Goal: Task Accomplishment & Management: Use online tool/utility

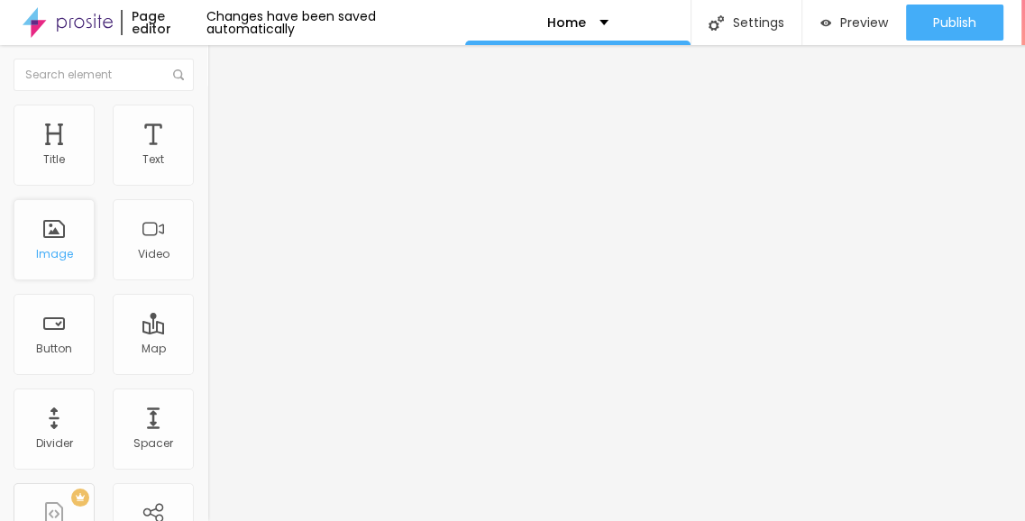
click at [54, 262] on div "Image" at bounding box center [54, 239] width 81 height 81
type input "288"
type input "189"
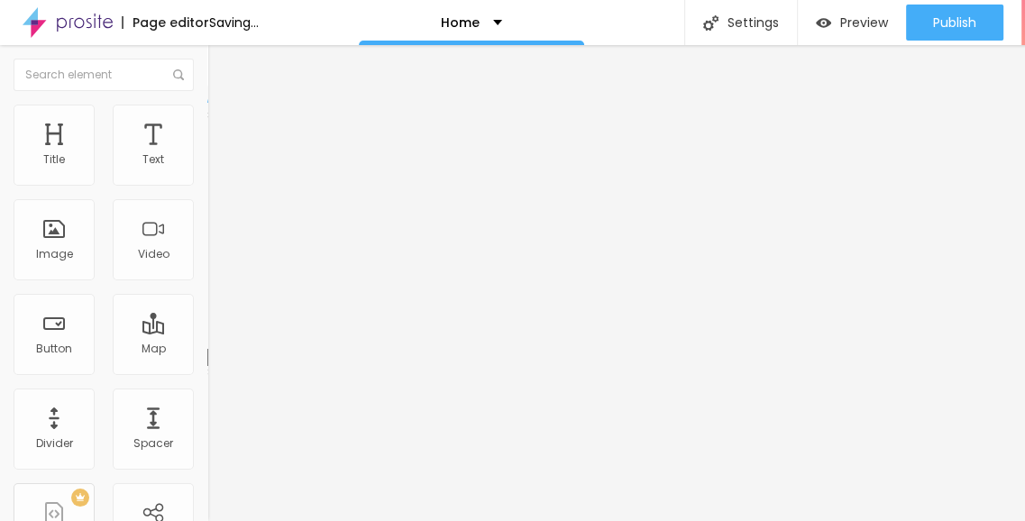
drag, startPoint x: 112, startPoint y: 176, endPoint x: 180, endPoint y: 224, distance: 83.6
type input "185"
click at [207, 332] on input "range" at bounding box center [265, 339] width 116 height 14
type input "185"
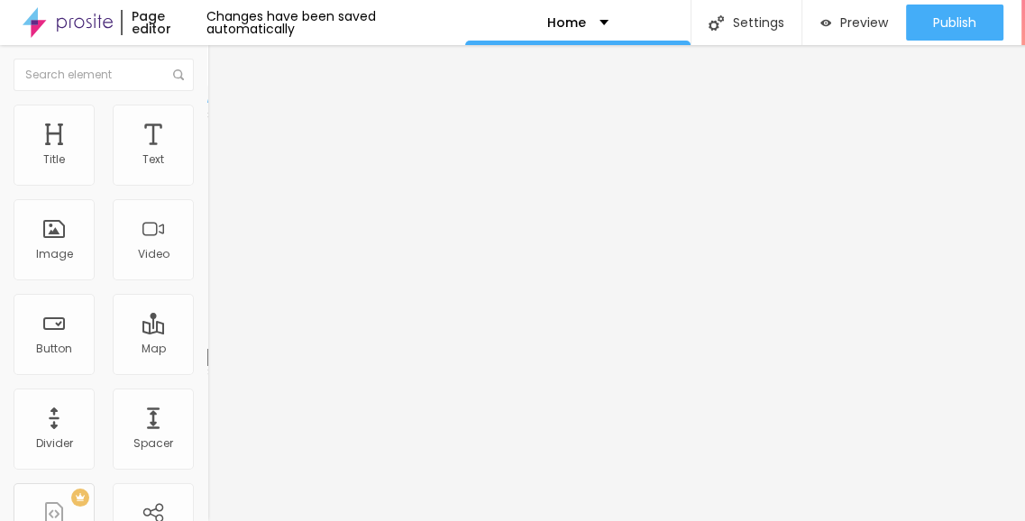
type input "193"
type input "238"
type input "296"
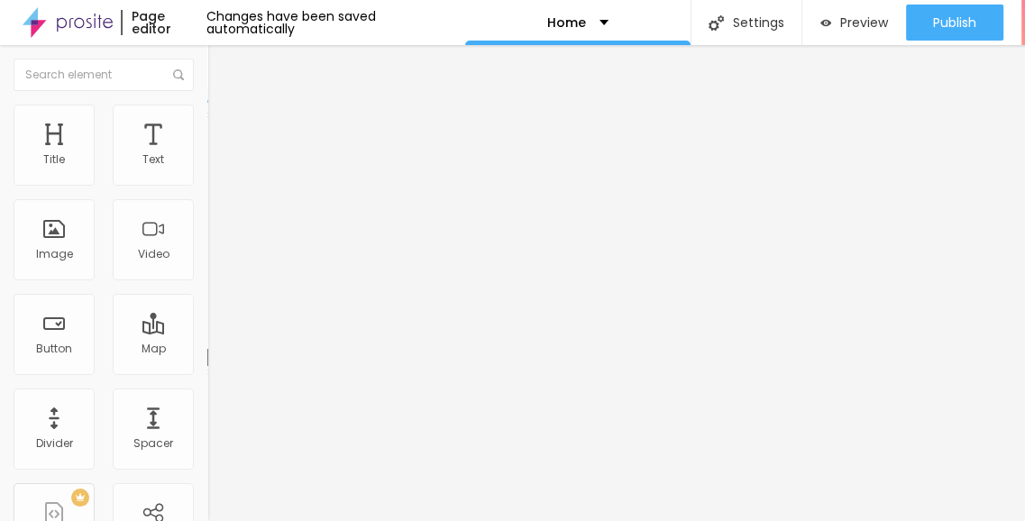
type input "296"
drag, startPoint x: 70, startPoint y: 177, endPoint x: 90, endPoint y: 178, distance: 19.9
type input "296"
click at [207, 332] on input "range" at bounding box center [265, 339] width 116 height 14
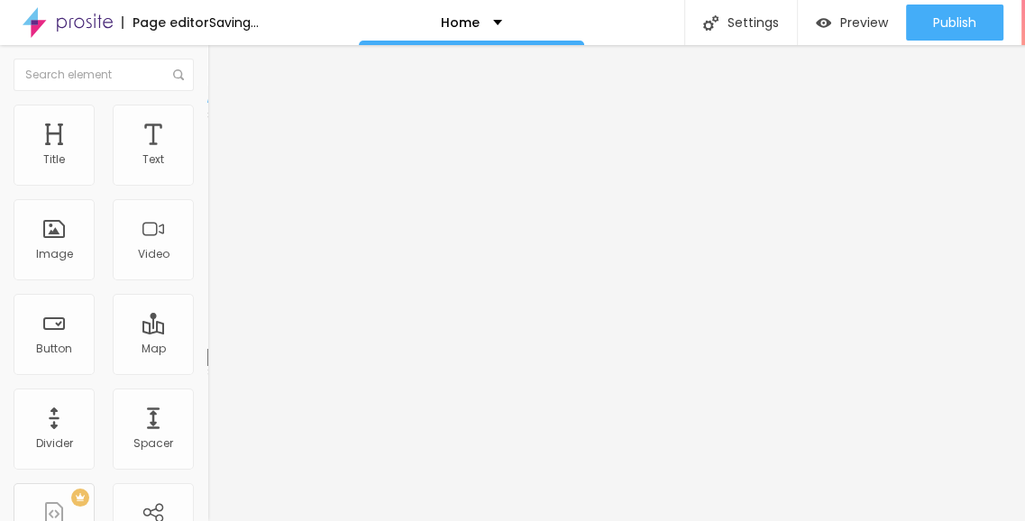
click at [221, 68] on img "button" at bounding box center [228, 66] width 14 height 14
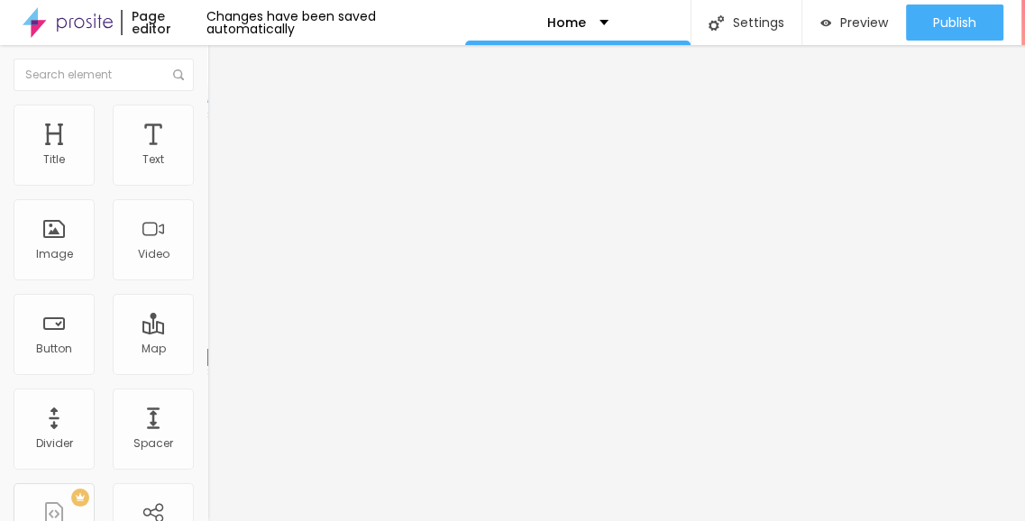
click at [224, 123] on span "Advanced" at bounding box center [253, 116] width 59 height 15
drag, startPoint x: 29, startPoint y: 49, endPoint x: 10, endPoint y: 66, distance: 25.5
click at [207, 56] on button "Edit Spacer" at bounding box center [310, 65] width 207 height 41
click at [207, 66] on button "Edit Spacer" at bounding box center [310, 65] width 207 height 41
click at [221, 67] on img "button" at bounding box center [228, 66] width 14 height 14
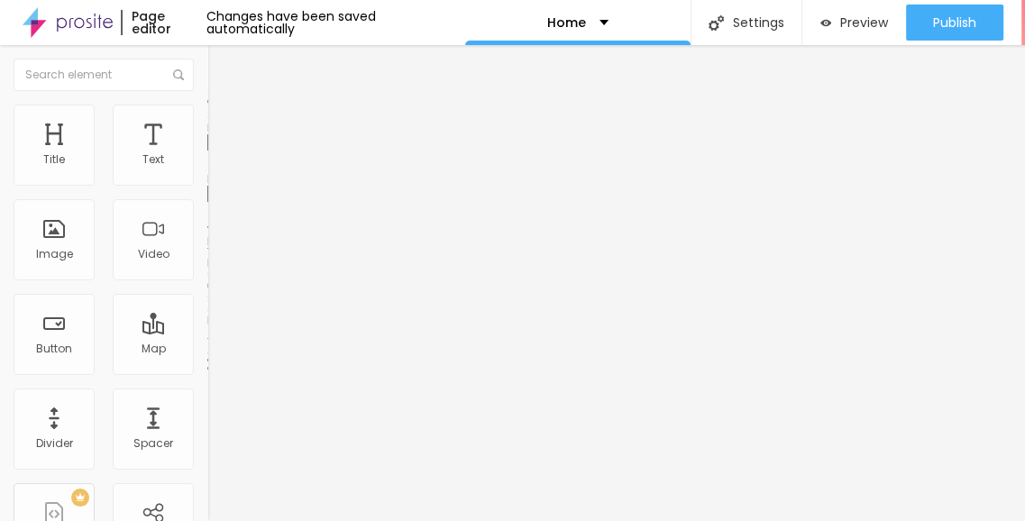
click at [221, 72] on div "Edit Spacer" at bounding box center [270, 66] width 98 height 14
click at [224, 106] on span "Content" at bounding box center [246, 98] width 44 height 15
click at [221, 65] on div "Edit Spacer" at bounding box center [270, 66] width 98 height 14
click at [207, 78] on button "Edit Spacer" at bounding box center [310, 65] width 207 height 41
click at [221, 69] on img "button" at bounding box center [228, 66] width 14 height 14
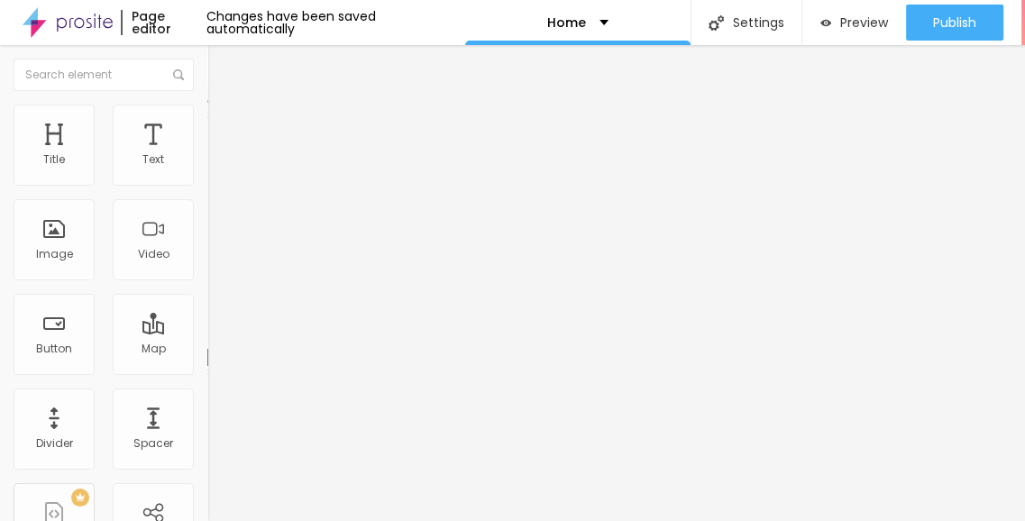
click at [207, 116] on li "Advanced" at bounding box center [310, 114] width 207 height 18
click at [207, 103] on img at bounding box center [215, 95] width 16 height 16
click at [207, 155] on span "Change image" at bounding box center [255, 147] width 97 height 15
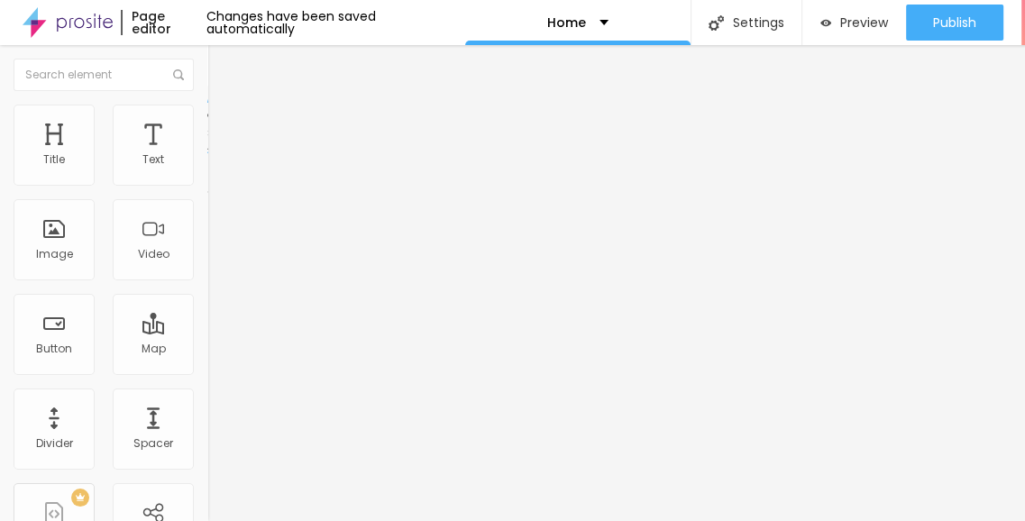
click at [207, 114] on ul "Content Style Advanced" at bounding box center [310, 114] width 207 height 54
click at [207, 116] on li "Style" at bounding box center [310, 114] width 207 height 18
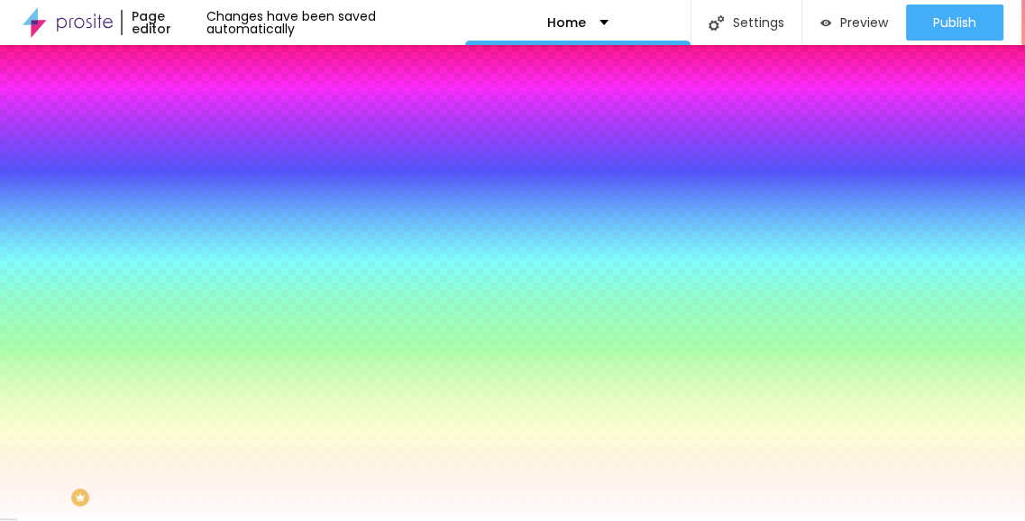
click at [207, 123] on li "Advanced" at bounding box center [310, 132] width 207 height 18
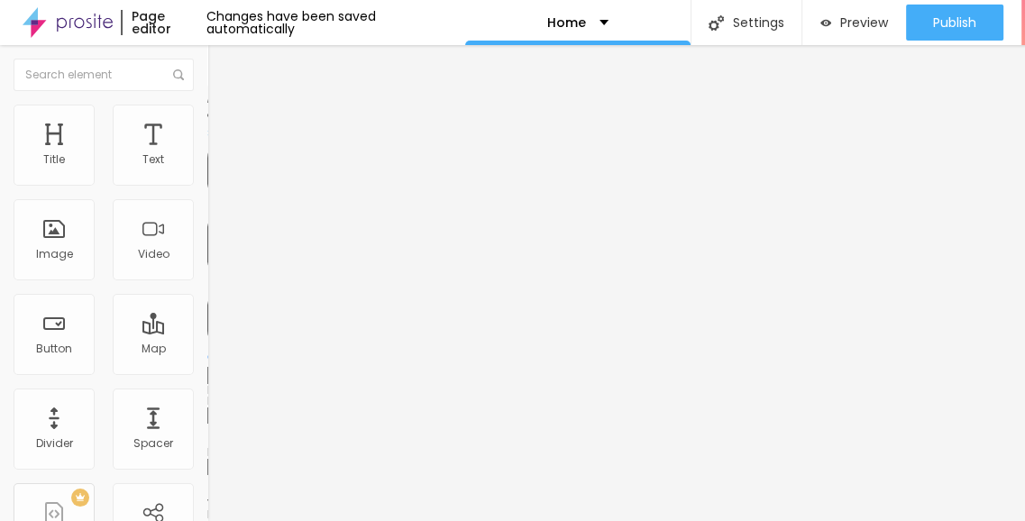
click at [207, 103] on img at bounding box center [215, 95] width 16 height 16
click at [207, 120] on ul "Content Style Advanced" at bounding box center [310, 114] width 207 height 54
click at [207, 116] on li "Style" at bounding box center [310, 114] width 207 height 18
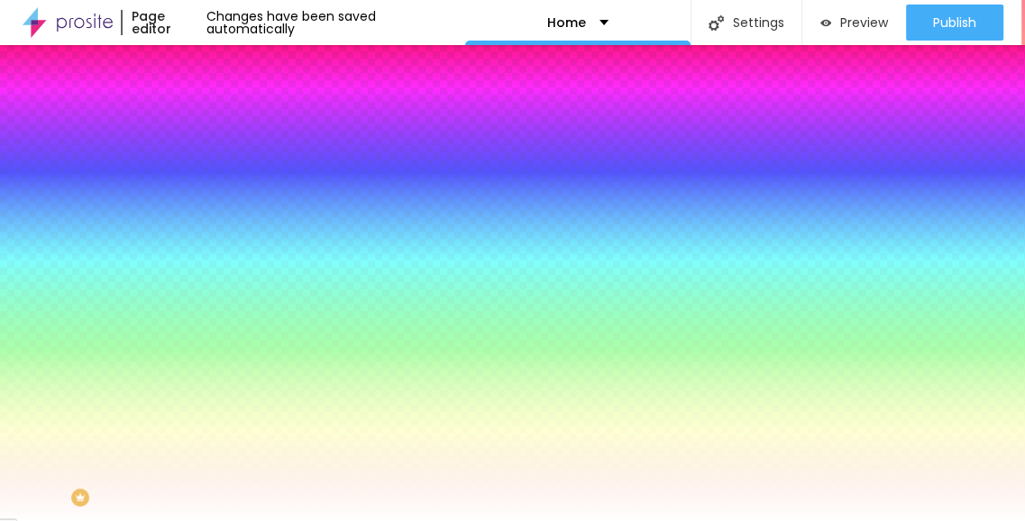
click at [207, 57] on button "Edit Coluna" at bounding box center [310, 65] width 207 height 41
click at [221, 60] on img "button" at bounding box center [228, 66] width 14 height 14
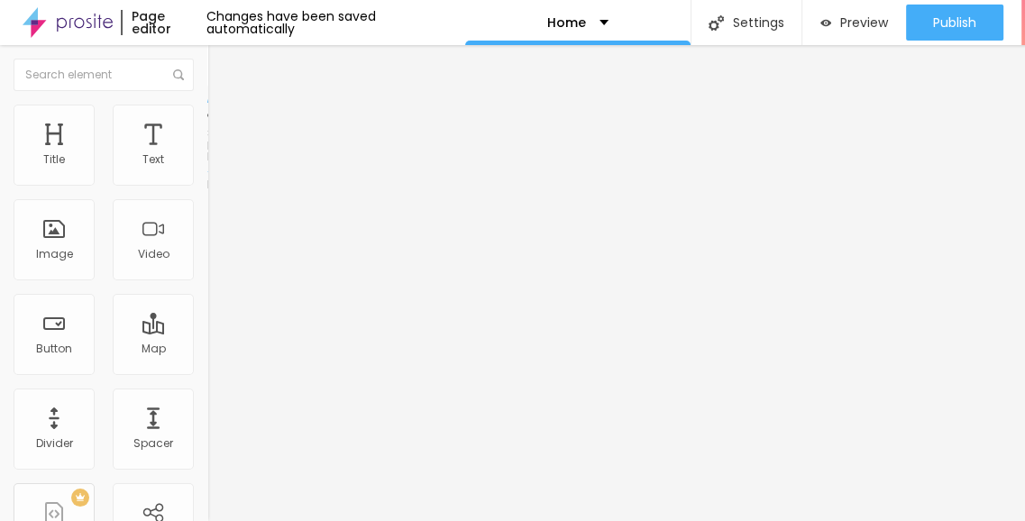
click at [207, 164] on span "Boxed" at bounding box center [224, 156] width 34 height 15
click at [207, 192] on span "Full" at bounding box center [216, 184] width 18 height 15
click at [207, 175] on span "Boxed" at bounding box center [224, 167] width 34 height 15
click at [207, 115] on img at bounding box center [215, 113] width 16 height 16
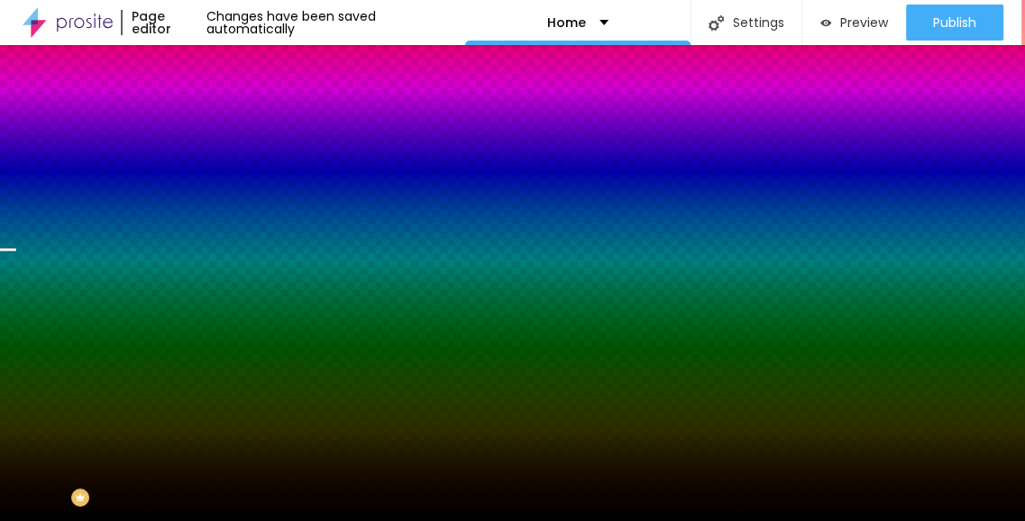
click at [207, 166] on span "Change image" at bounding box center [255, 158] width 97 height 15
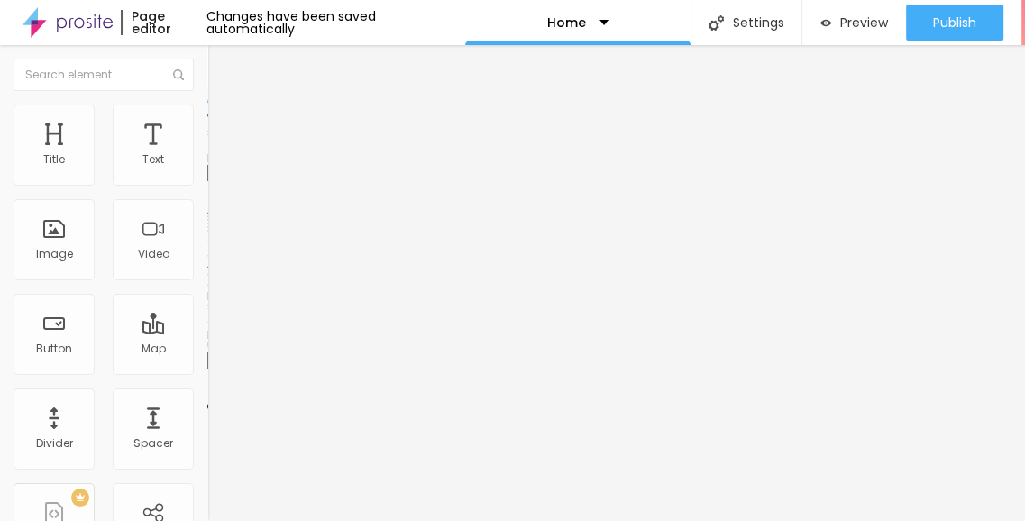
click at [207, 155] on span "Change image" at bounding box center [255, 147] width 97 height 15
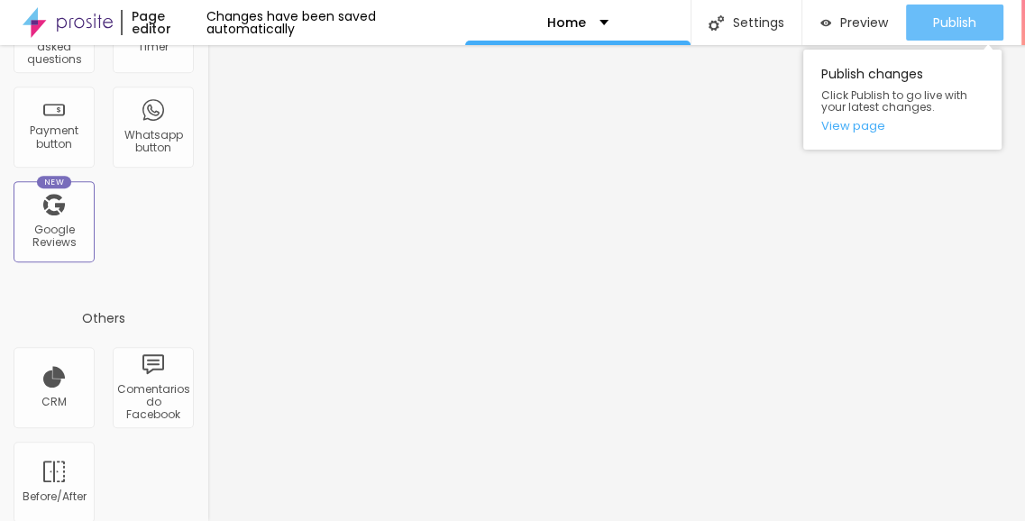
click at [945, 22] on span "Publish" at bounding box center [954, 22] width 43 height 14
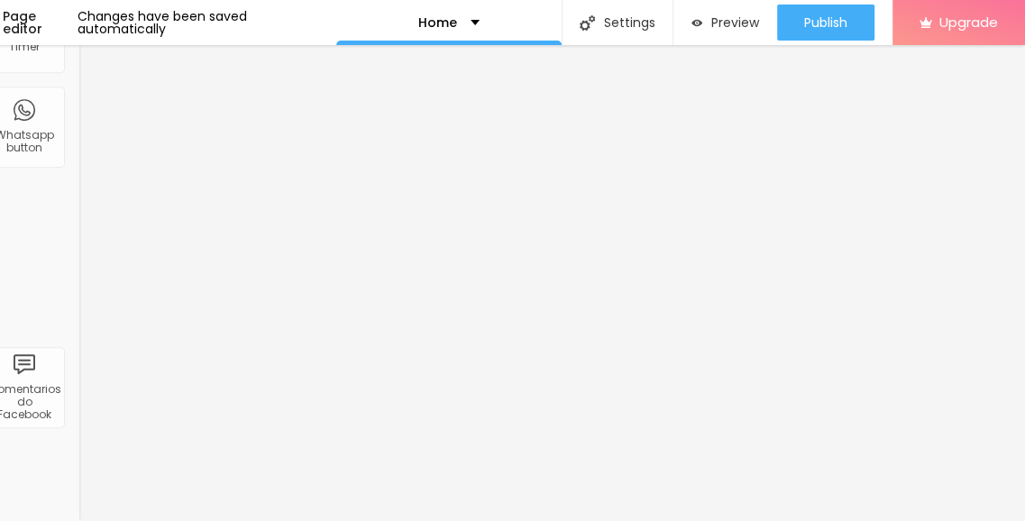
scroll to position [253, 0]
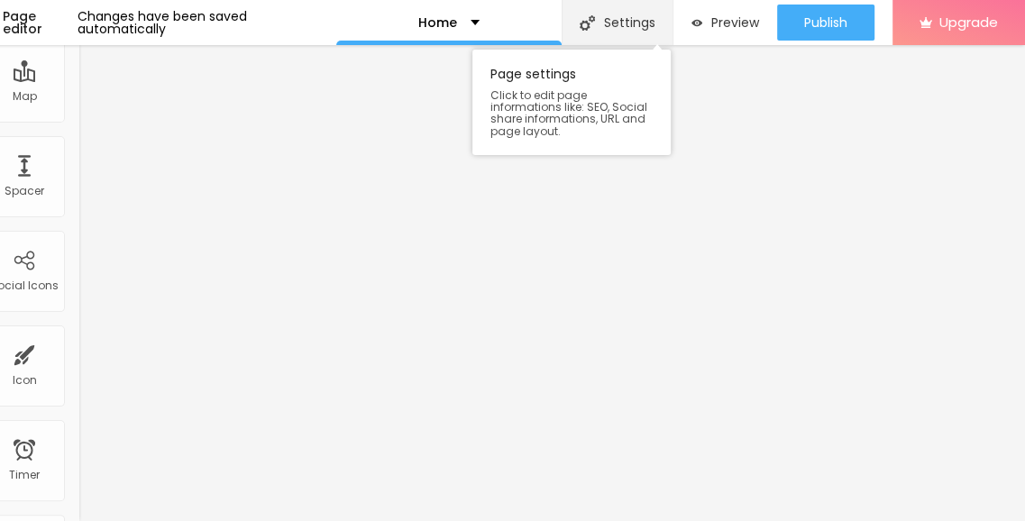
click at [617, 22] on div "Settings" at bounding box center [617, 22] width 111 height 45
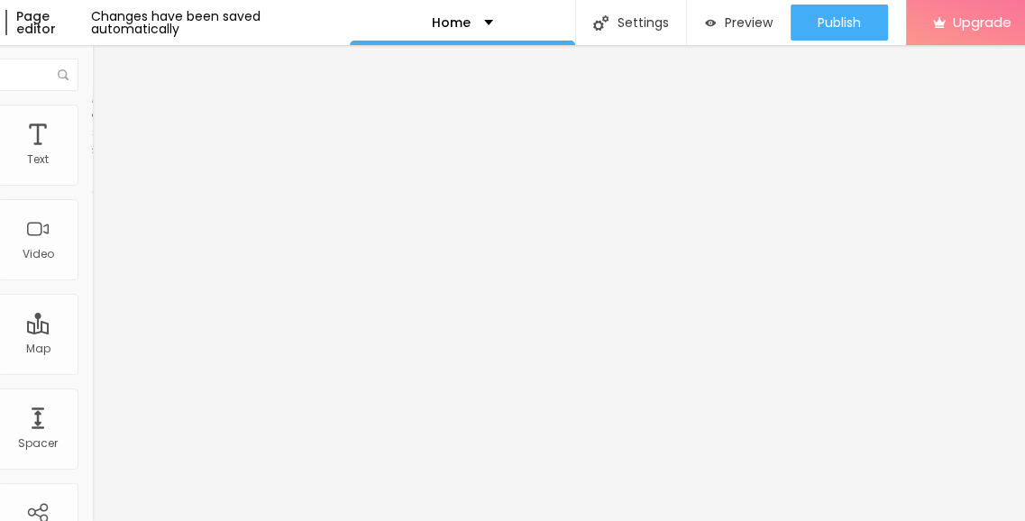
scroll to position [0, 0]
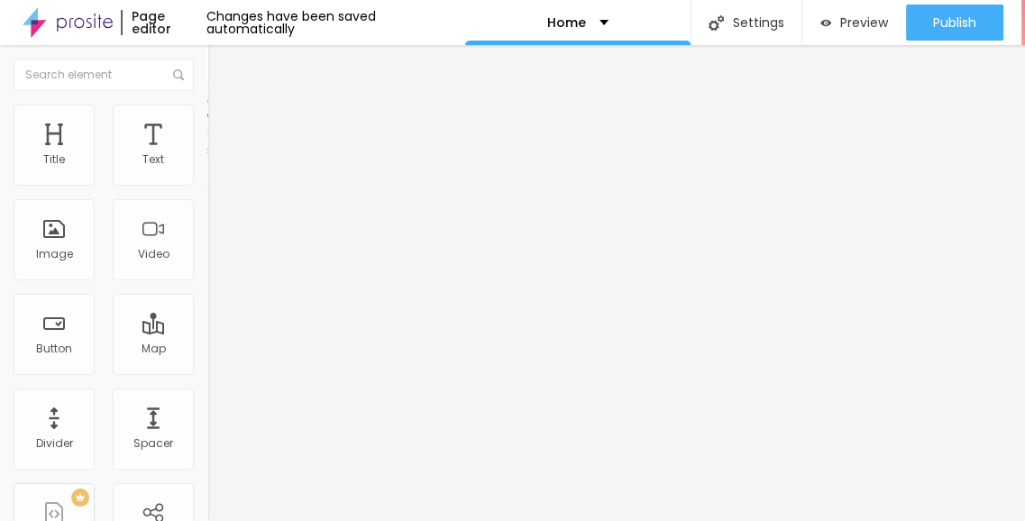
click at [207, 109] on img at bounding box center [215, 113] width 16 height 16
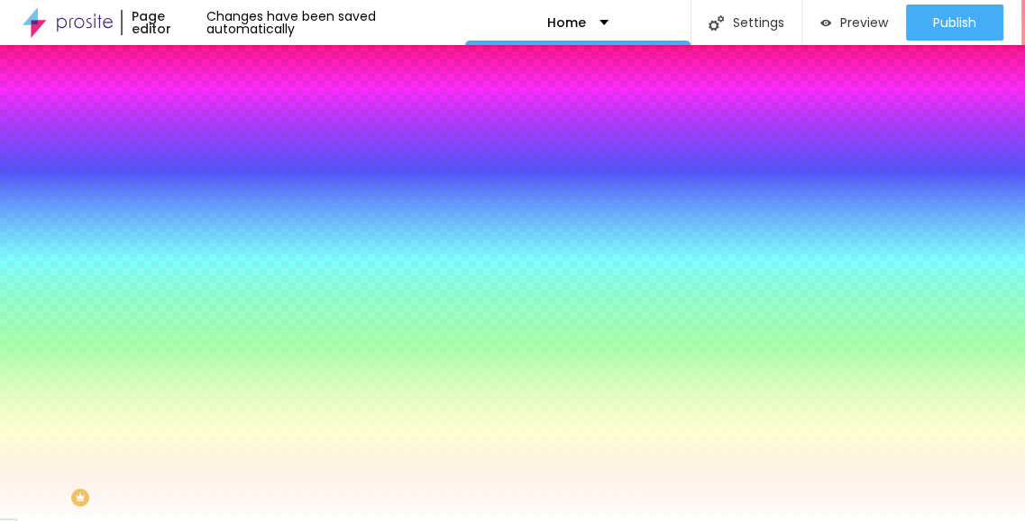
click at [207, 76] on button "Edit Coluna" at bounding box center [310, 65] width 207 height 41
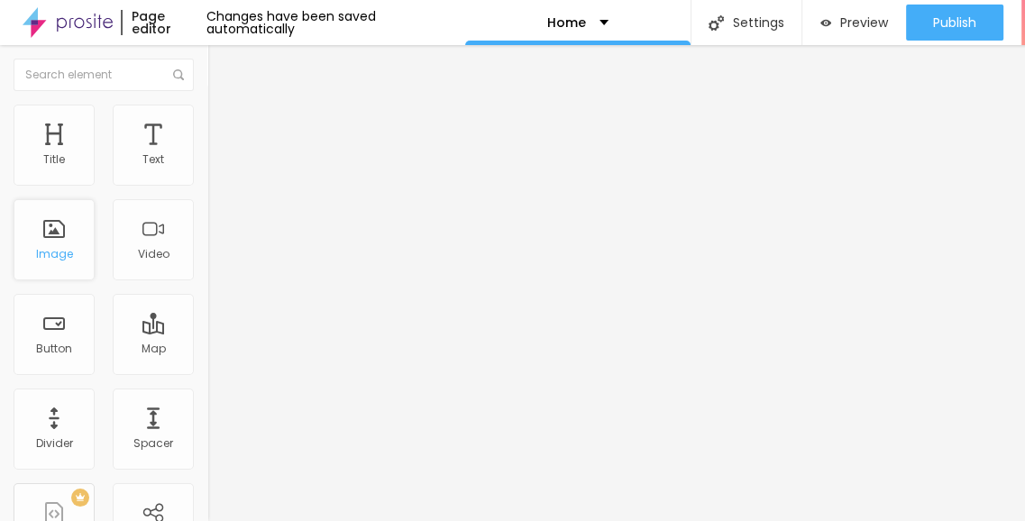
click at [65, 239] on div "Image" at bounding box center [54, 239] width 81 height 81
click at [166, 19] on div "Page editor" at bounding box center [164, 22] width 87 height 25
click at [48, 23] on img at bounding box center [68, 22] width 90 height 45
click at [62, 33] on img at bounding box center [68, 22] width 90 height 45
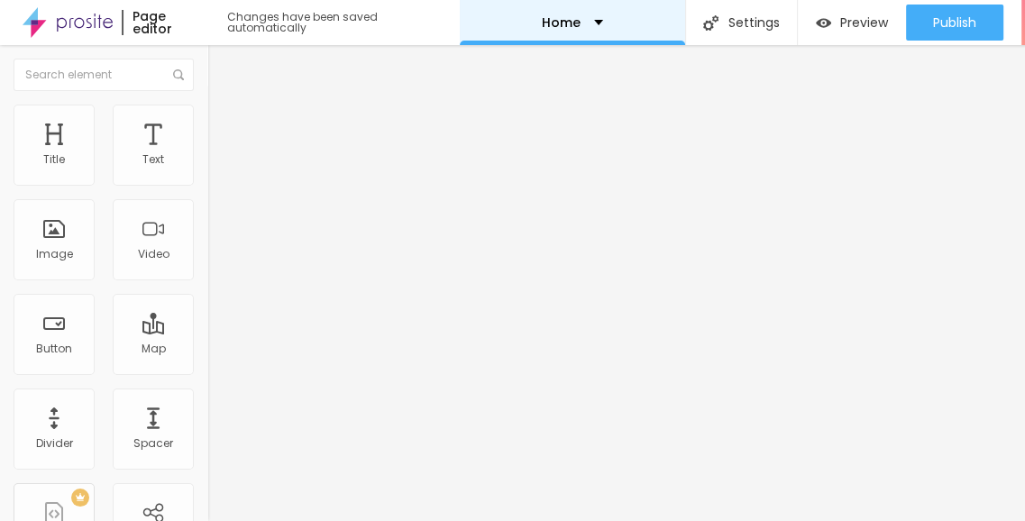
click at [552, 16] on p "Home" at bounding box center [561, 22] width 39 height 13
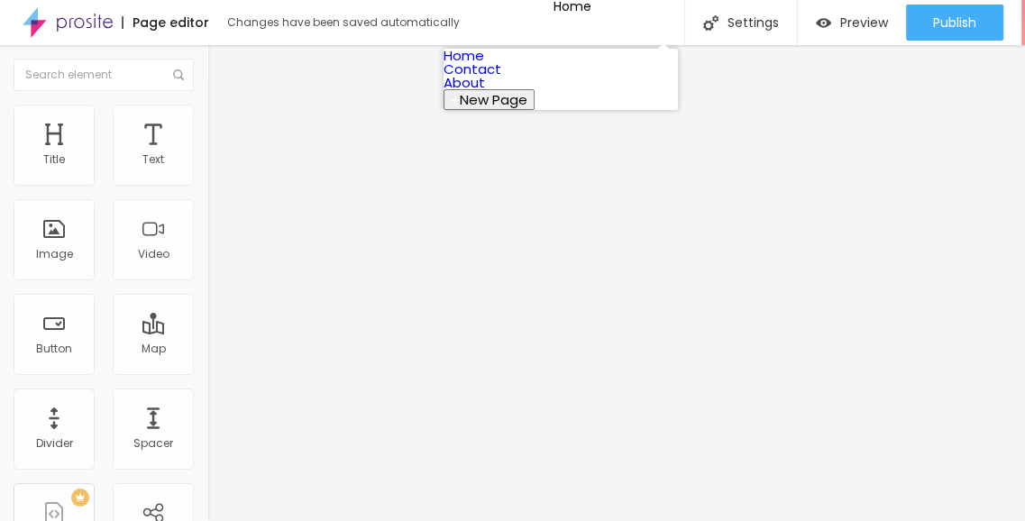
click at [484, 65] on link "Home" at bounding box center [464, 55] width 41 height 19
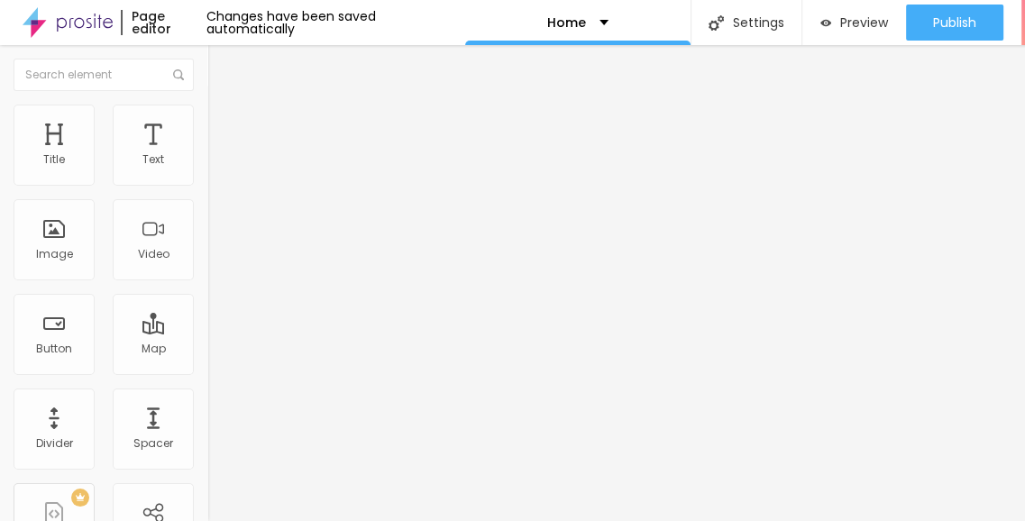
click at [88, 21] on img at bounding box center [68, 22] width 90 height 45
click at [207, 107] on ul "Style Advanced" at bounding box center [310, 105] width 207 height 36
click at [207, 111] on ul "Style Advanced" at bounding box center [310, 105] width 207 height 36
click at [224, 122] on span "Advanced" at bounding box center [253, 116] width 59 height 15
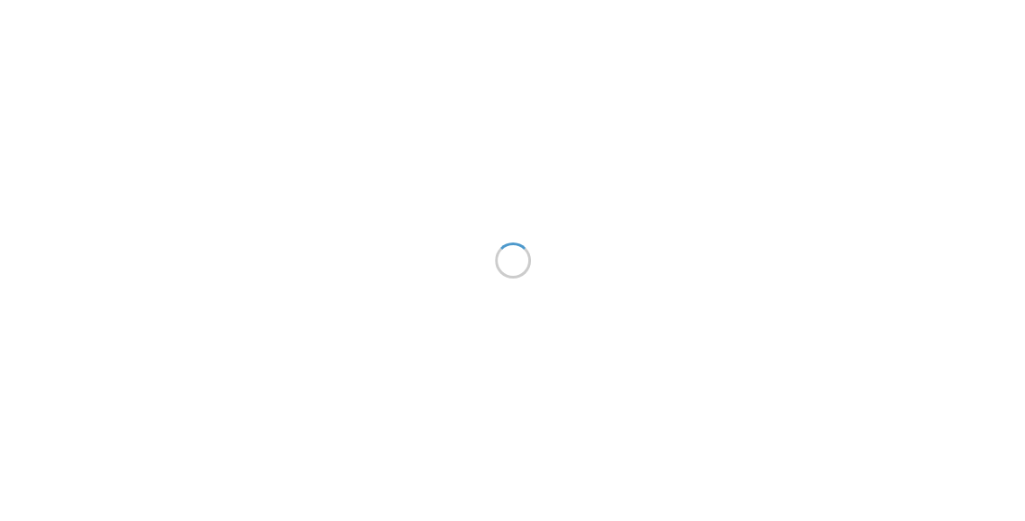
scroll to position [14, 0]
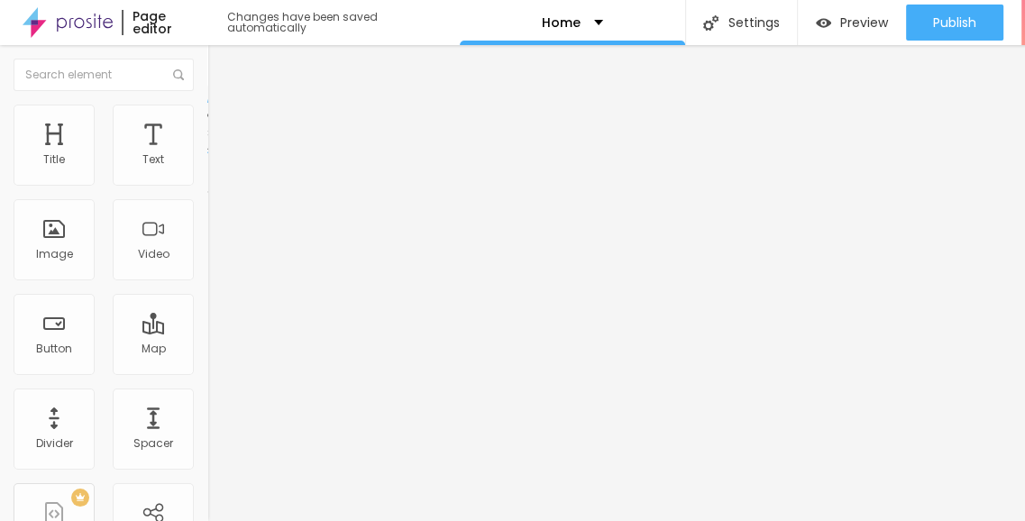
click at [207, 324] on div "Edit Coluna Content Style Advanced Align" at bounding box center [310, 283] width 207 height 476
click at [207, 106] on img at bounding box center [215, 113] width 16 height 16
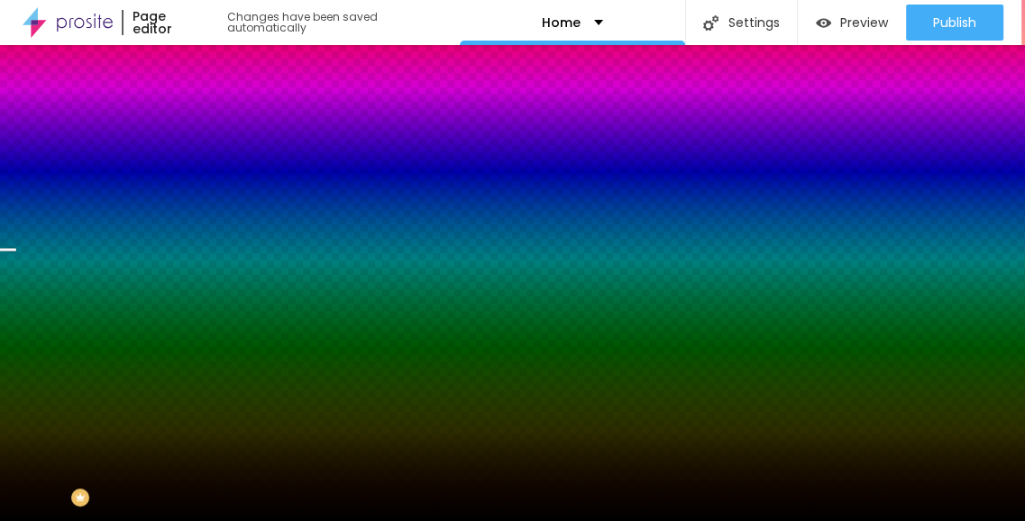
click at [207, 166] on span "Change image" at bounding box center [255, 158] width 97 height 15
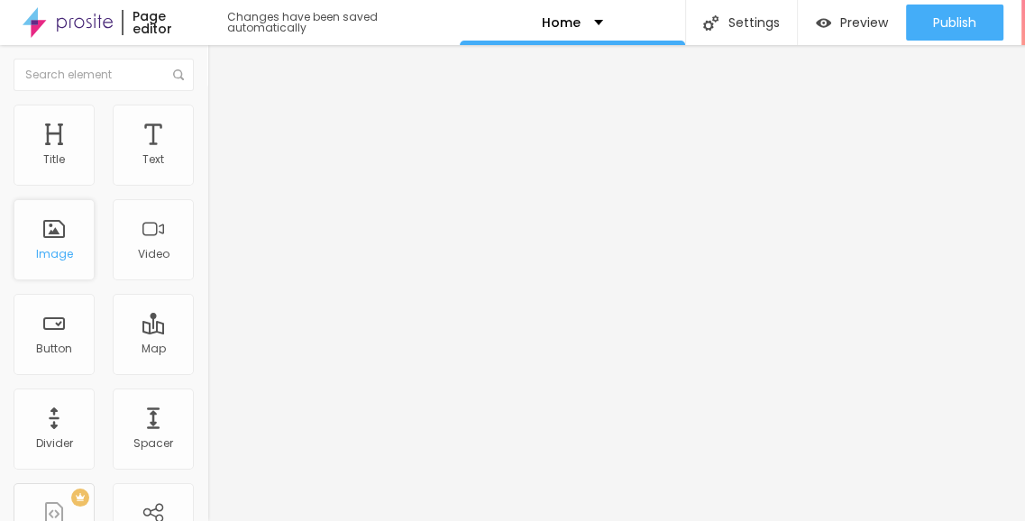
click at [53, 248] on div "Image" at bounding box center [54, 254] width 37 height 13
click at [207, 155] on span "Change image" at bounding box center [255, 147] width 97 height 15
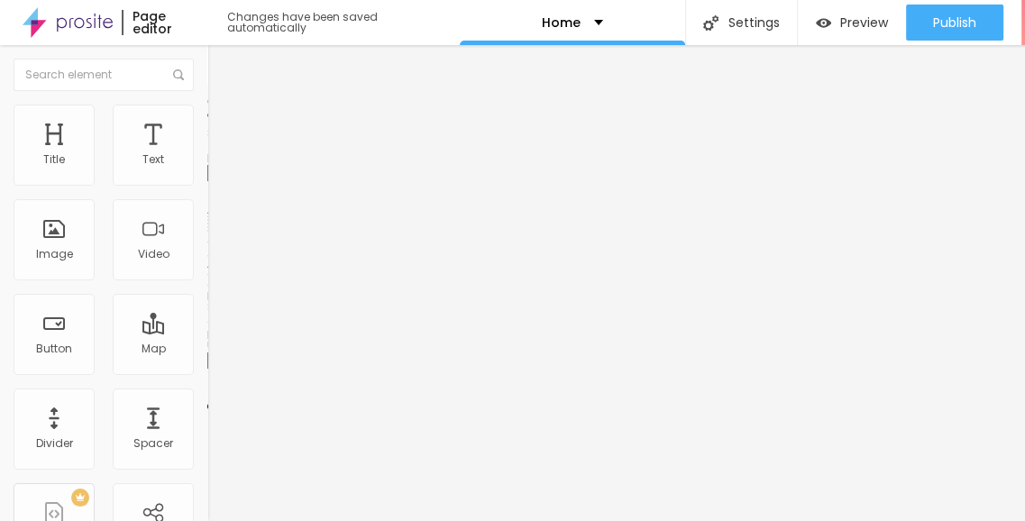
click at [207, 155] on span "Change image" at bounding box center [255, 147] width 97 height 15
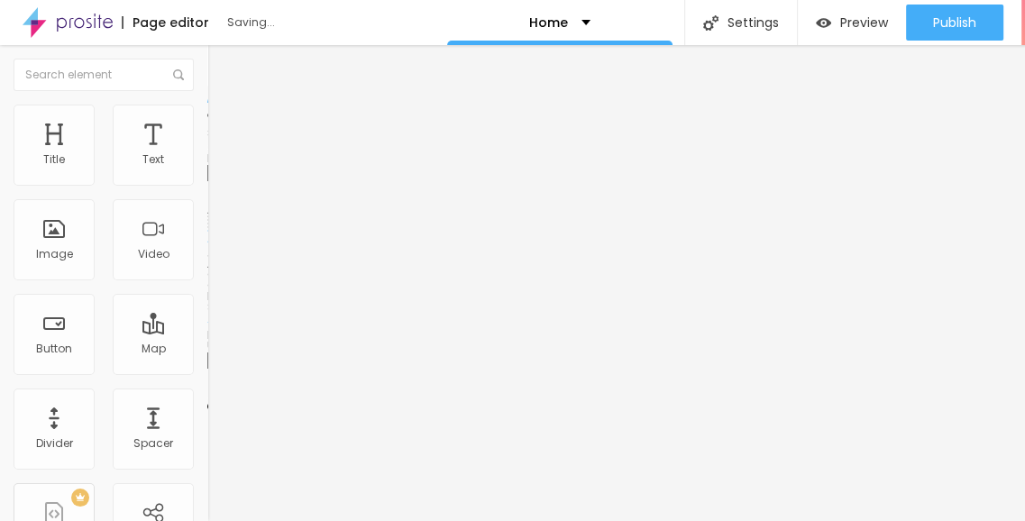
click at [207, 155] on span "Change image" at bounding box center [255, 147] width 97 height 15
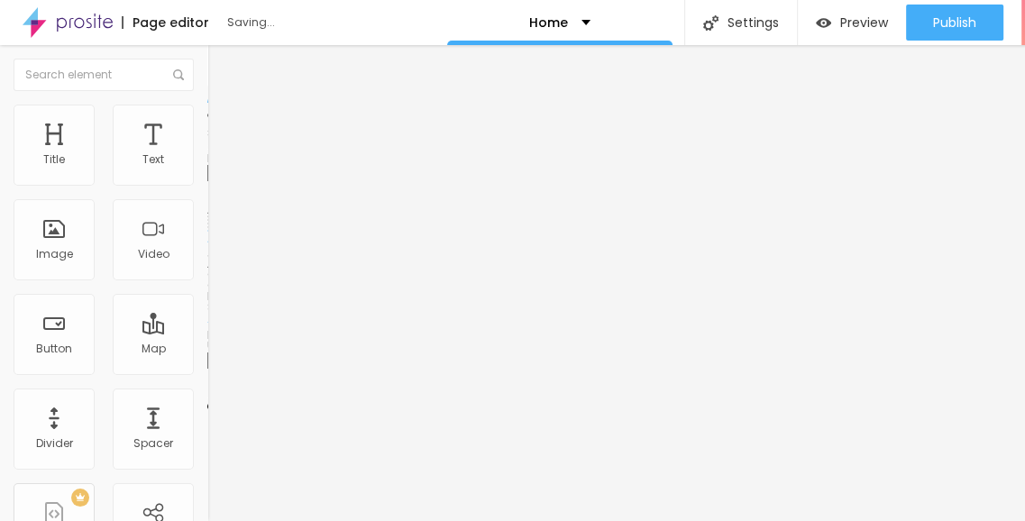
click at [207, 153] on div "Change image" at bounding box center [310, 147] width 207 height 13
click at [207, 155] on span "Change image" at bounding box center [255, 147] width 97 height 15
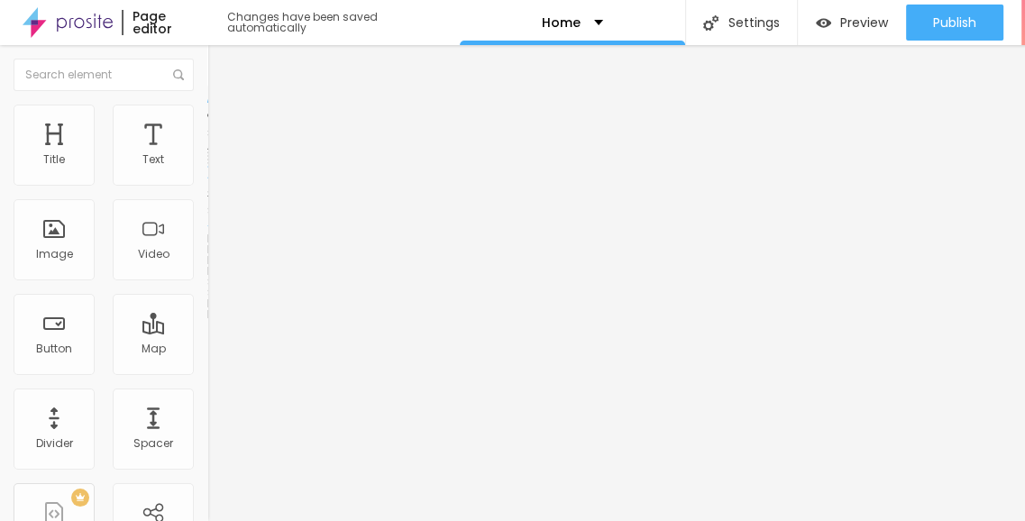
click at [207, 115] on ul "Content Style Advanced" at bounding box center [310, 114] width 207 height 54
click at [207, 113] on img at bounding box center [215, 113] width 16 height 16
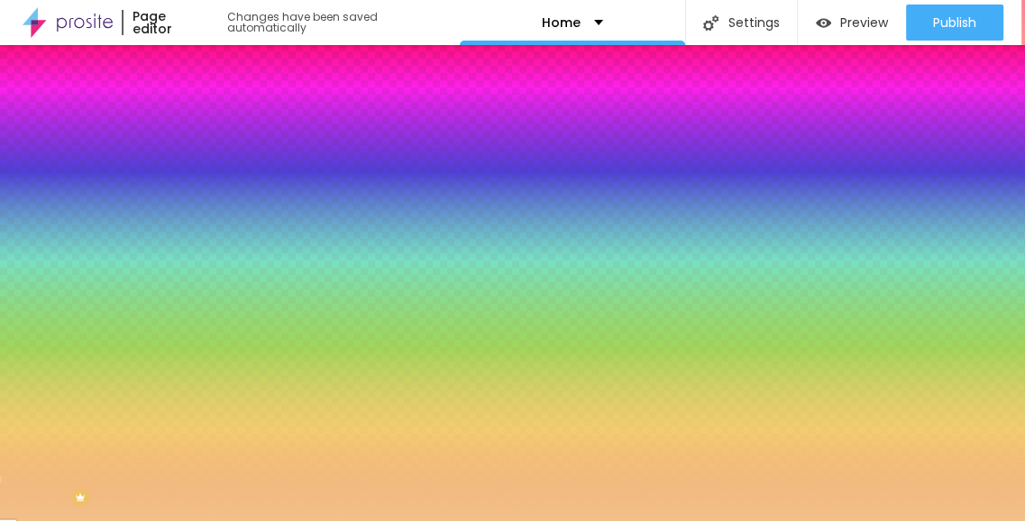
click at [207, 172] on div at bounding box center [310, 172] width 207 height 0
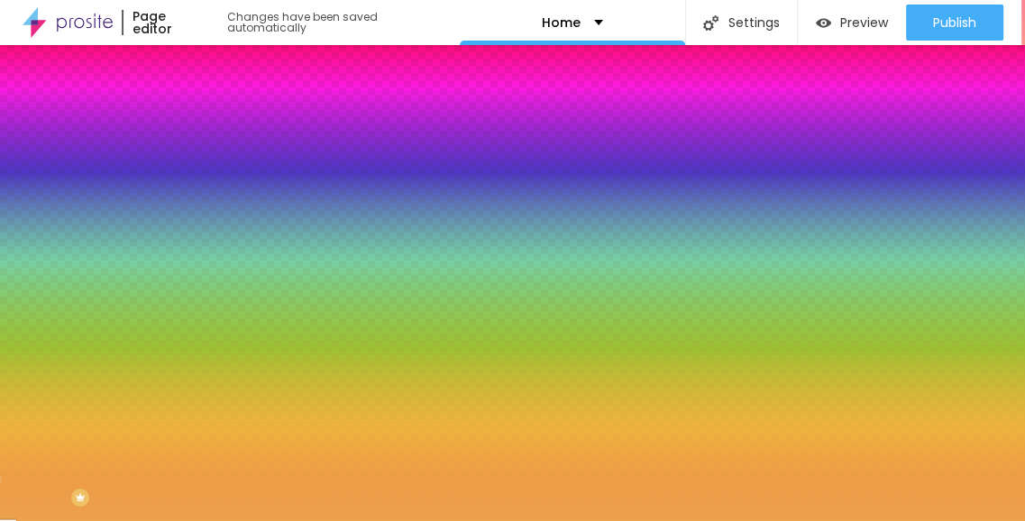
click at [108, 213] on div at bounding box center [512, 260] width 1025 height 521
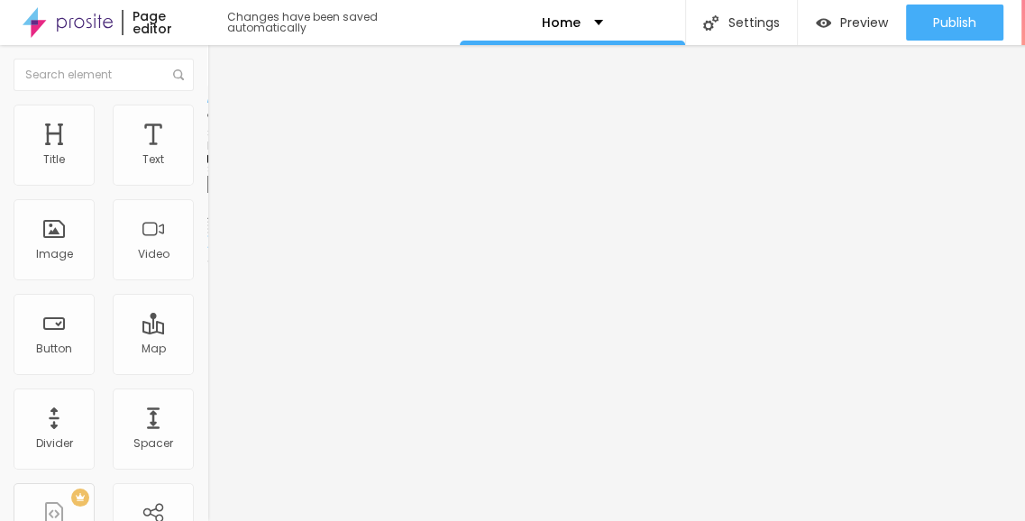
click at [207, 126] on ul "Content Style Advanced" at bounding box center [310, 114] width 207 height 54
click at [224, 124] on span "Style" at bounding box center [237, 116] width 26 height 15
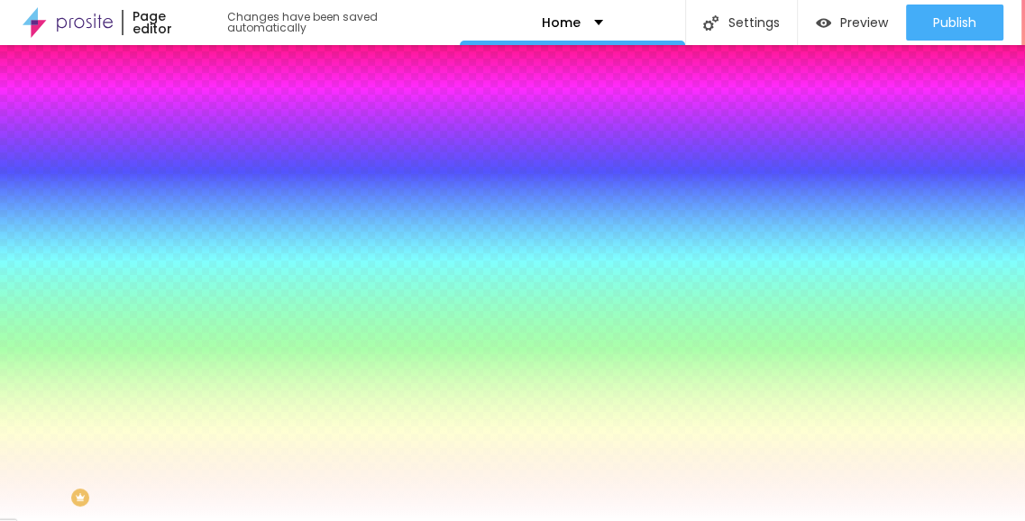
click at [207, 172] on div at bounding box center [310, 172] width 207 height 0
click at [108, 210] on div at bounding box center [512, 260] width 1025 height 521
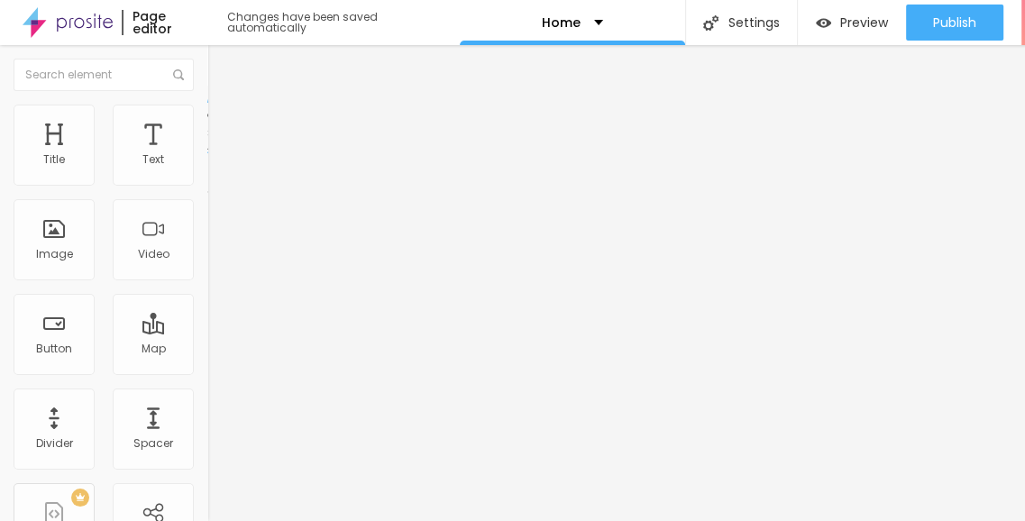
click at [207, 69] on button "Edit Coluna" at bounding box center [310, 65] width 207 height 41
click at [221, 70] on img "button" at bounding box center [228, 66] width 14 height 14
click at [221, 63] on img "button" at bounding box center [228, 66] width 14 height 14
click at [224, 124] on span "Style" at bounding box center [237, 116] width 26 height 15
click at [207, 123] on img at bounding box center [215, 131] width 16 height 16
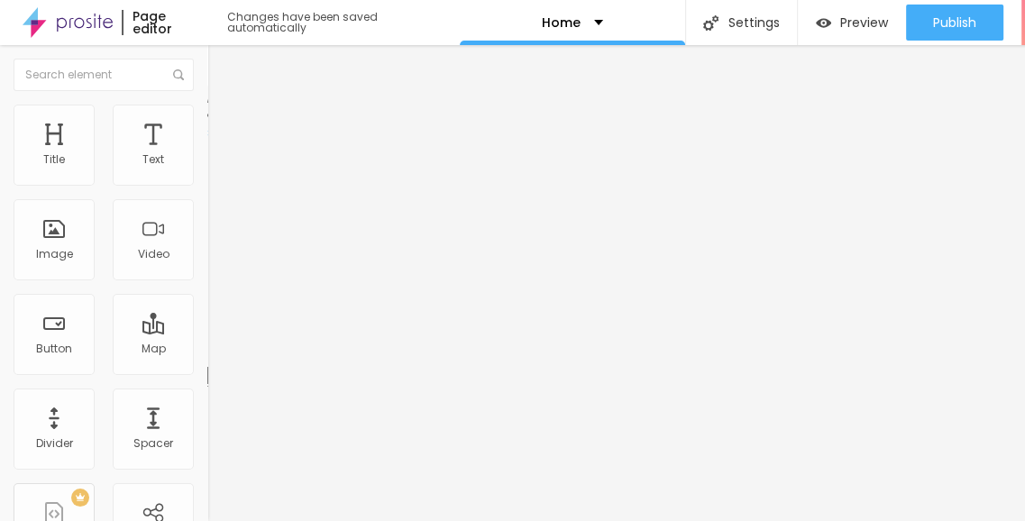
drag, startPoint x: 32, startPoint y: 126, endPoint x: 84, endPoint y: 116, distance: 52.4
click at [224, 106] on span "Content" at bounding box center [246, 98] width 44 height 15
click at [207, 114] on ul "Content Style Advanced" at bounding box center [310, 114] width 207 height 54
click at [207, 117] on li "Style" at bounding box center [310, 114] width 207 height 18
click at [224, 106] on span "Content" at bounding box center [246, 98] width 44 height 15
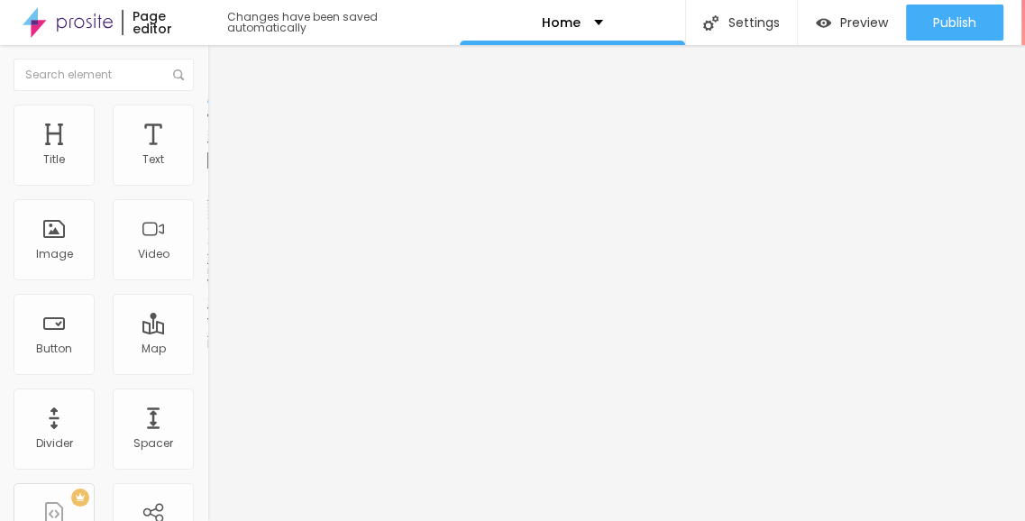
click at [207, 170] on input "text" at bounding box center [315, 161] width 216 height 18
paste input "https://www.youtube.com/watch?v=VW4D57hW6fc"
type input "https://www.youtube.com/watch?v=VW4D57hW6fc"
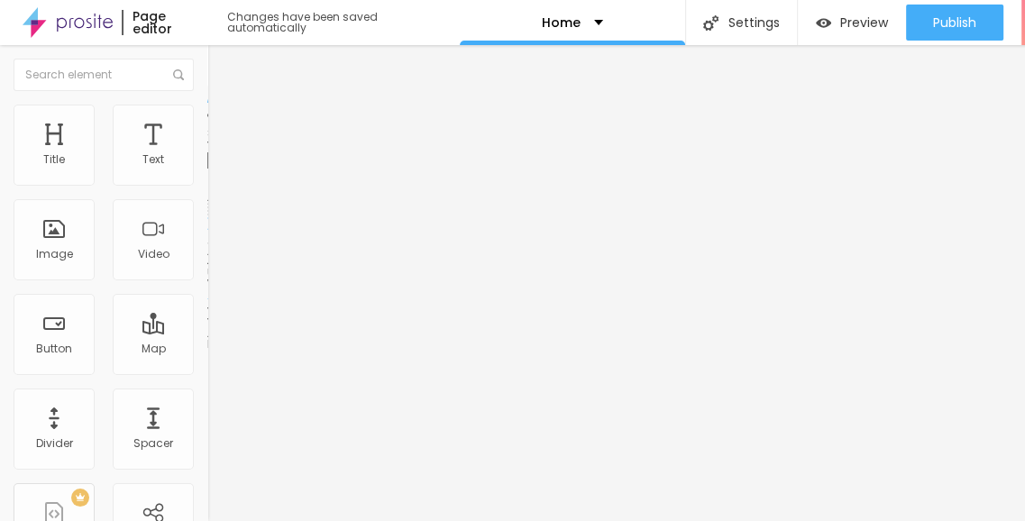
click at [207, 448] on div "Edit Video Content Style Advanced Video URL https://www.youtube.com/watch?v=VW4…" at bounding box center [310, 283] width 207 height 476
click at [207, 170] on input "https://www.youtube.com/watch?v=VW4D57hW6fc" at bounding box center [315, 161] width 216 height 18
paste input "https://www.youtube.com/watch?v=Jb1_5rGfjTg"
type input "https://www.youtube.com/watch?v=Jb1_5rGfjTg"
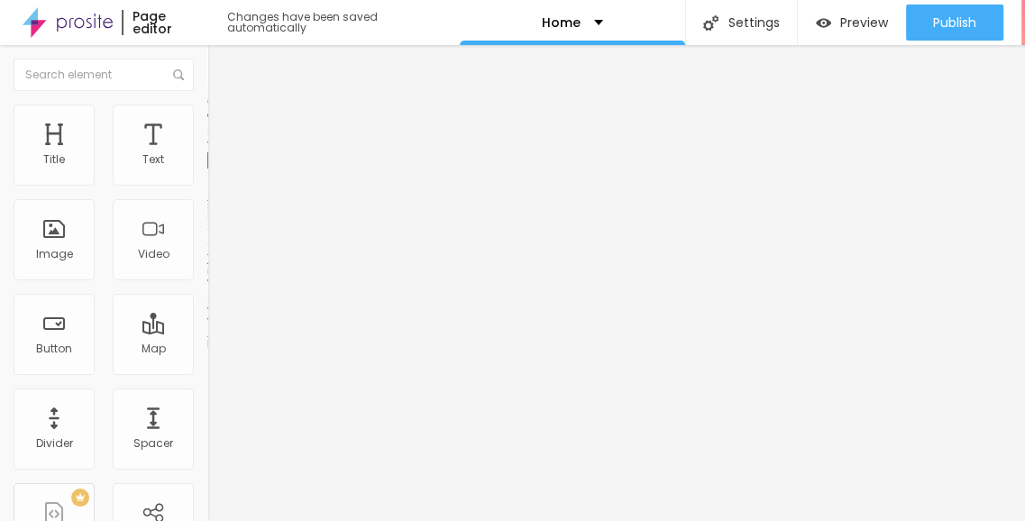
scroll to position [0, 0]
click at [207, 455] on div "Edit Video Content Style Advanced Video URL https://www.youtube.com/watch?v=Jb1…" at bounding box center [310, 283] width 207 height 476
click at [207, 115] on ul "Content Style Advanced" at bounding box center [310, 114] width 207 height 54
click at [207, 116] on li "Style" at bounding box center [310, 114] width 207 height 18
click at [224, 124] on span "Style" at bounding box center [237, 116] width 26 height 15
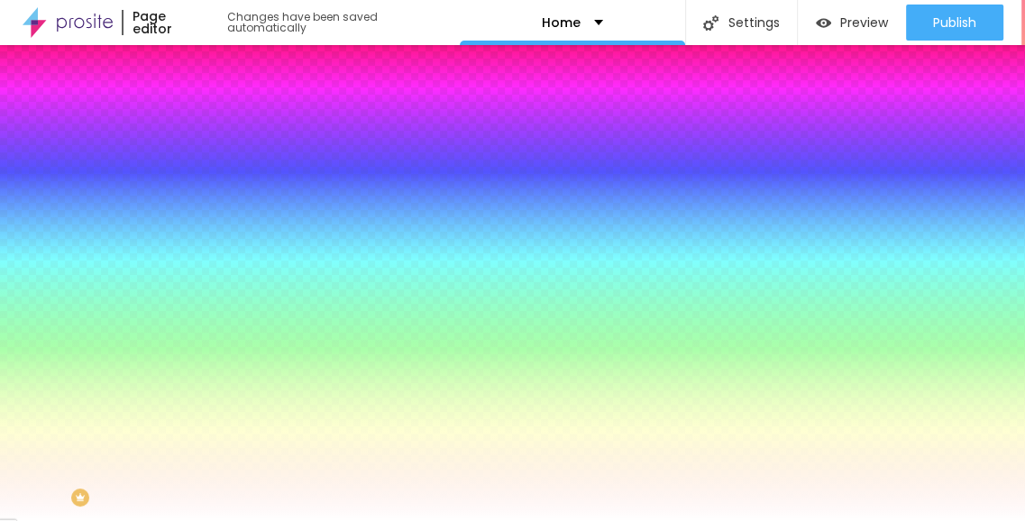
click at [207, 166] on span "Add image" at bounding box center [244, 158] width 74 height 15
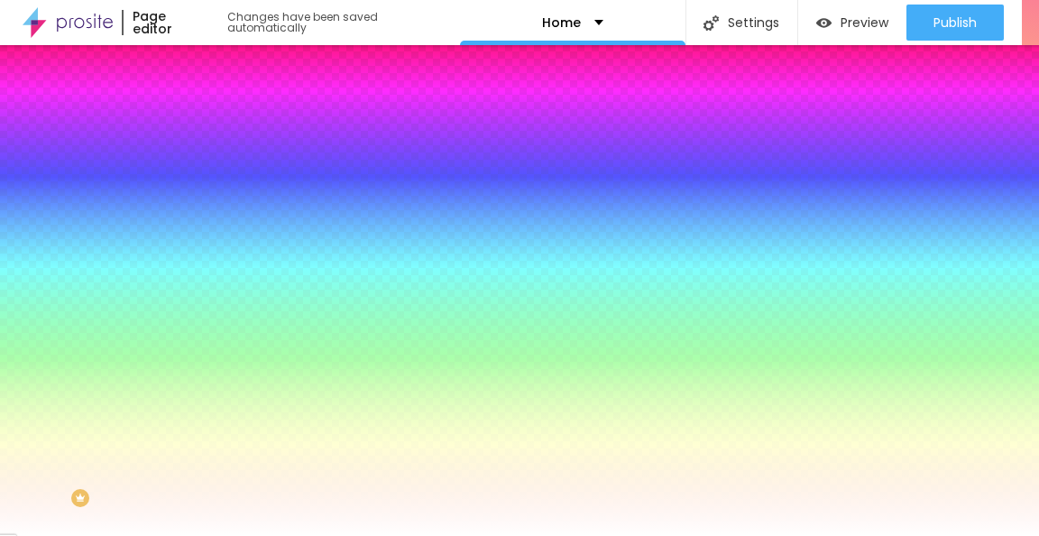
click at [365, 520] on div "Subindo 0/1 arquivos" at bounding box center [519, 541] width 1039 height 11
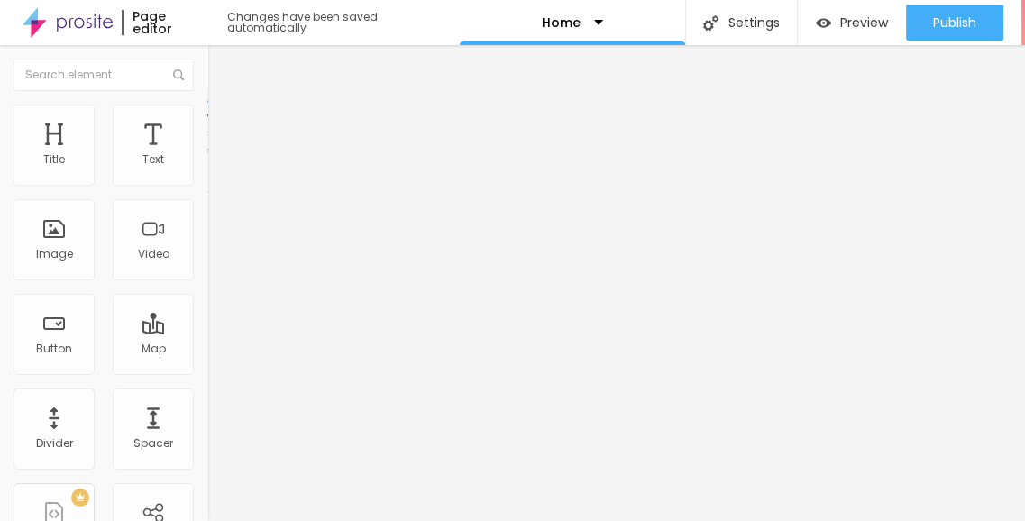
click at [207, 114] on li "Style" at bounding box center [310, 114] width 207 height 18
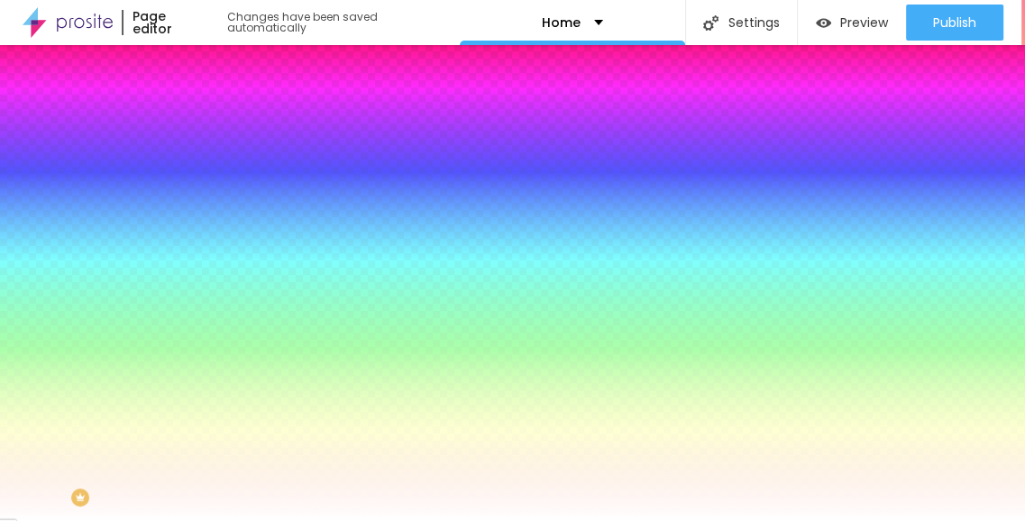
click at [207, 103] on img at bounding box center [215, 95] width 16 height 16
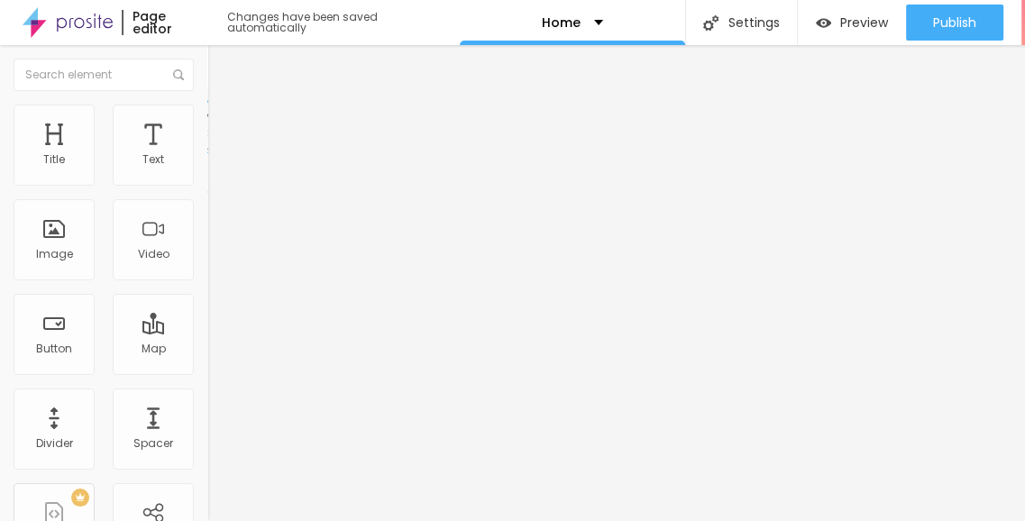
click at [308, 520] on div "Subindo 1/2 arquivos" at bounding box center [512, 526] width 1025 height 11
click at [207, 155] on span "Add image" at bounding box center [244, 147] width 74 height 15
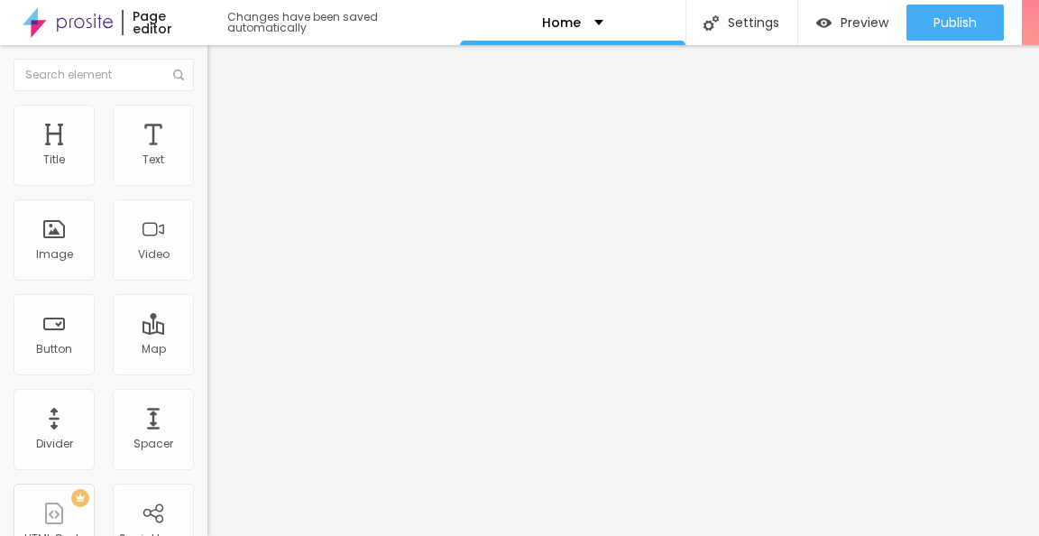
click at [369, 520] on div "Subindo 1/3 arquivos" at bounding box center [519, 541] width 1039 height 11
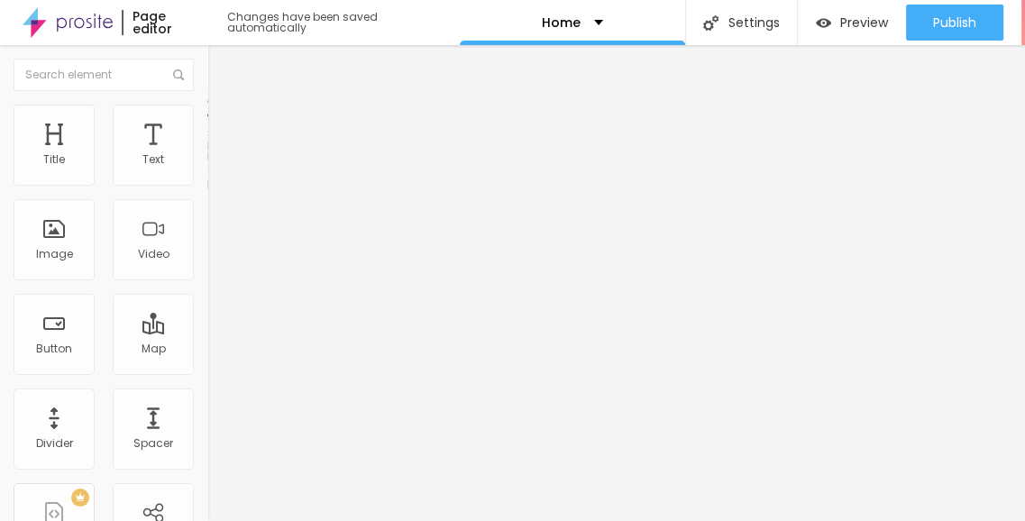
click at [207, 116] on li "Style" at bounding box center [310, 114] width 207 height 18
click at [207, 116] on ul "Content Style Advanced" at bounding box center [310, 114] width 207 height 54
click at [207, 116] on li "Style" at bounding box center [310, 114] width 207 height 18
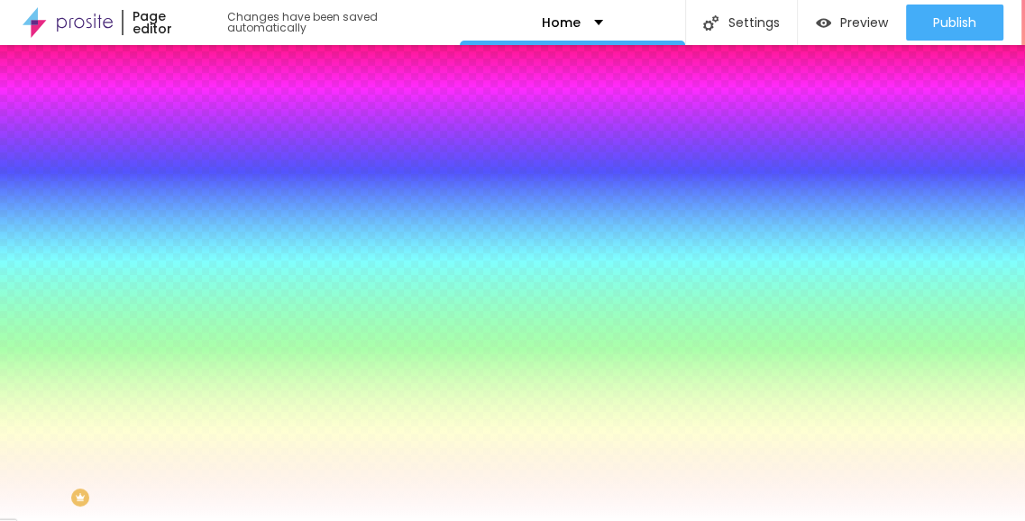
drag, startPoint x: 97, startPoint y: 126, endPoint x: 175, endPoint y: 115, distance: 79.2
click at [224, 124] on span "Style" at bounding box center [237, 116] width 26 height 15
click at [207, 123] on li "Advanced" at bounding box center [310, 132] width 207 height 18
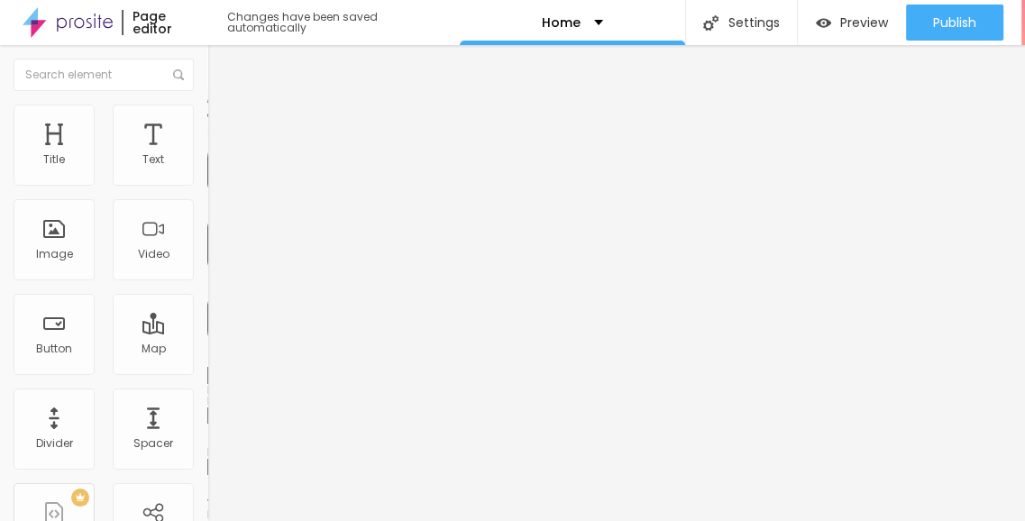
click at [207, 116] on ul "Content Style Advanced" at bounding box center [310, 114] width 207 height 54
click at [207, 116] on li "Style" at bounding box center [310, 114] width 207 height 18
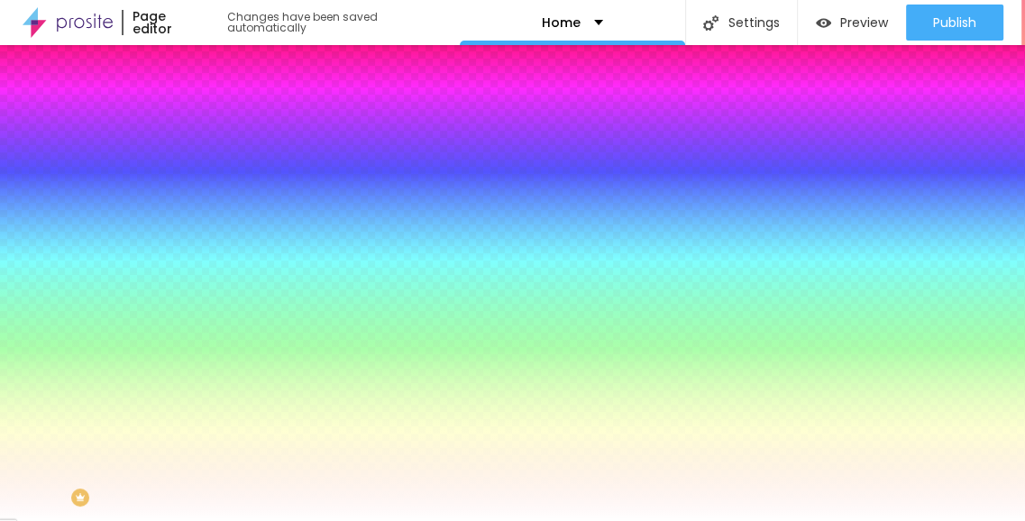
click at [224, 106] on span "Content" at bounding box center [246, 98] width 44 height 15
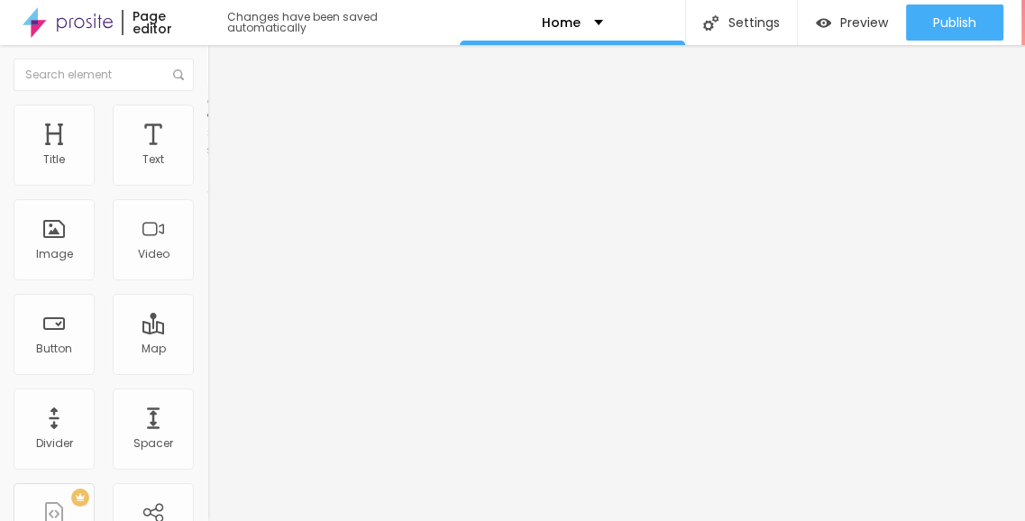
click at [207, 114] on li "Style" at bounding box center [310, 114] width 207 height 18
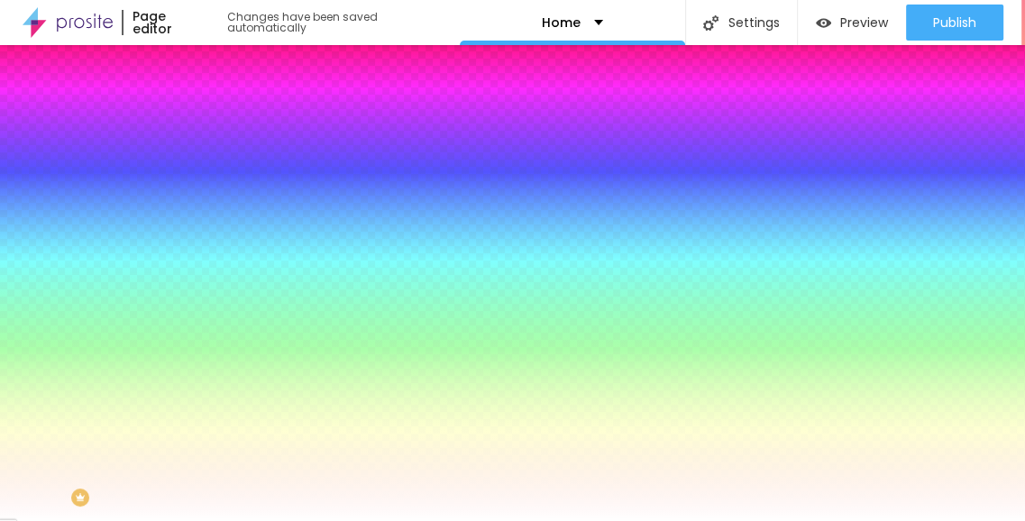
click at [207, 172] on div at bounding box center [310, 172] width 207 height 0
click at [207, 141] on li "Advanced" at bounding box center [310, 132] width 207 height 18
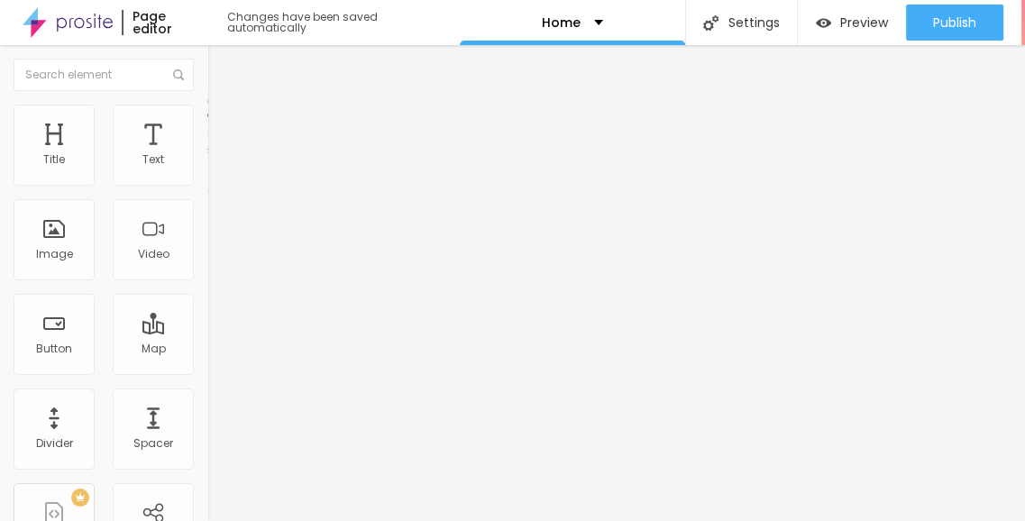
click at [207, 128] on ul "Content Style Advanced" at bounding box center [310, 114] width 207 height 54
click at [224, 124] on span "Style" at bounding box center [237, 116] width 26 height 15
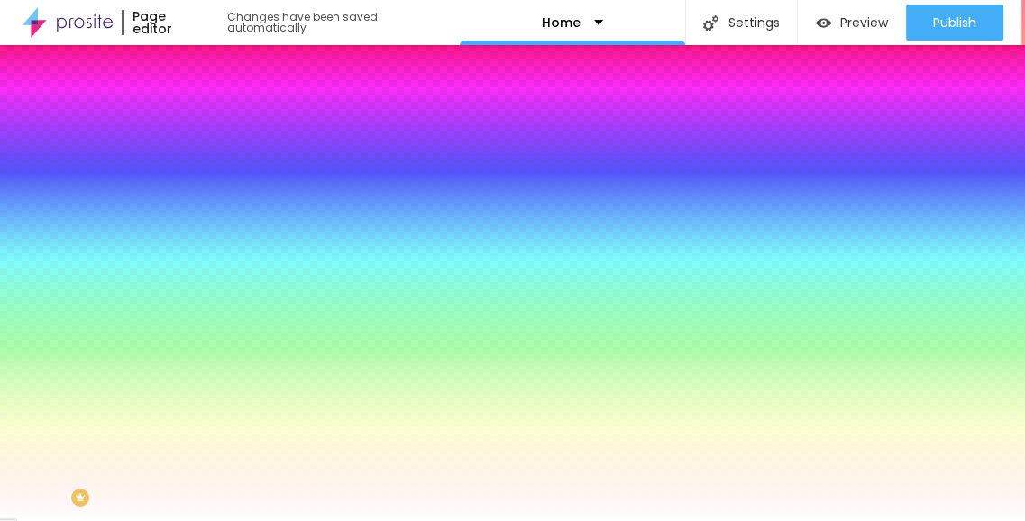
click at [224, 106] on span "Content" at bounding box center [246, 98] width 44 height 15
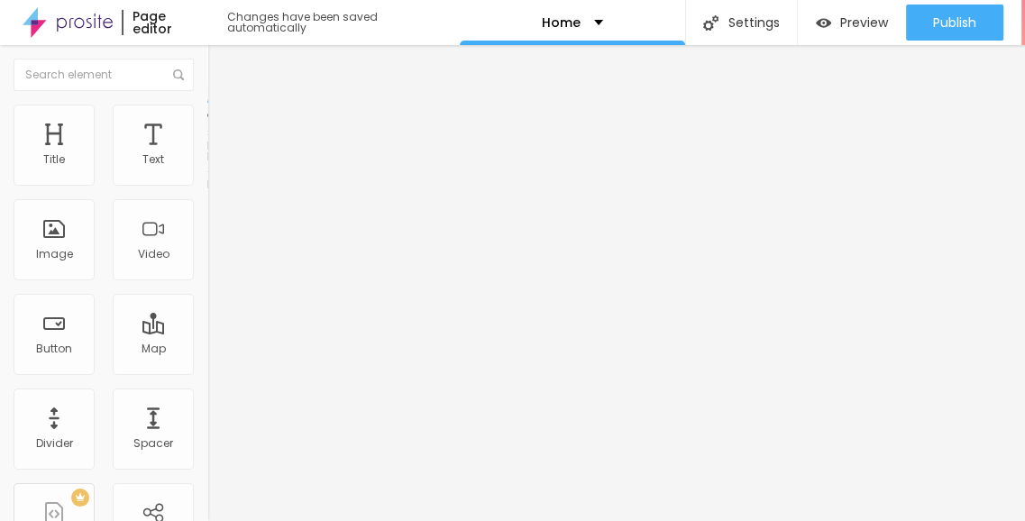
click at [207, 116] on li "Style" at bounding box center [310, 114] width 207 height 18
click at [207, 176] on img at bounding box center [213, 172] width 13 height 13
click at [207, 120] on li "Style" at bounding box center [310, 114] width 207 height 18
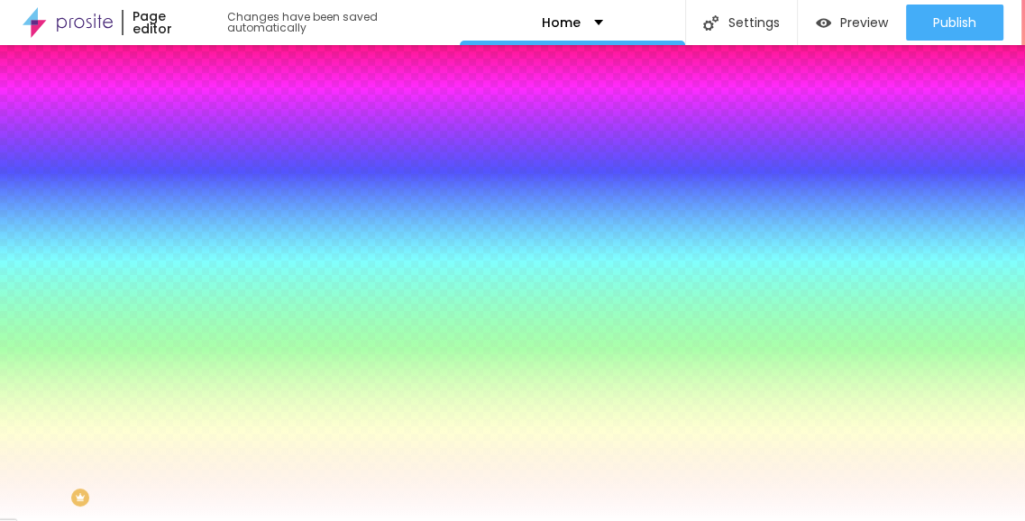
click at [207, 123] on li "Style" at bounding box center [310, 114] width 207 height 18
click at [224, 130] on span "Advanced" at bounding box center [253, 134] width 59 height 15
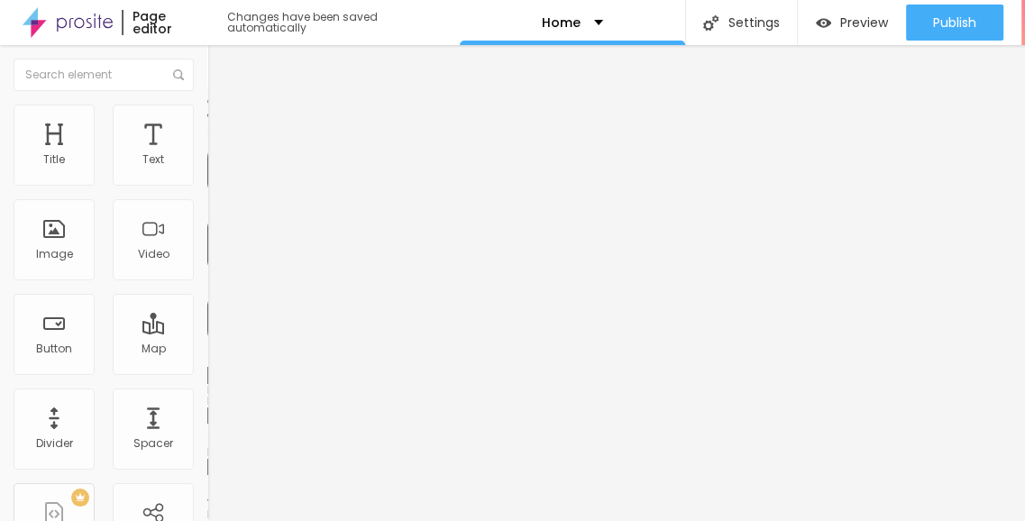
click at [224, 122] on span "Style" at bounding box center [237, 116] width 26 height 15
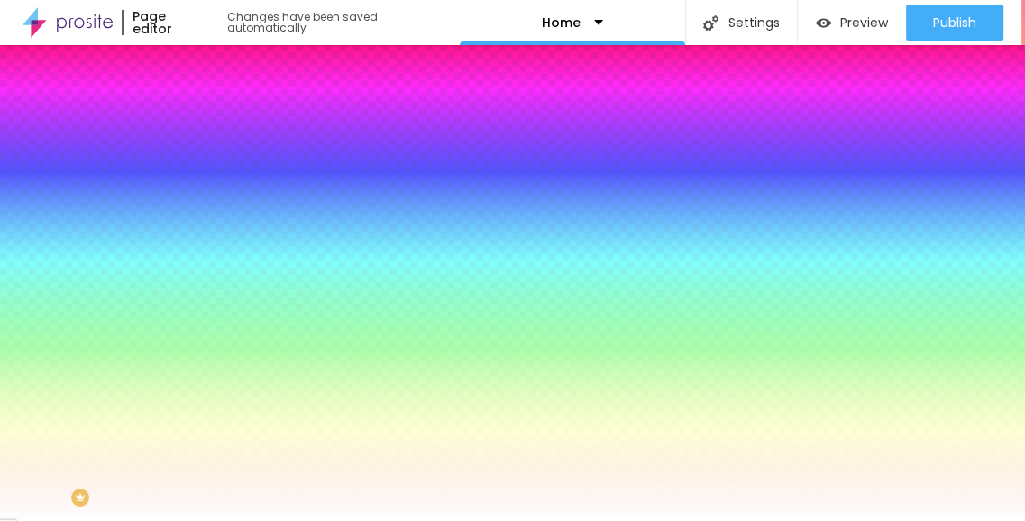
click at [207, 172] on div at bounding box center [310, 172] width 207 height 0
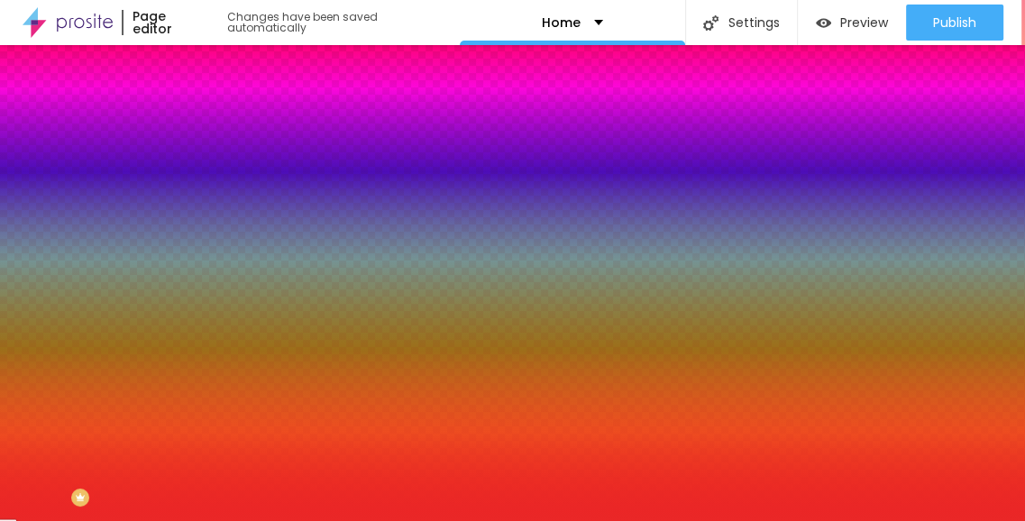
click at [126, 215] on div at bounding box center [512, 260] width 1025 height 521
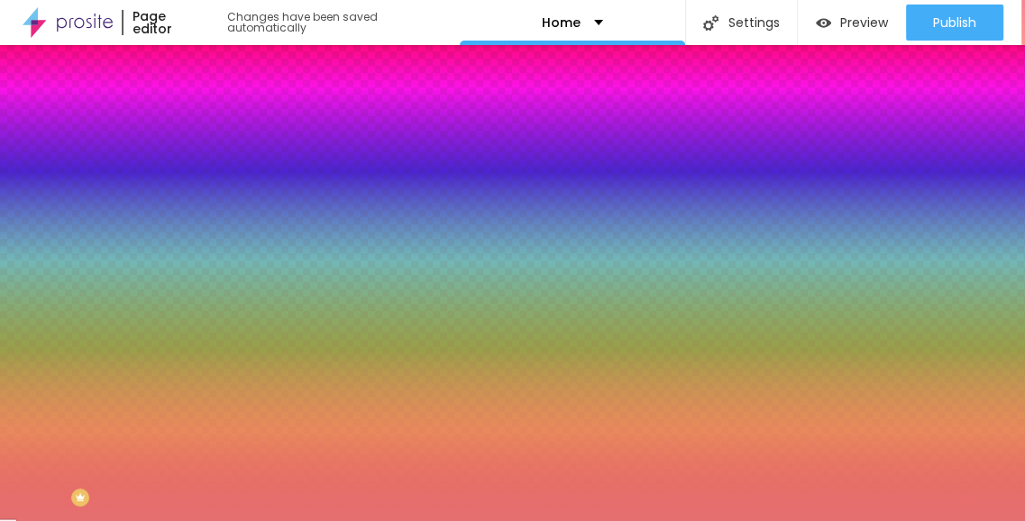
click at [88, 217] on div at bounding box center [512, 260] width 1025 height 521
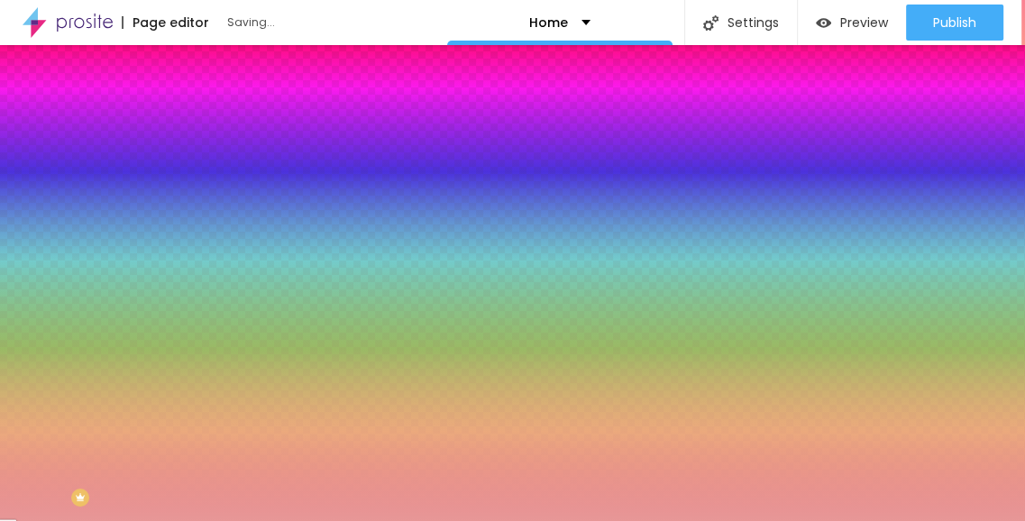
click at [69, 216] on div at bounding box center [512, 260] width 1025 height 521
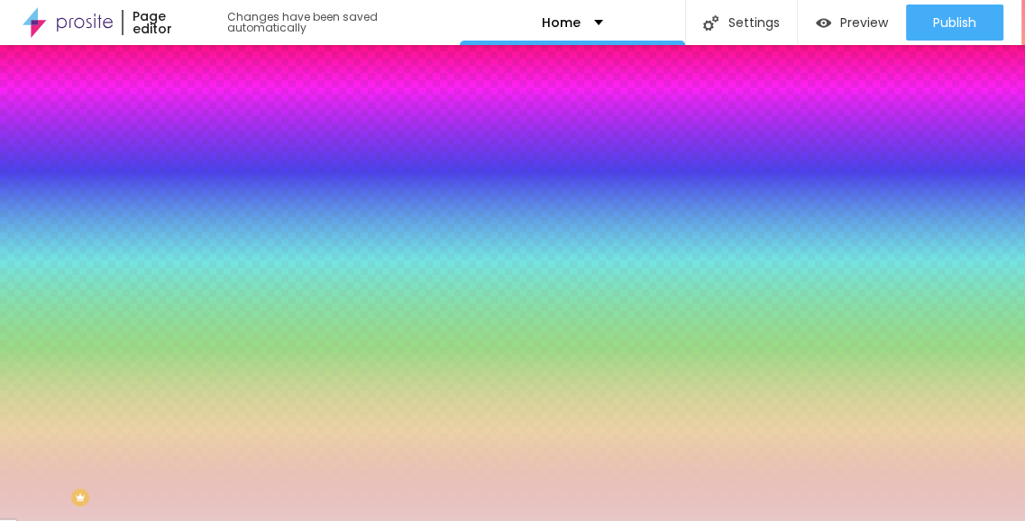
click at [44, 216] on div at bounding box center [512, 260] width 1025 height 521
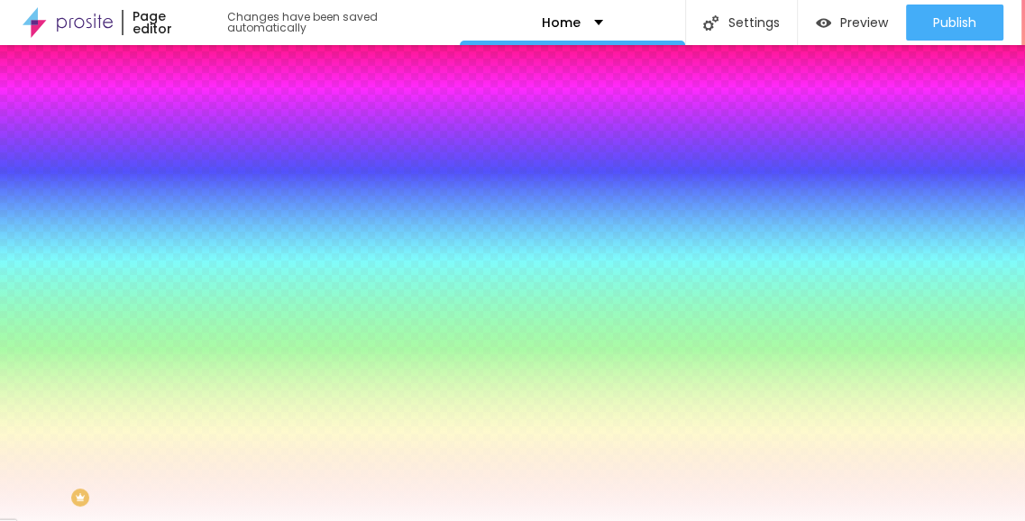
type input "#FFFFFF"
drag, startPoint x: 31, startPoint y: 204, endPoint x: 21, endPoint y: 199, distance: 10.9
click at [207, 190] on div "Background Color Reset to default #FFFFFF" at bounding box center [310, 166] width 207 height 50
click at [207, 172] on button "Reset to default" at bounding box center [263, 162] width 113 height 21
click at [215, 167] on icon "button" at bounding box center [221, 160] width 13 height 13
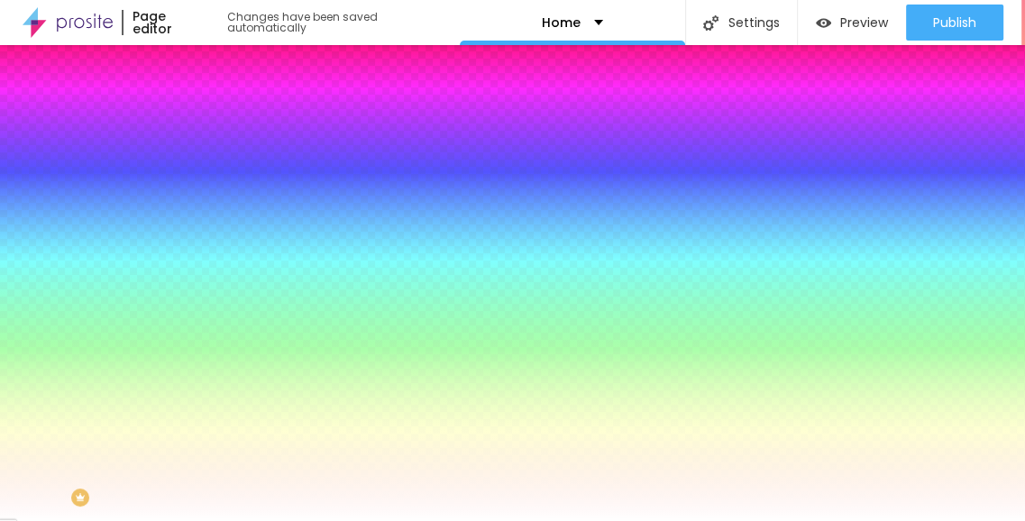
type input "200"
click at [207, 400] on input "range" at bounding box center [265, 407] width 116 height 14
click at [207, 282] on div "Edit Coluna Content Style Advanced Background Color Reset to default #FFFFFF 20…" at bounding box center [310, 283] width 207 height 476
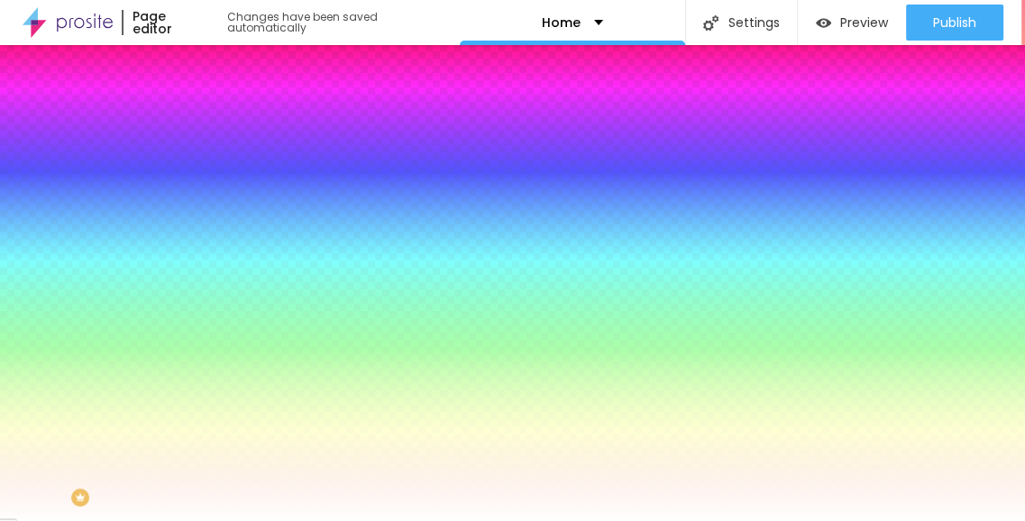
type input "41"
type input "0"
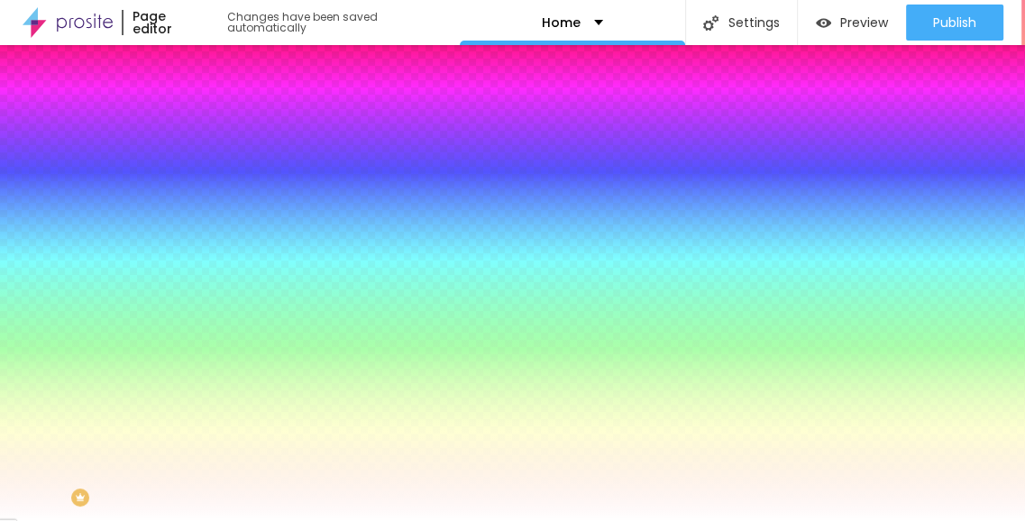
click at [207, 400] on input "range" at bounding box center [265, 407] width 116 height 14
click at [224, 132] on span "Advanced" at bounding box center [253, 134] width 59 height 15
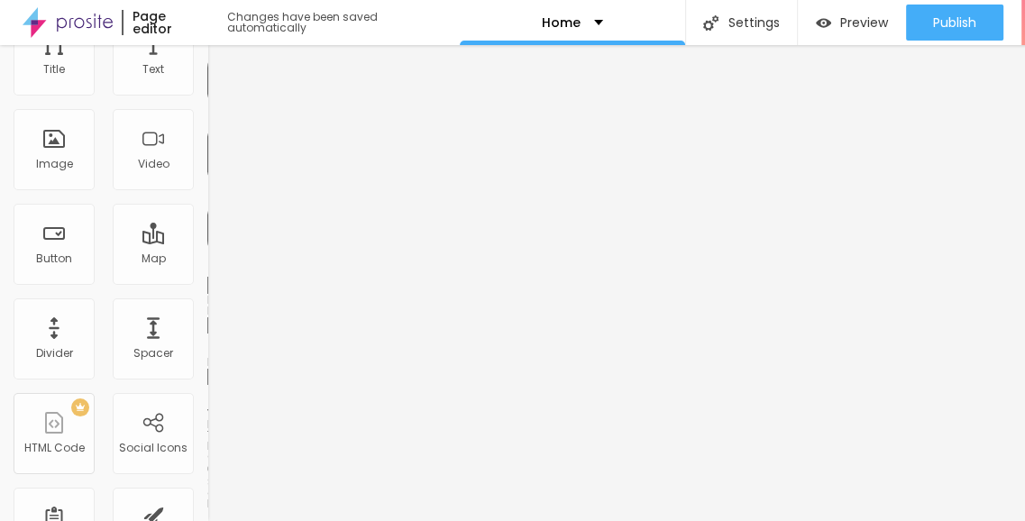
scroll to position [108, 0]
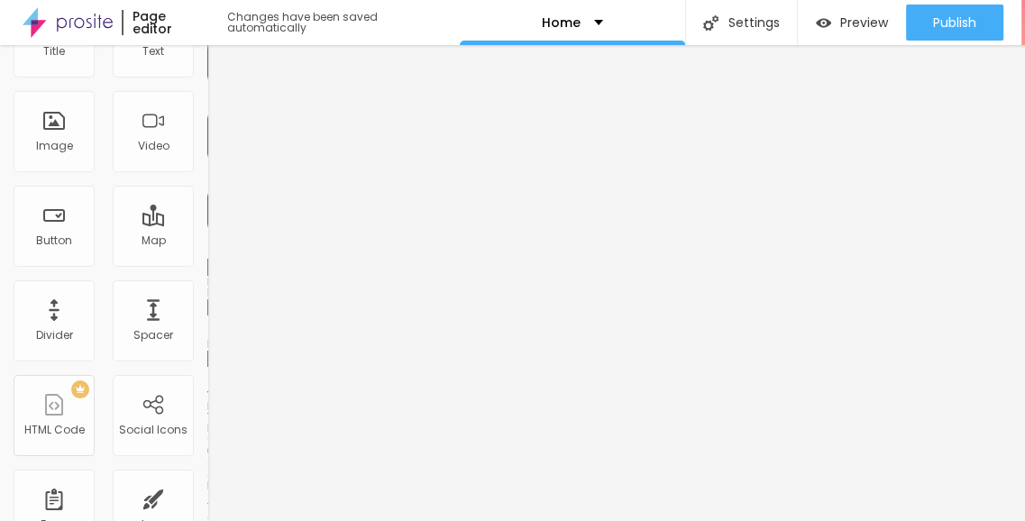
click at [207, 423] on div at bounding box center [310, 423] width 207 height 0
click at [207, 412] on div at bounding box center [310, 412] width 207 height 0
click at [207, 423] on div at bounding box center [310, 423] width 207 height 0
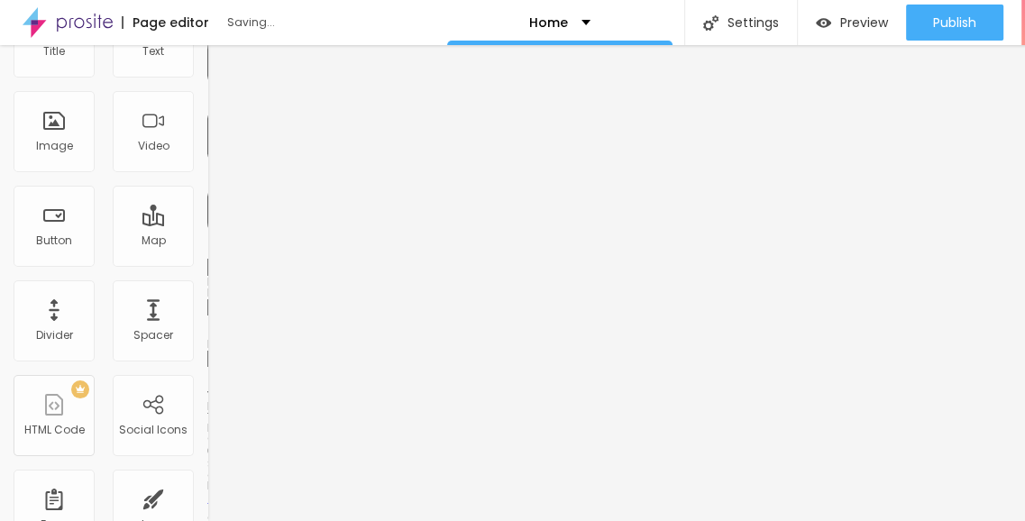
click at [207, 401] on li "Phone" at bounding box center [310, 406] width 207 height 11
click at [207, 412] on div at bounding box center [310, 412] width 207 height 0
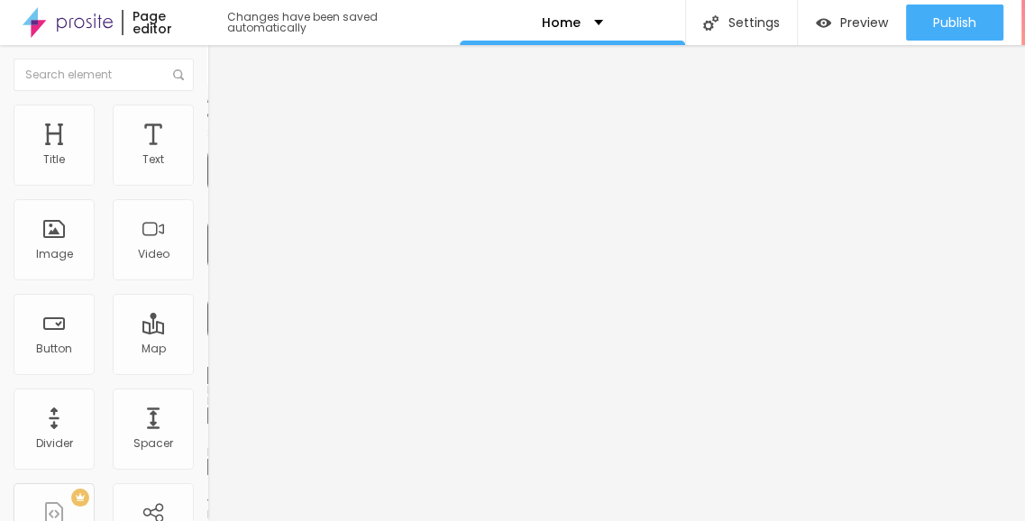
click at [224, 124] on span "Style" at bounding box center [237, 116] width 26 height 15
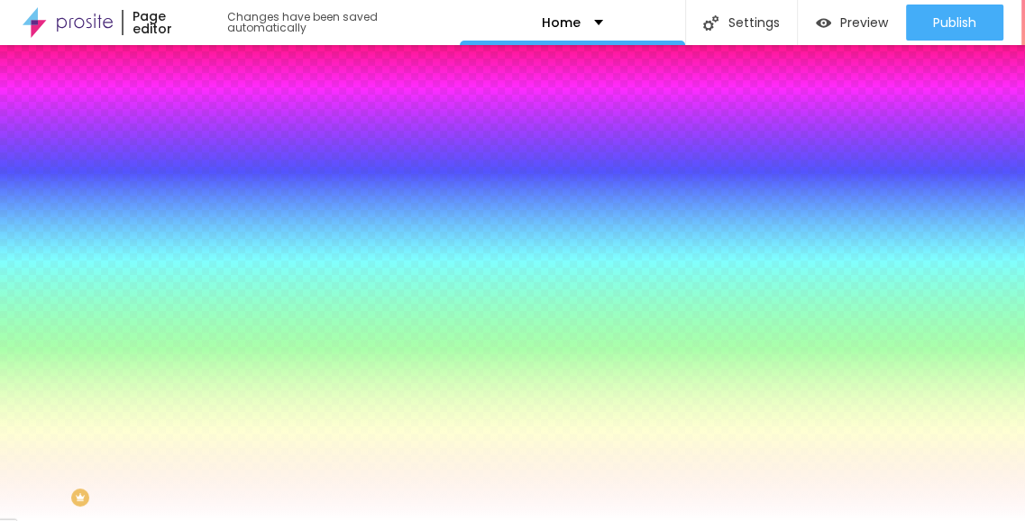
click at [215, 167] on icon "button" at bounding box center [221, 160] width 13 height 13
click at [207, 172] on div at bounding box center [310, 172] width 207 height 0
click at [62, 222] on div at bounding box center [512, 260] width 1025 height 521
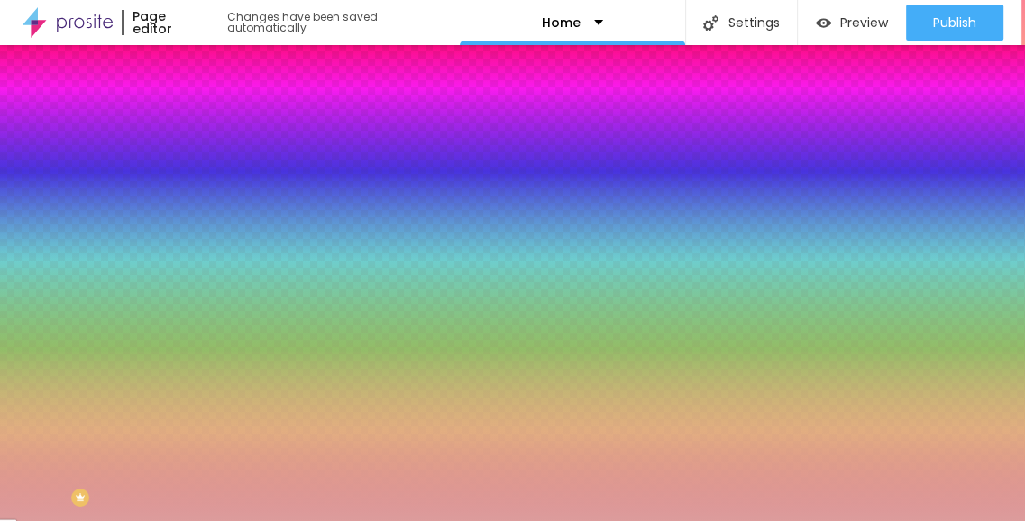
click at [54, 209] on div at bounding box center [512, 260] width 1025 height 521
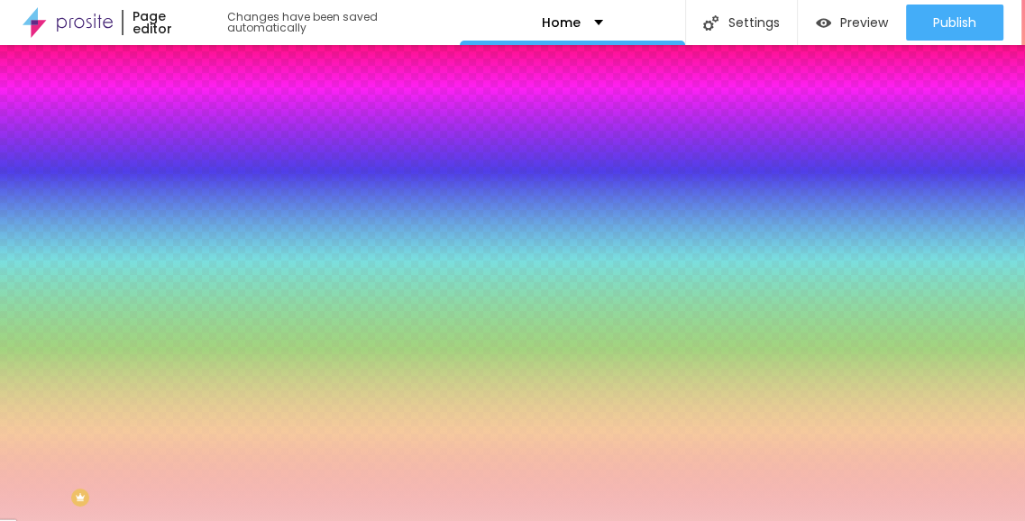
click at [39, 204] on div at bounding box center [512, 260] width 1025 height 521
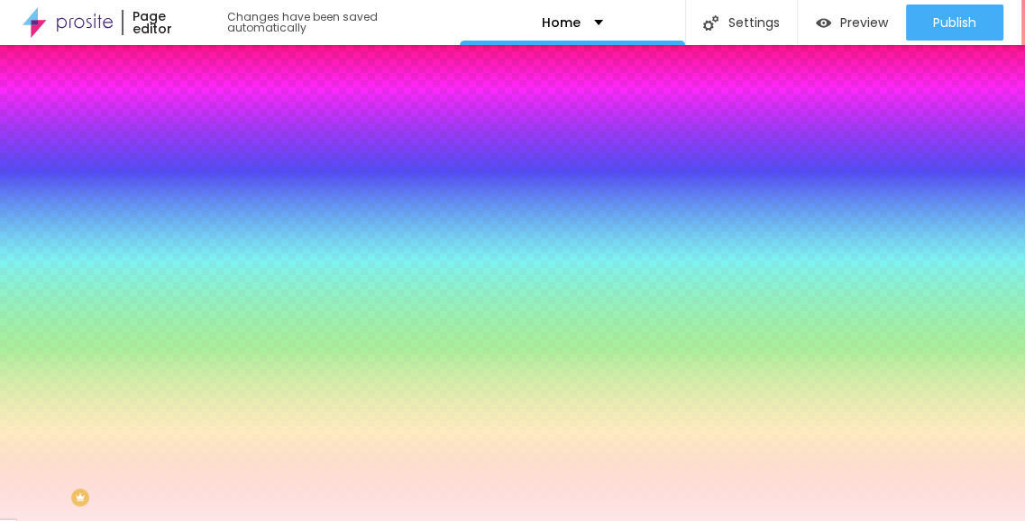
click at [45, 322] on div at bounding box center [512, 260] width 1025 height 521
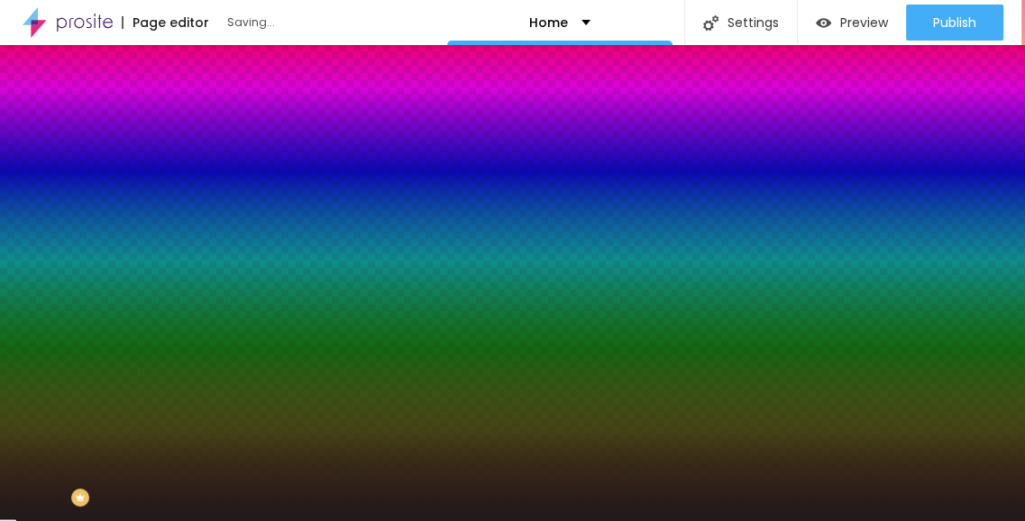
type input "#201B1B"
click at [33, 329] on div at bounding box center [512, 260] width 1025 height 521
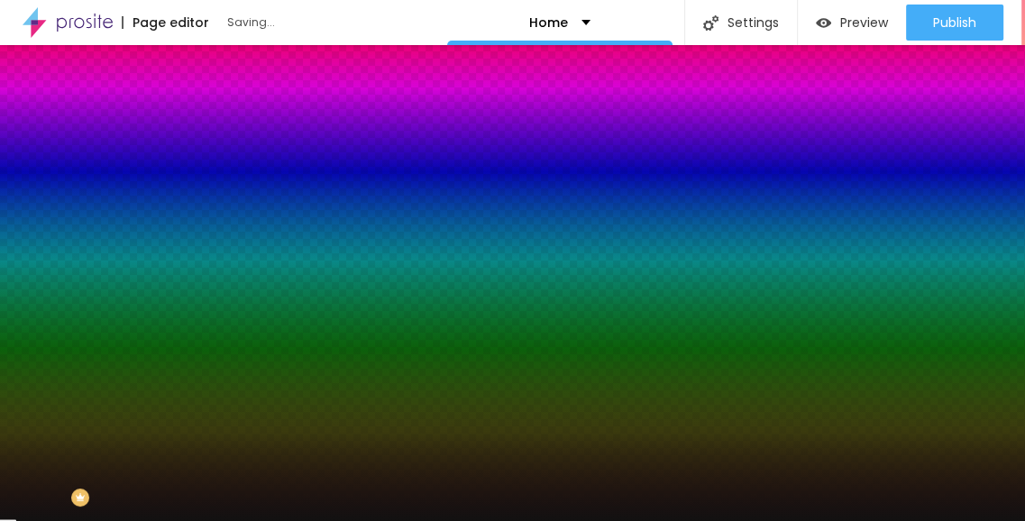
click at [207, 351] on div "Edit Coluna Content Style Advanced Background Color Reset to default #201B1B 0 …" at bounding box center [310, 283] width 207 height 476
click at [207, 172] on div at bounding box center [310, 172] width 207 height 0
click at [215, 167] on icon "button" at bounding box center [221, 160] width 13 height 13
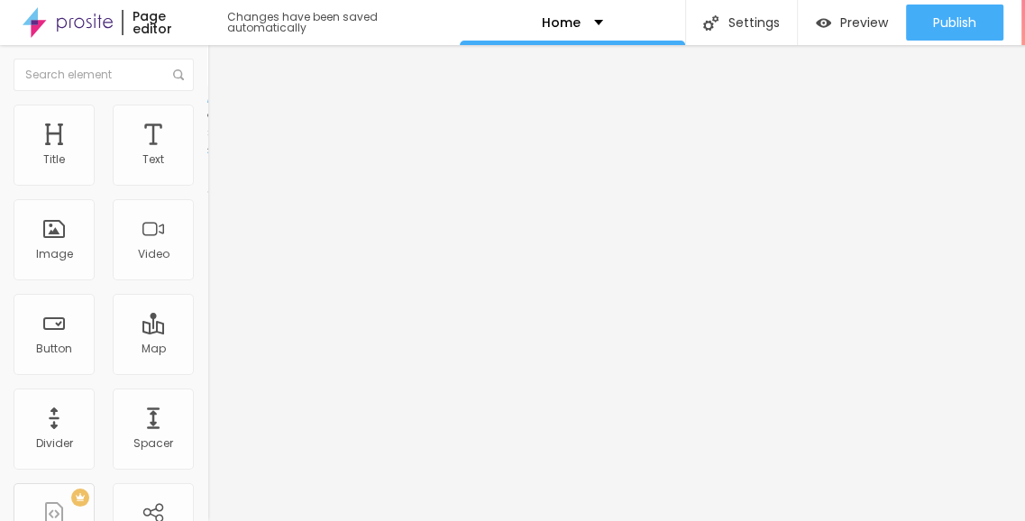
click at [207, 249] on div "Edit Coluna Content Style Advanced Align" at bounding box center [310, 283] width 207 height 476
click at [207, 265] on div "Edit Coluna Content Style Advanced Align" at bounding box center [310, 283] width 207 height 476
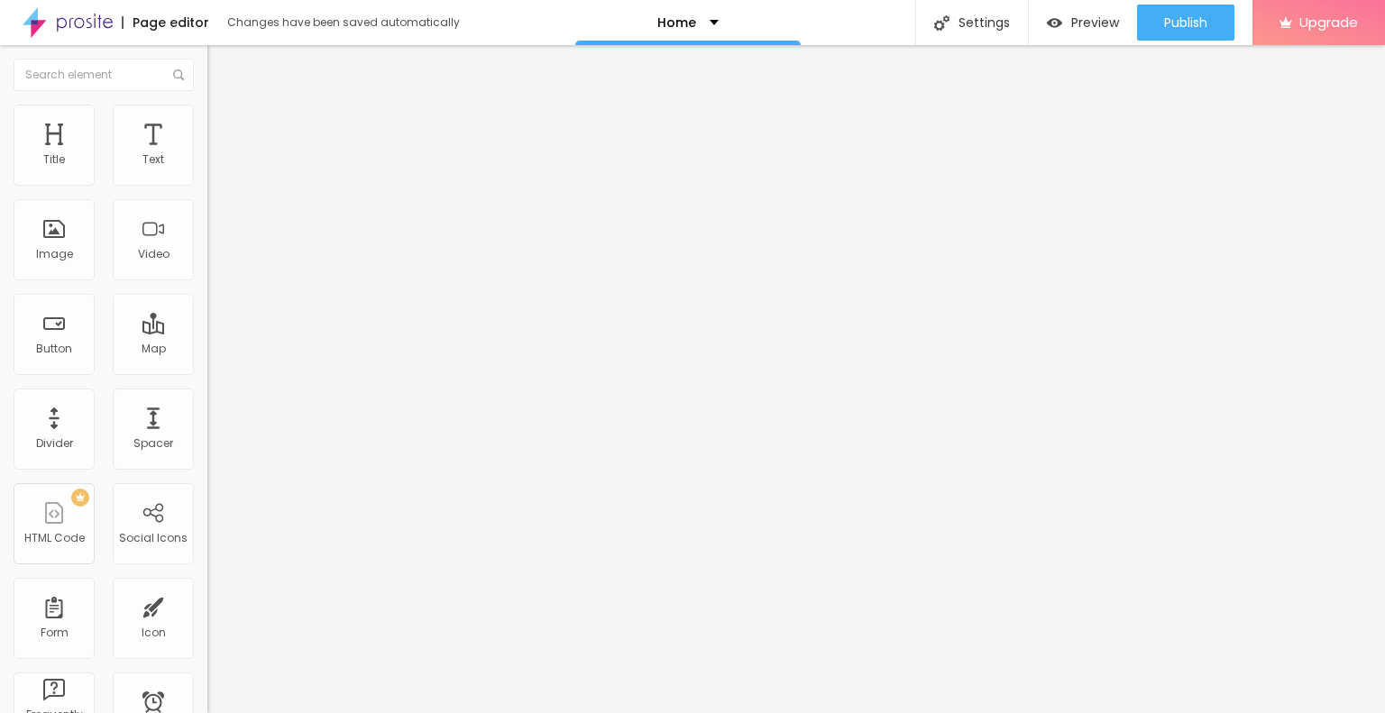
click at [207, 391] on div "Edit Coluna Content Style Advanced Align" at bounding box center [310, 379] width 207 height 668
click at [207, 115] on img at bounding box center [215, 113] width 16 height 16
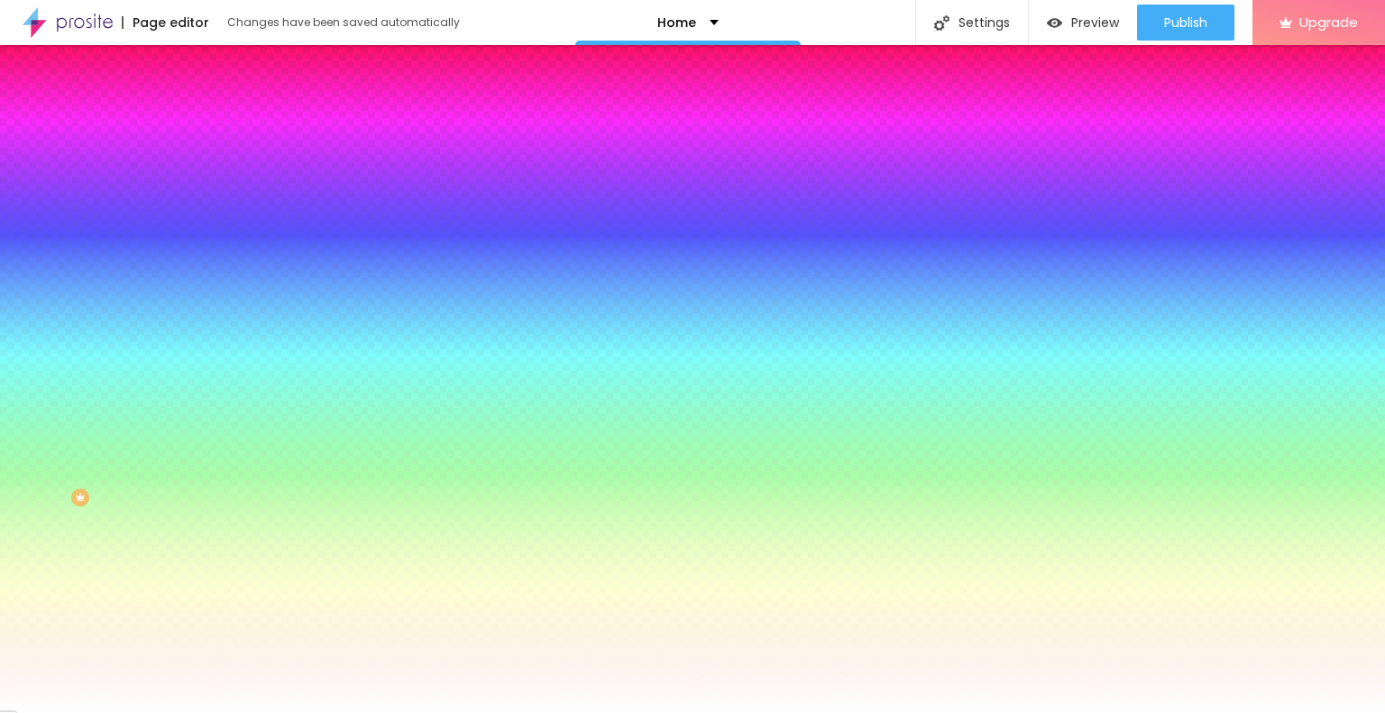
click at [207, 123] on li "Advanced" at bounding box center [310, 132] width 207 height 18
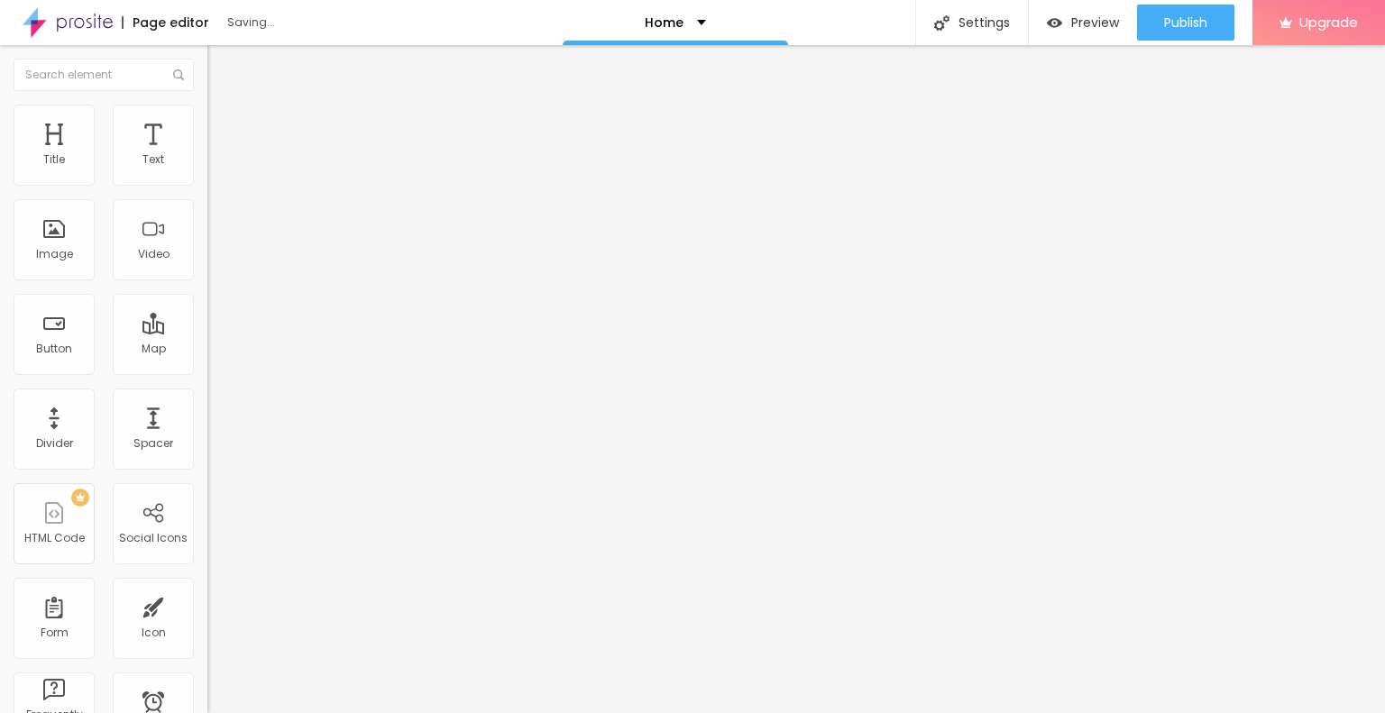
click at [207, 155] on span "Change image" at bounding box center [255, 147] width 97 height 15
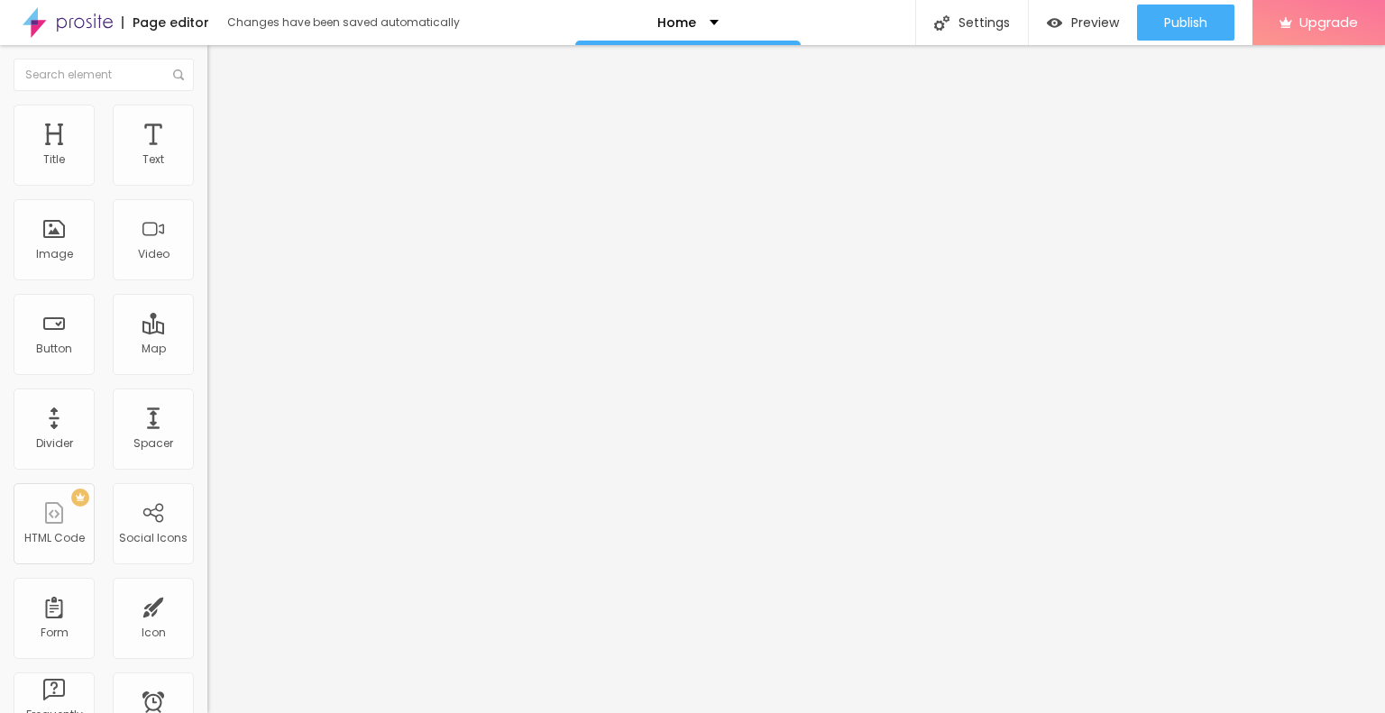
drag, startPoint x: 134, startPoint y: 261, endPoint x: 257, endPoint y: 315, distance: 134.1
drag, startPoint x: 116, startPoint y: 217, endPoint x: 90, endPoint y: 215, distance: 26.3
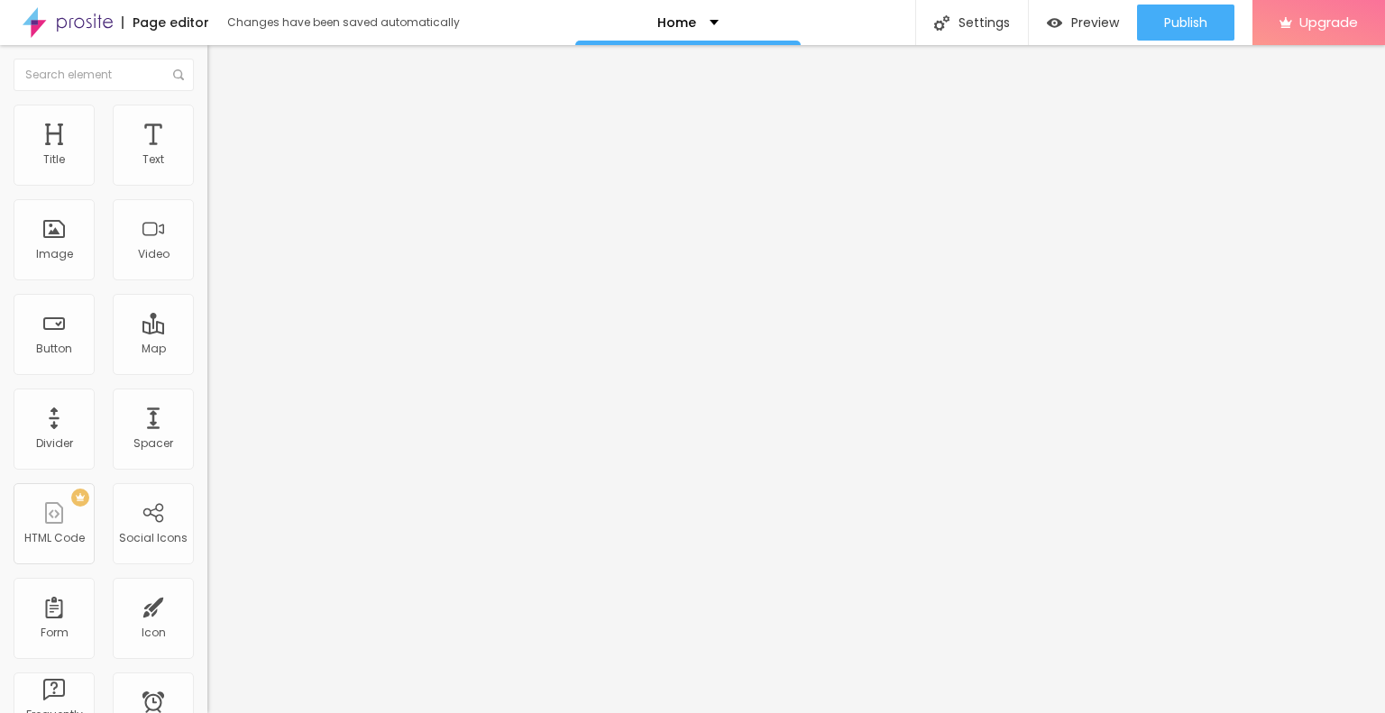
click at [207, 153] on div "Change image" at bounding box center [310, 147] width 207 height 13
click at [207, 228] on img at bounding box center [213, 222] width 13 height 13
click at [207, 257] on img at bounding box center [213, 250] width 13 height 13
click at [207, 243] on img at bounding box center [213, 236] width 13 height 13
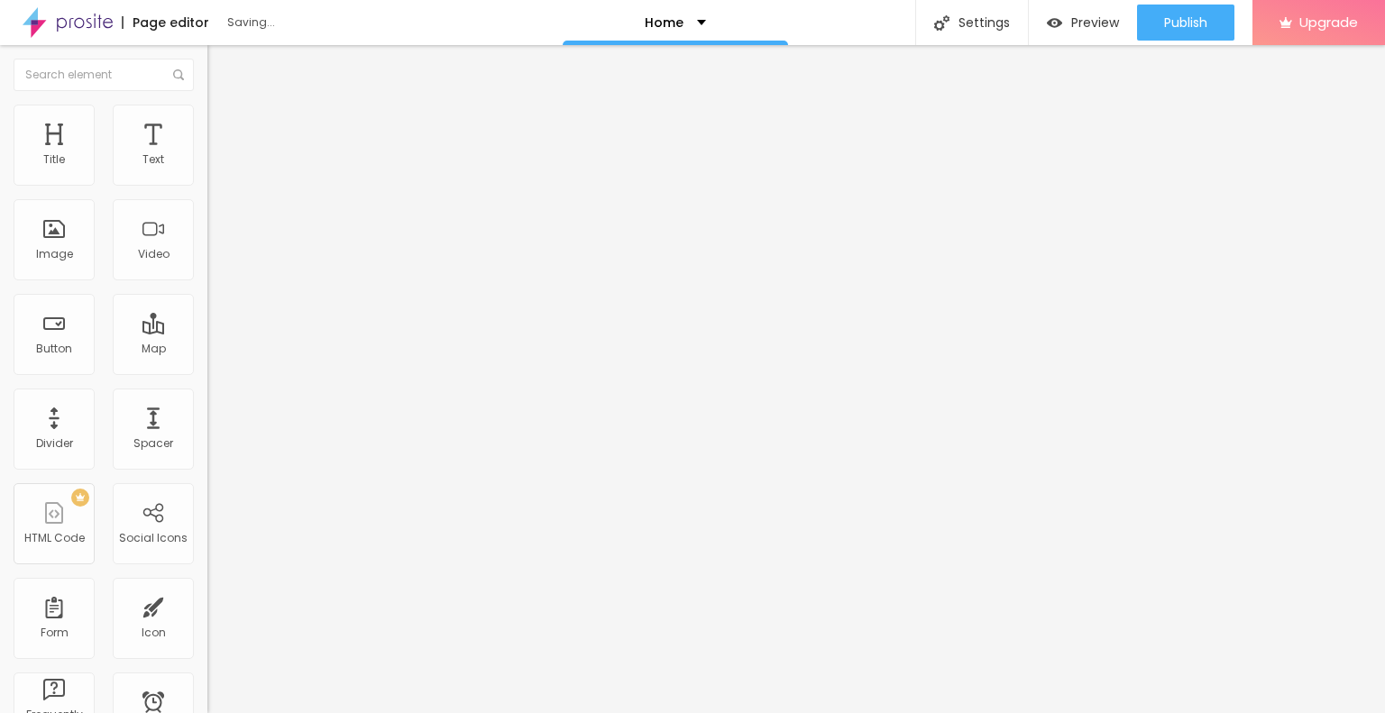
drag, startPoint x: 96, startPoint y: 128, endPoint x: 101, endPoint y: 146, distance: 18.8
click at [224, 124] on span "Style" at bounding box center [237, 116] width 26 height 15
click at [224, 106] on span "Content" at bounding box center [246, 98] width 44 height 15
click at [207, 155] on span "Change image" at bounding box center [255, 147] width 97 height 15
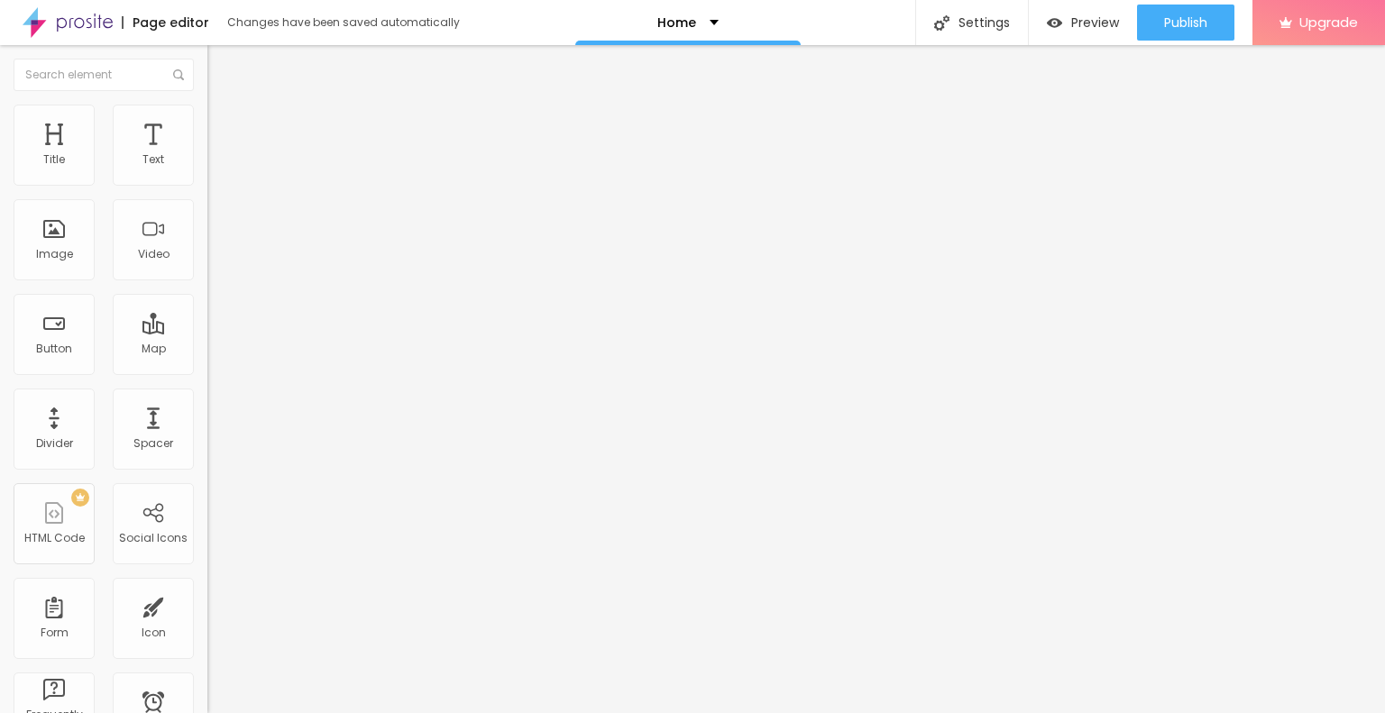
click at [207, 155] on span "Change image" at bounding box center [255, 147] width 97 height 15
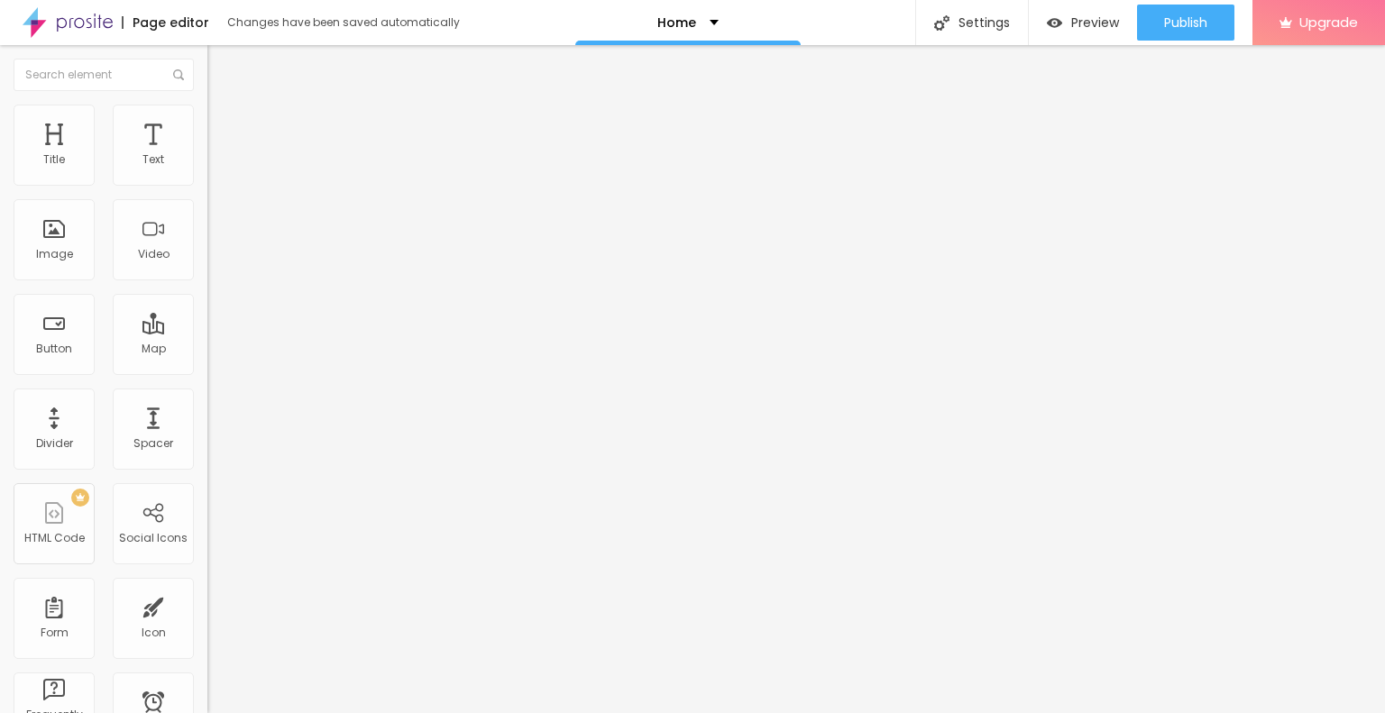
click at [207, 153] on div "Change image" at bounding box center [310, 147] width 207 height 13
click at [207, 155] on span "Change image" at bounding box center [255, 147] width 97 height 15
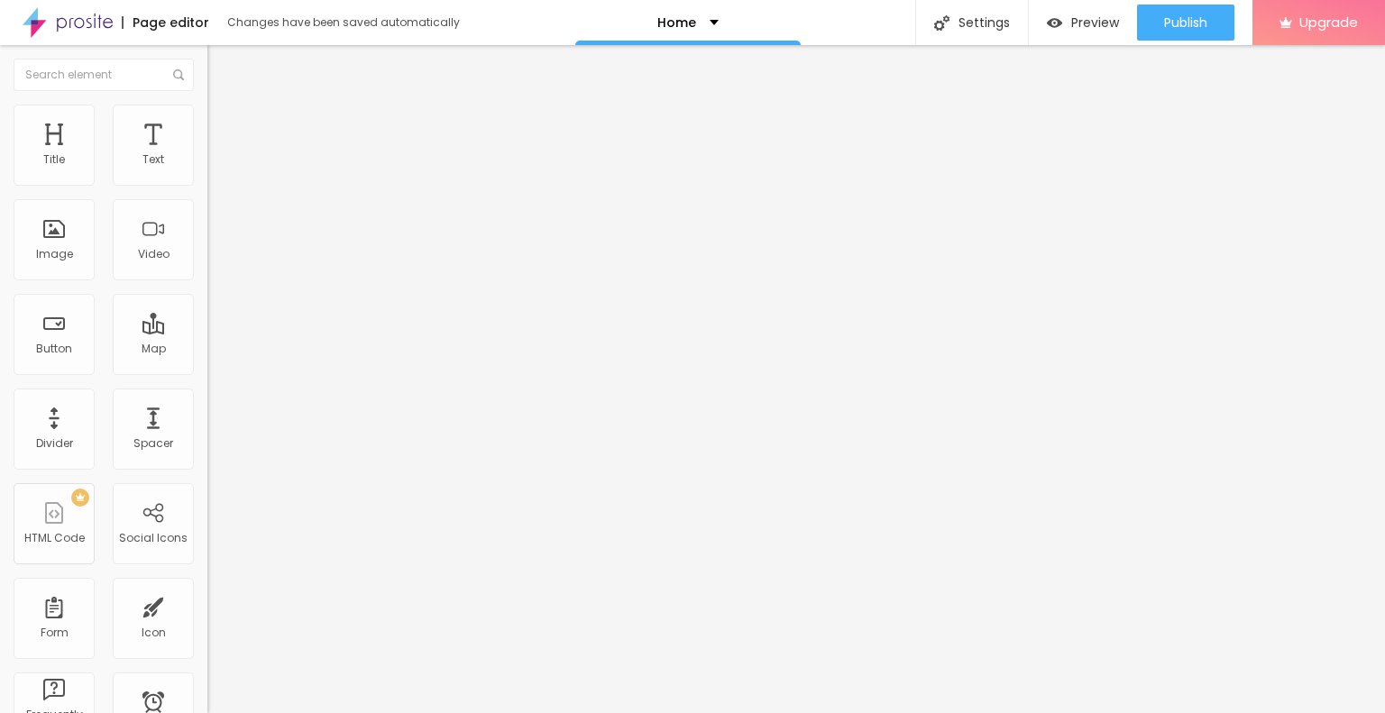
click at [207, 105] on li "Style" at bounding box center [310, 114] width 207 height 18
click at [207, 133] on ul "Content Style Advanced" at bounding box center [310, 114] width 207 height 54
click at [207, 126] on ul "Content Style Advanced" at bounding box center [310, 114] width 207 height 54
drag, startPoint x: 120, startPoint y: 207, endPoint x: 0, endPoint y: 199, distance: 120.2
click at [207, 199] on div "Address Alboom Brasil Align 15 Zoom" at bounding box center [310, 321] width 207 height 361
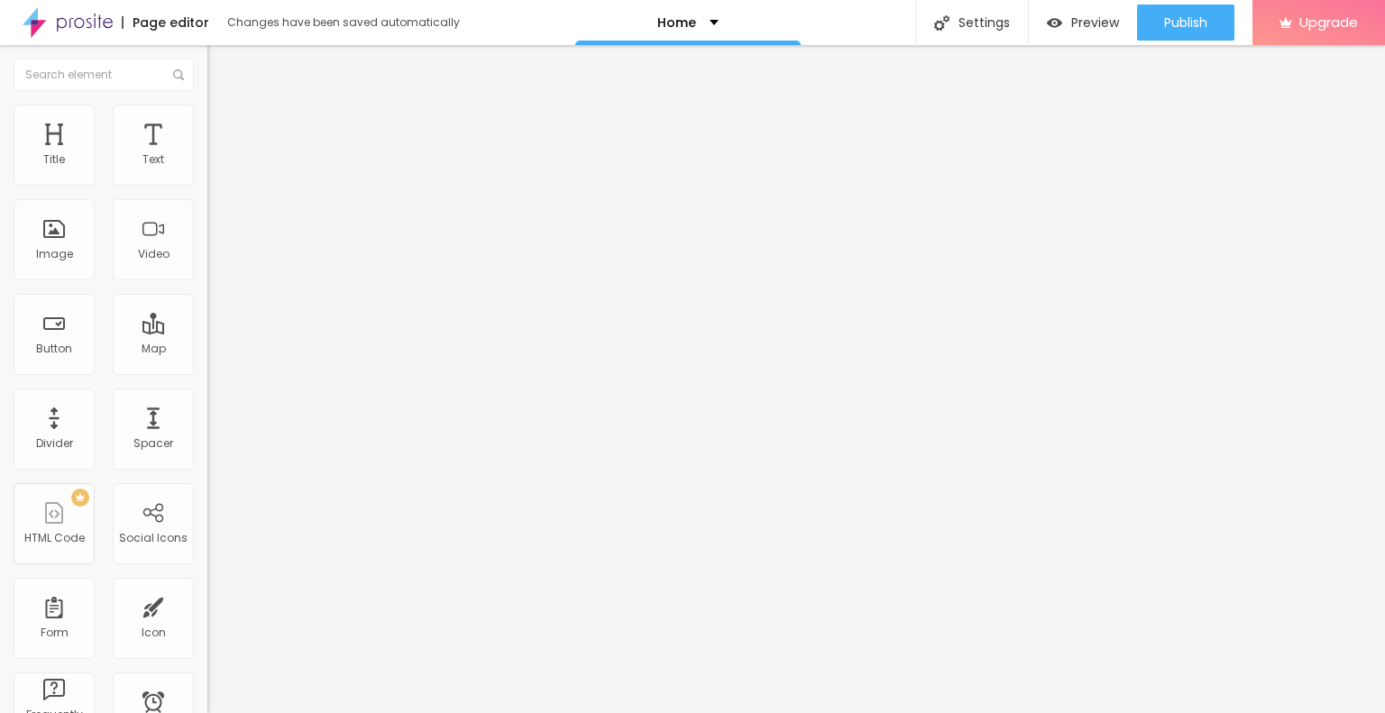
paste input "Sector 1 Noida Extension"
type input "Sector 1 Noida Extension"
click at [207, 117] on li "Style" at bounding box center [310, 114] width 207 height 18
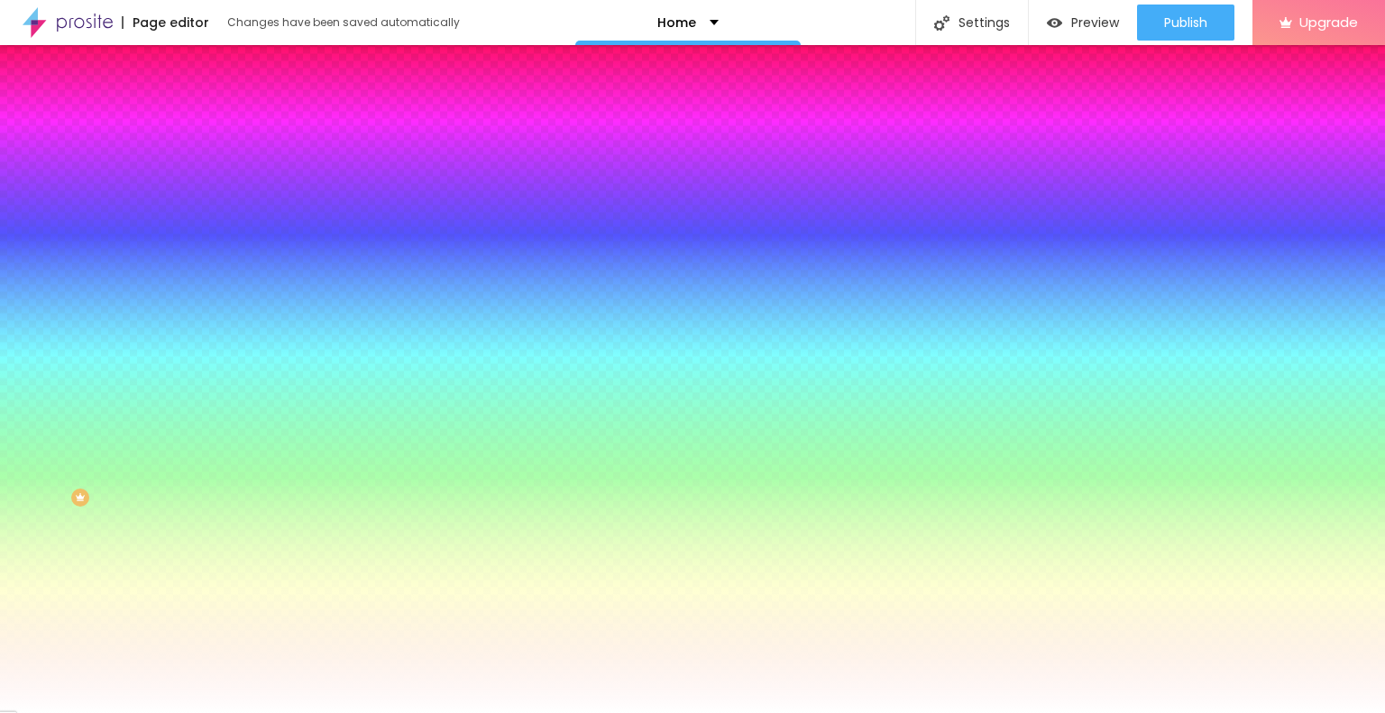
click at [224, 106] on span "Content" at bounding box center [246, 98] width 44 height 15
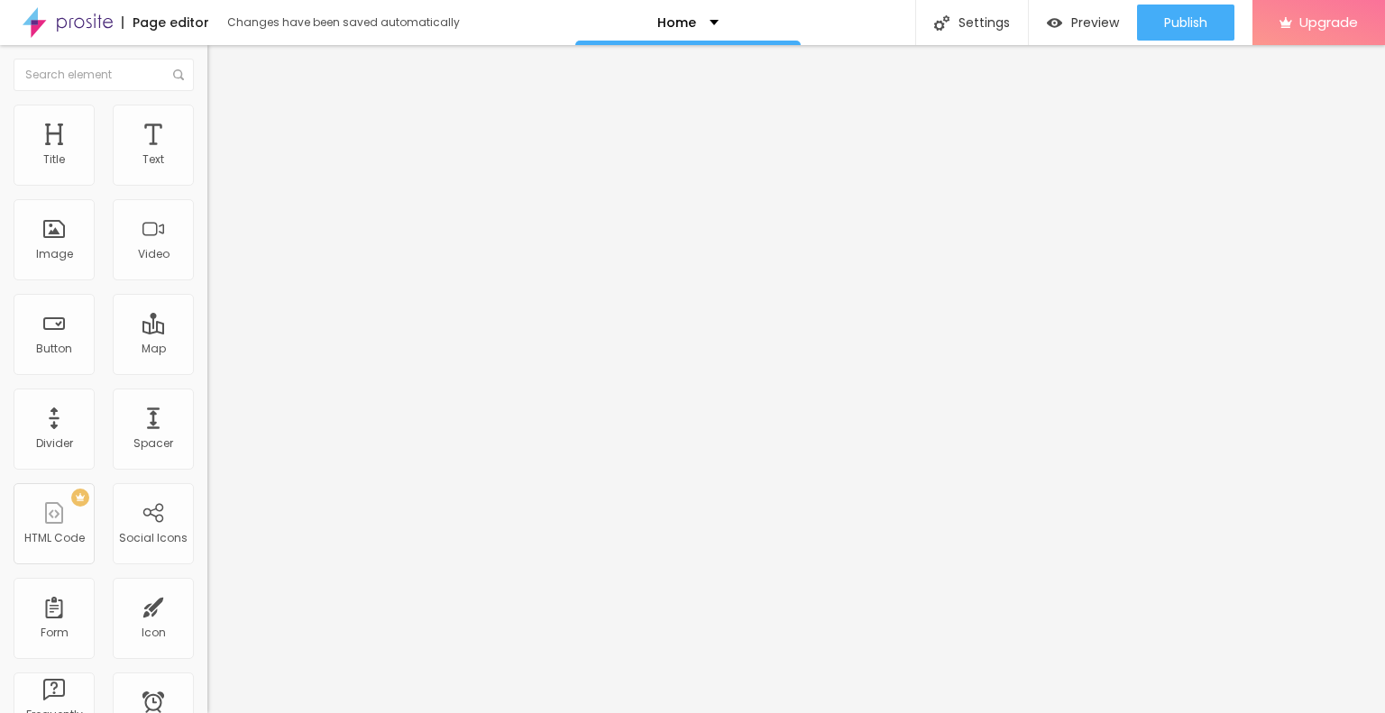
click at [221, 66] on div "Edit Coluna" at bounding box center [270, 66] width 99 height 14
click at [207, 364] on div "Facebook" at bounding box center [310, 369] width 207 height 11
click at [207, 520] on input "https://" at bounding box center [315, 622] width 216 height 18
paste input "www.facebook.com/rgspleiaddes/"
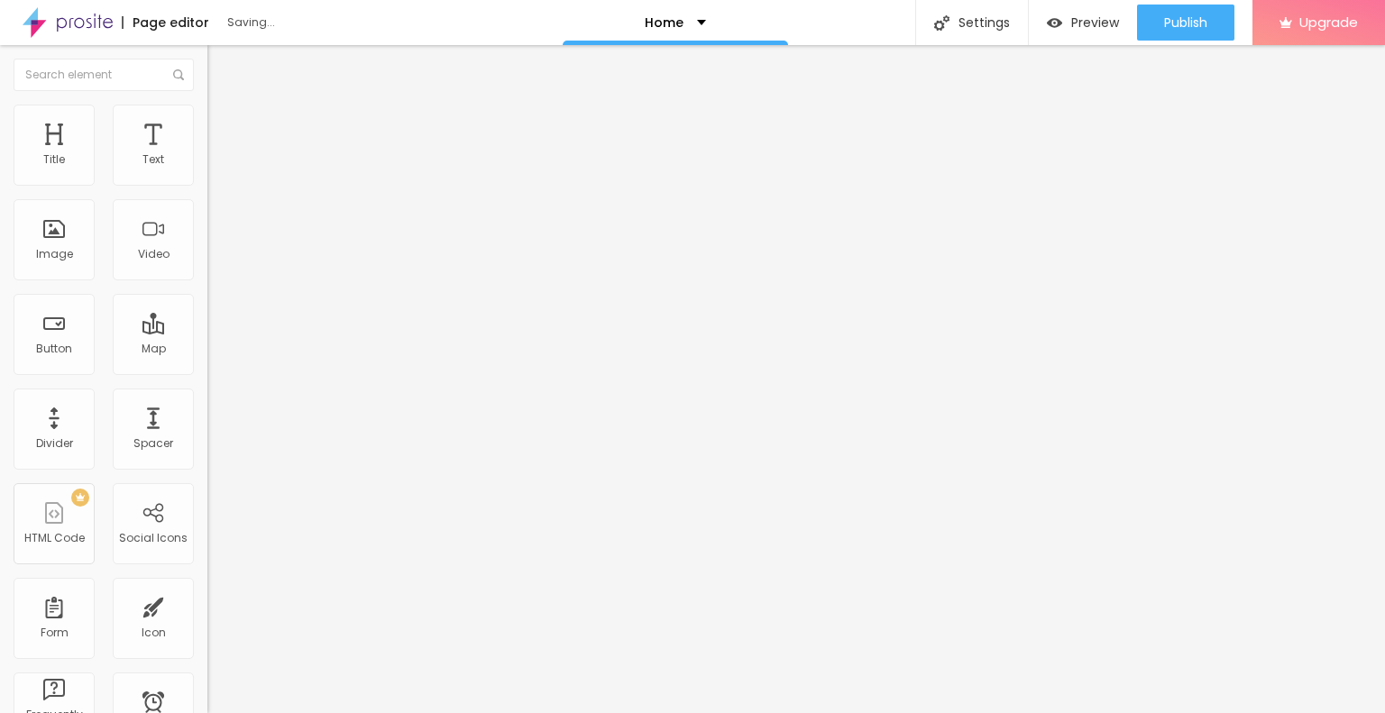
type input "https://www.facebook.com/rgspleiaddes/"
click at [207, 375] on div "Social Facebook URL address https://www.facebook.com/rgspleiaddes/ Open in new …" at bounding box center [310, 524] width 207 height 299
click at [207, 176] on div "Facebook" at bounding box center [310, 265] width 207 height 249
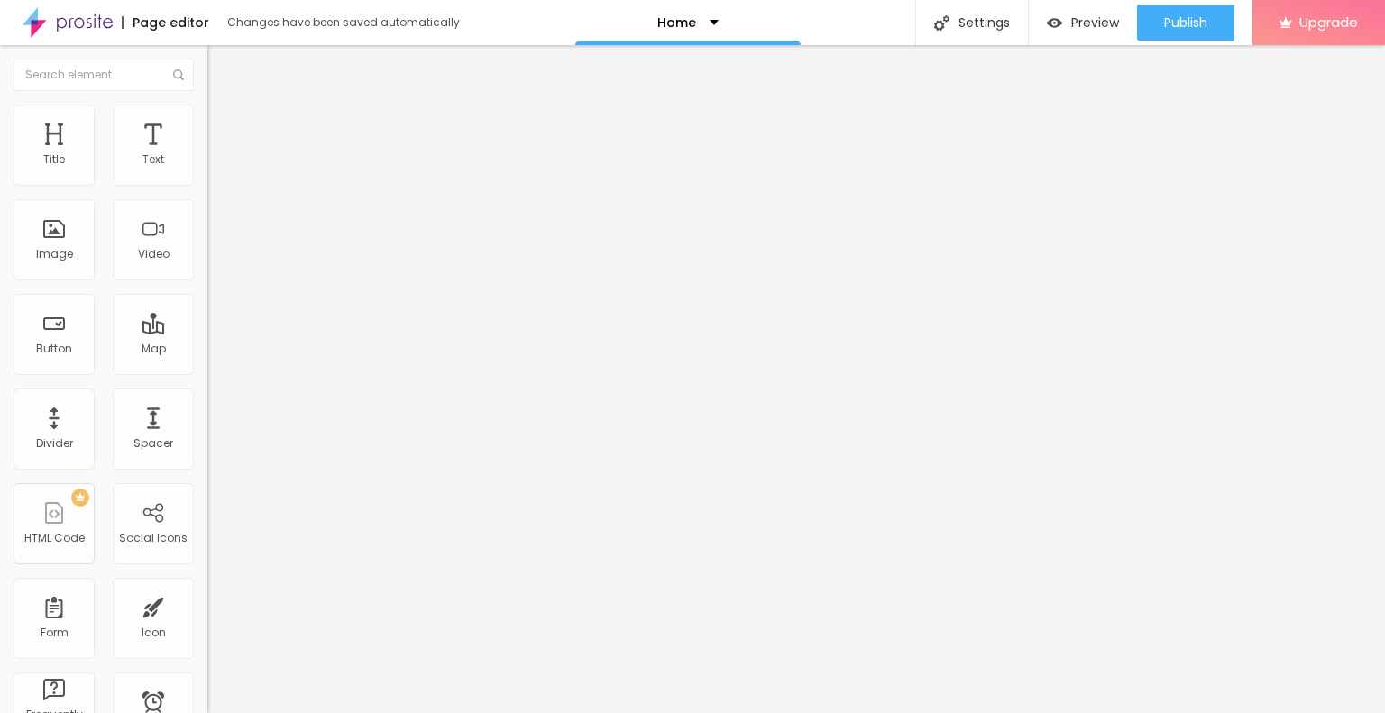
paste input "www.instagram.com/rgspleiaddes/"
type input "https://www.instagram.com/rgspleiaddes/"
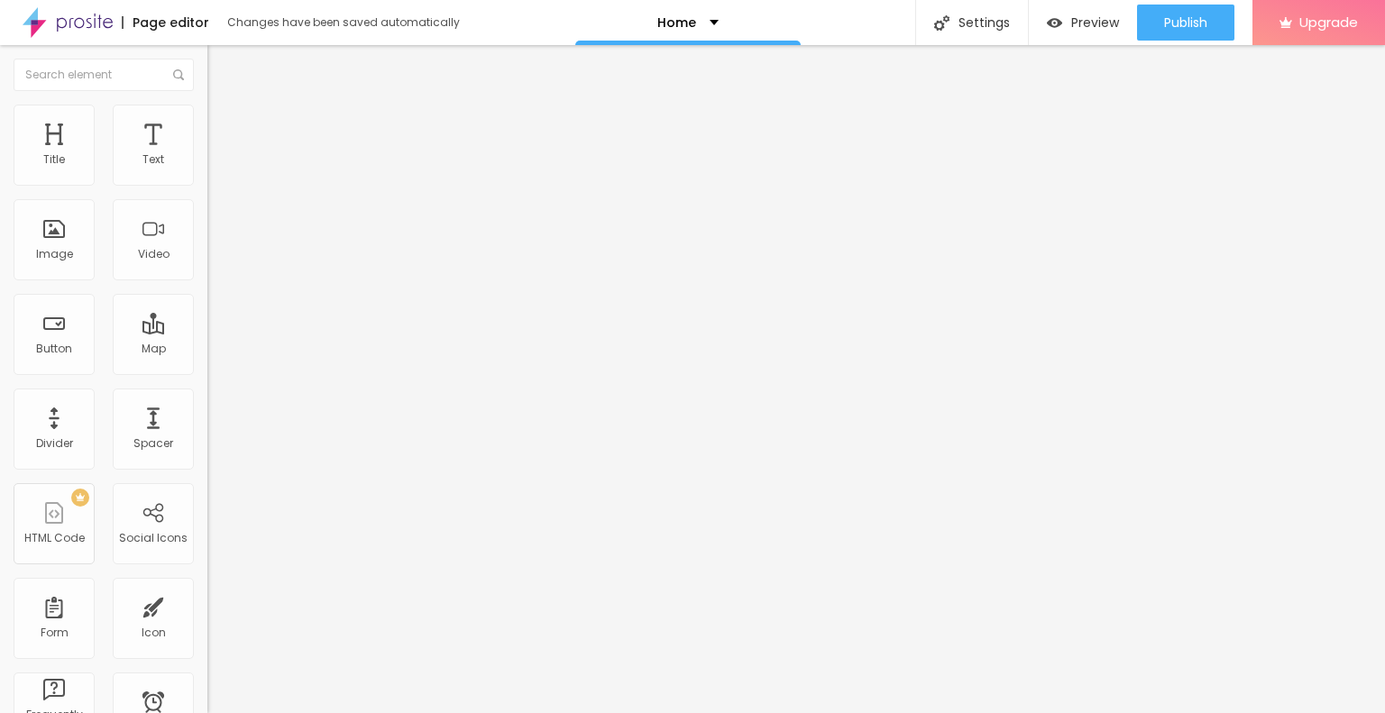
scroll to position [0, 0]
paste input "x.com/rgpleiades"
type input "https://x.com/rgpleiades"
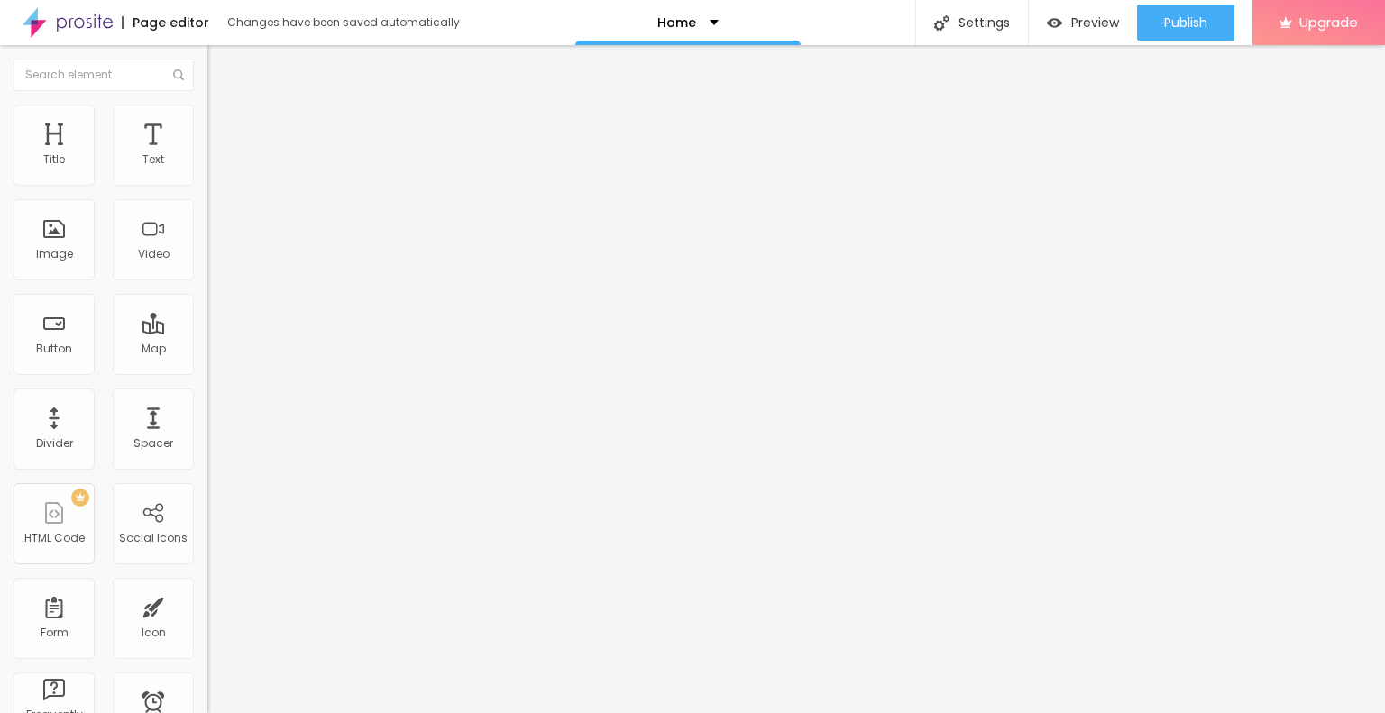
drag, startPoint x: 120, startPoint y: 409, endPoint x: 41, endPoint y: 415, distance: 79.6
paste input "wa.me/9710933555?text="
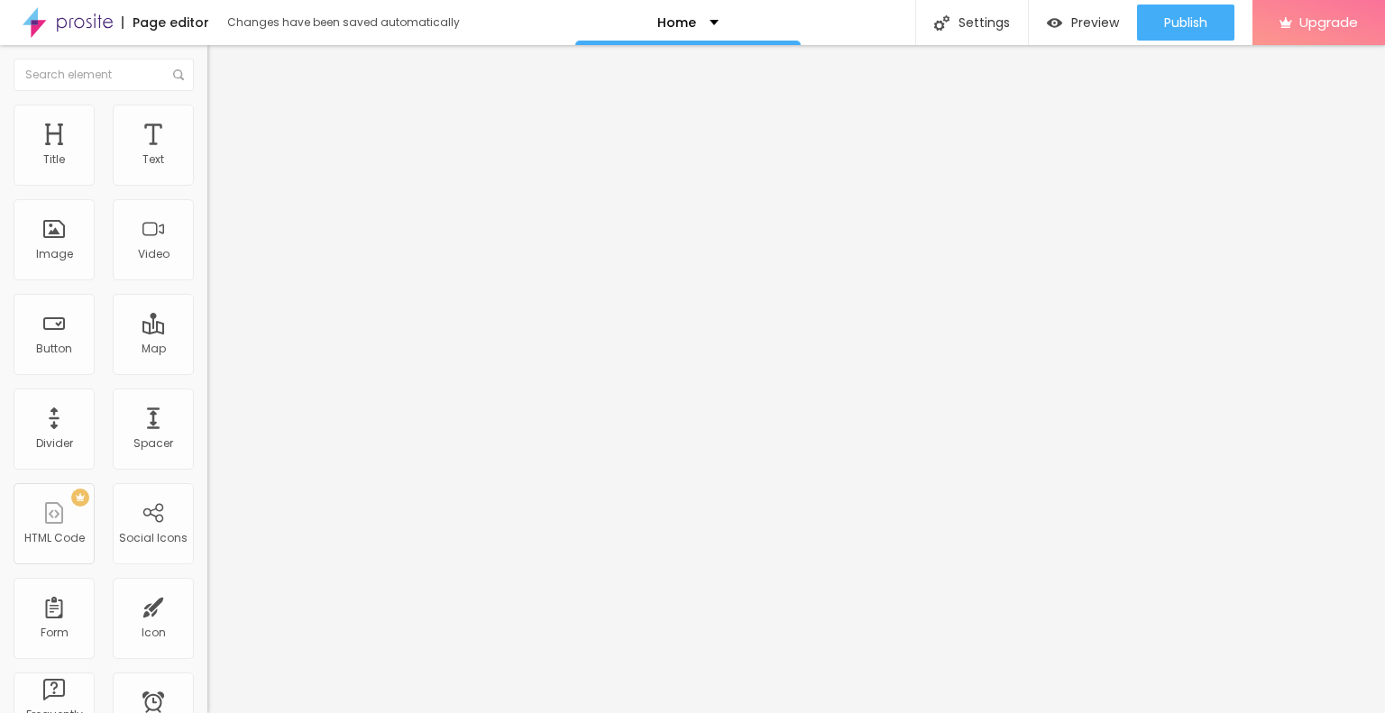
scroll to position [0, 37]
type input "https://wa.me/9710933555?text="
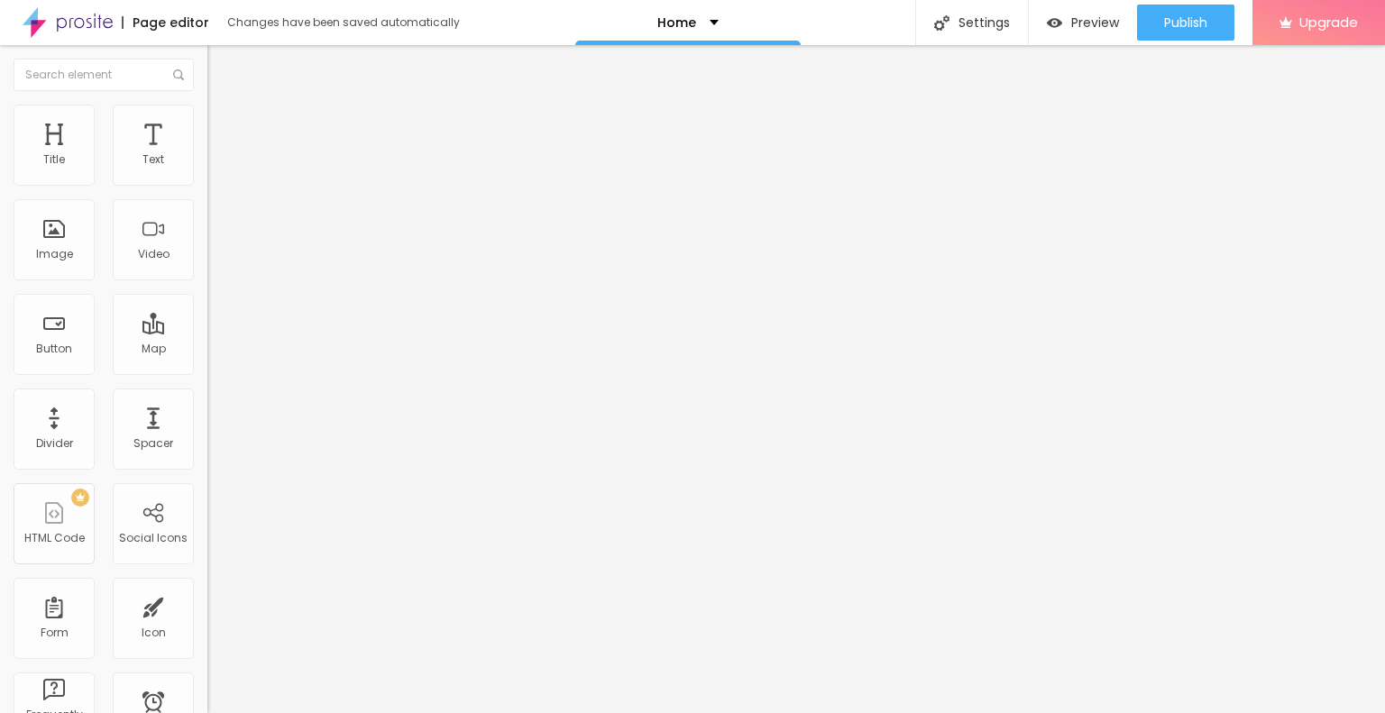
paste input "in.pinterest.com/rgspleiaddes/_profile/"
type input "https://in.pinterest.com/rgspleiaddes/_profile/"
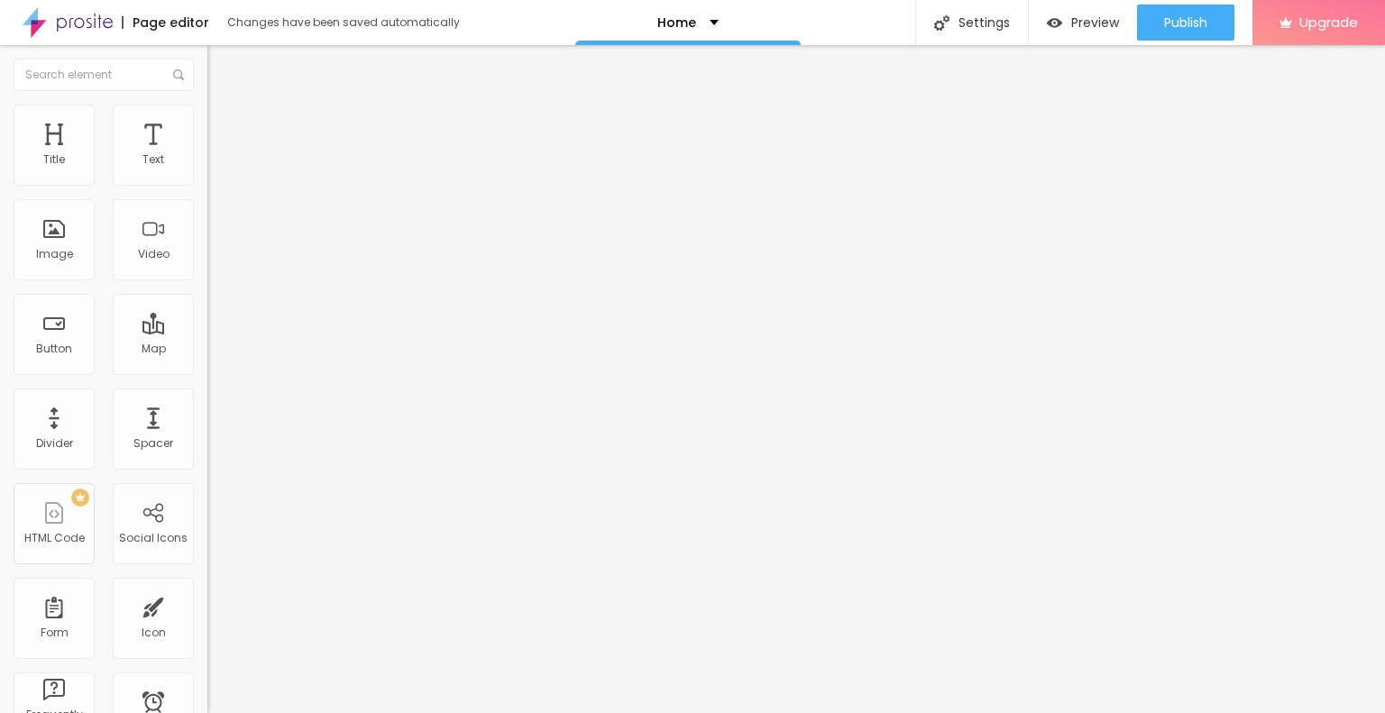
scroll to position [0, 0]
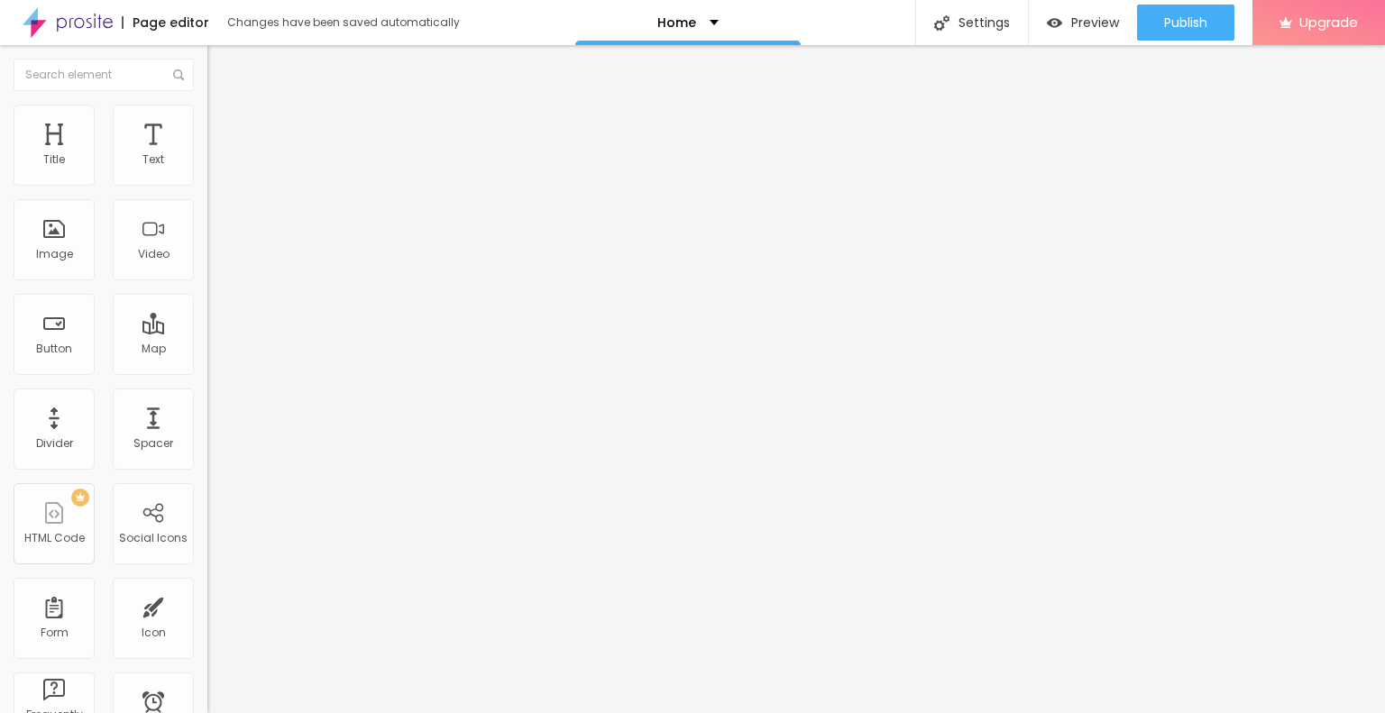
scroll to position [120, 0]
paste input "www.linkedin.com/in/rg-pleiades/"
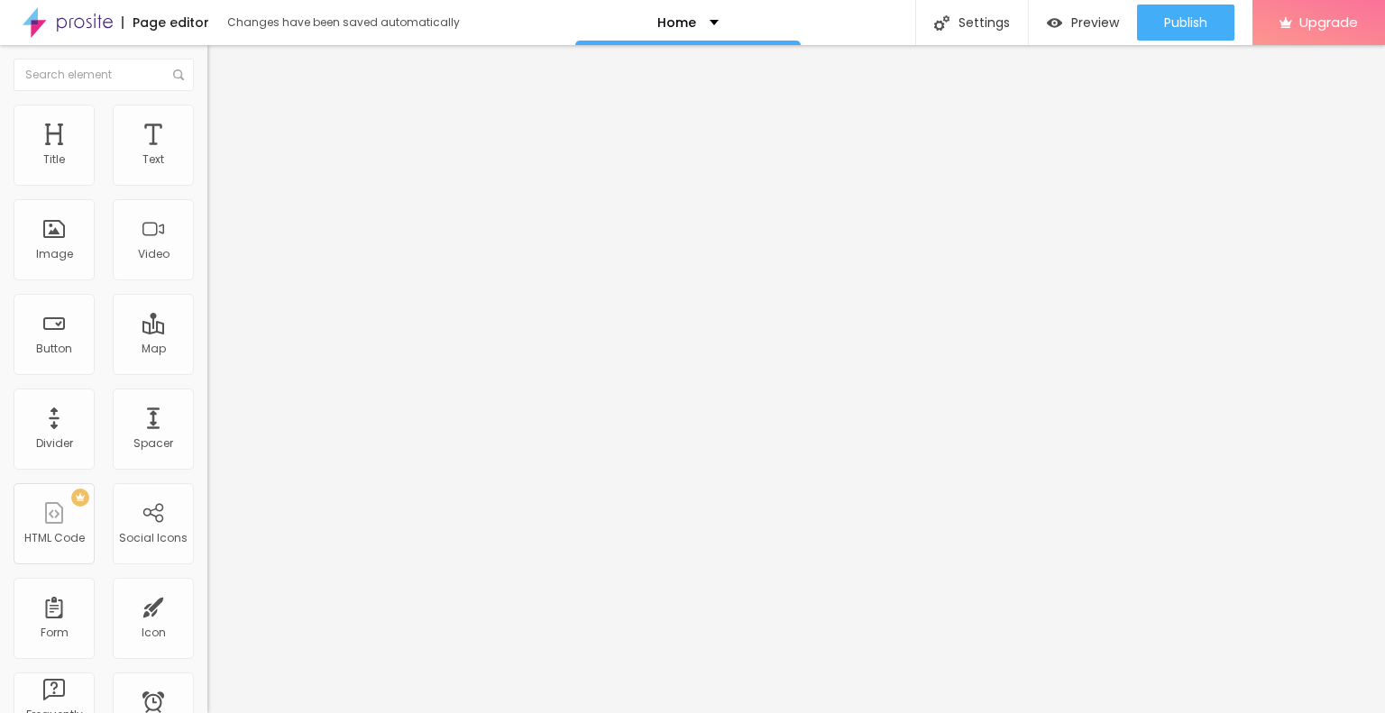
type input "https://www.linkedin.com/in/rg-pleiades/"
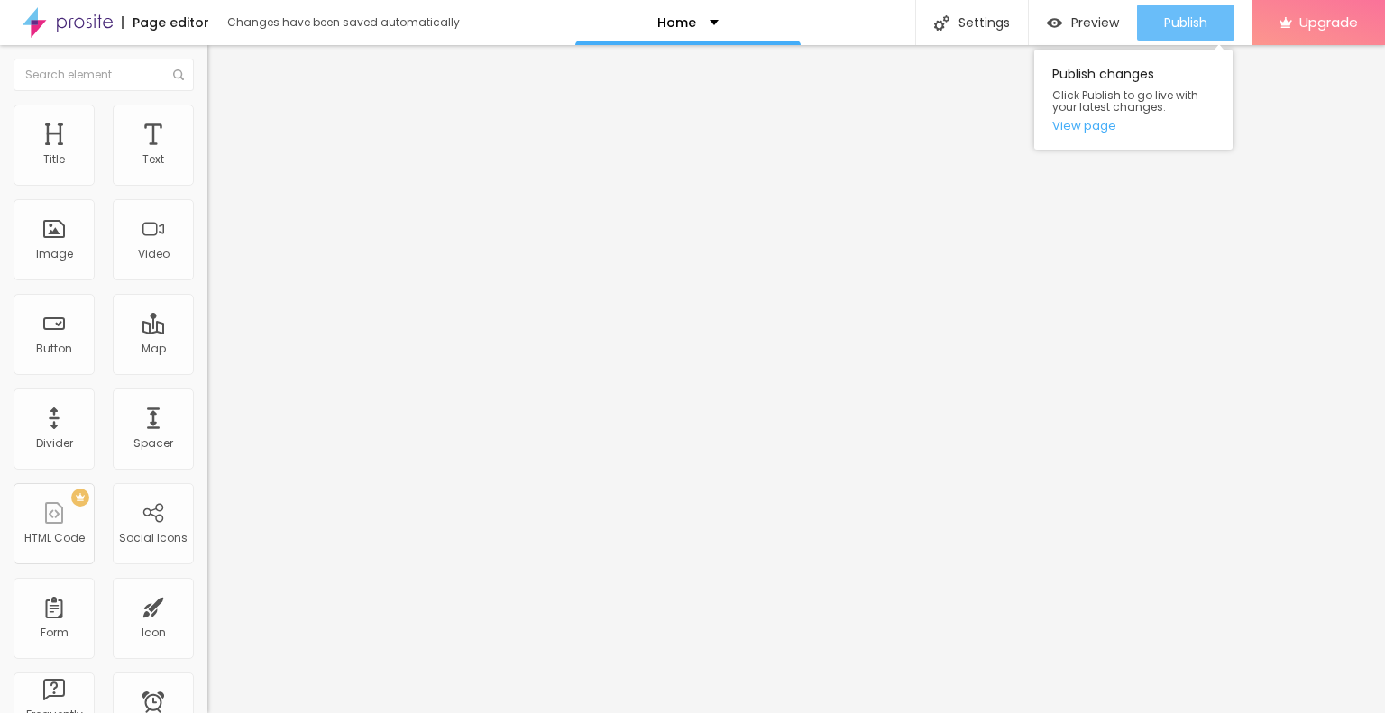
click at [1025, 19] on button "Publish" at bounding box center [1185, 23] width 97 height 36
click at [1025, 23] on button "Publish" at bounding box center [1185, 23] width 97 height 36
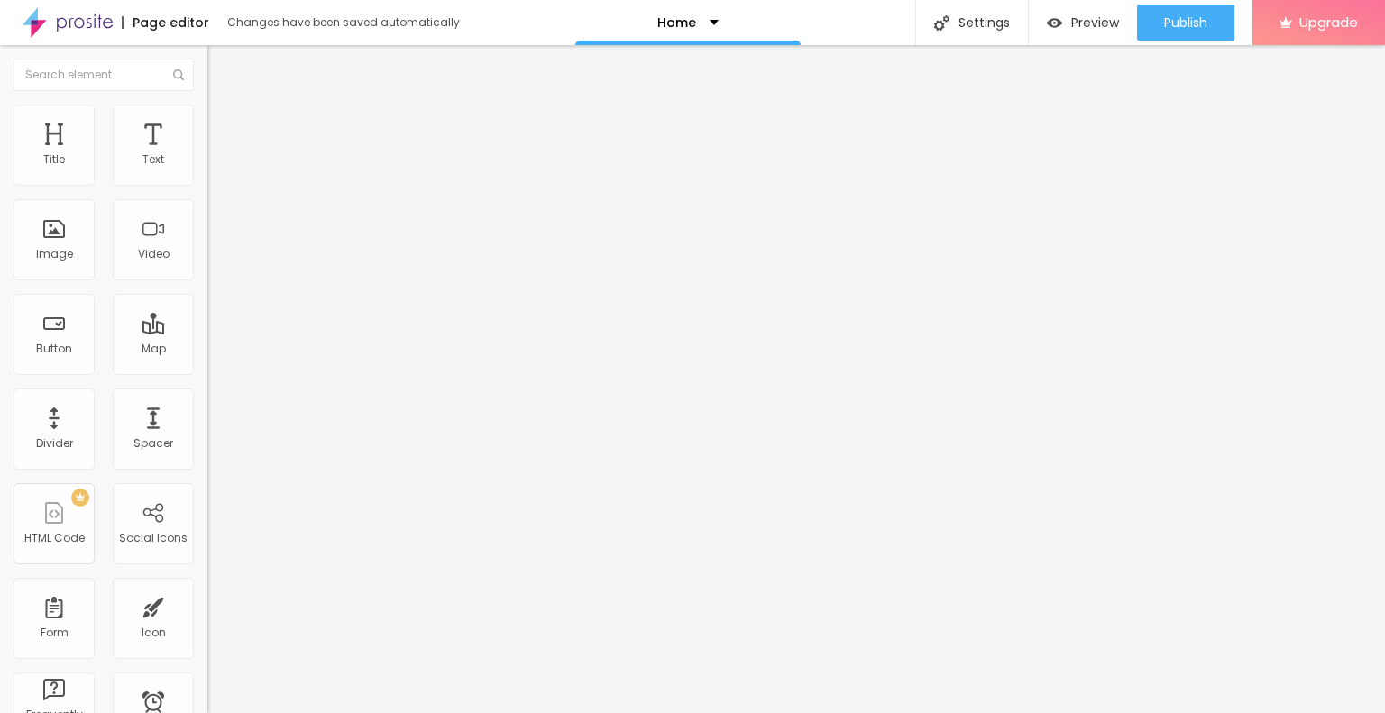
click at [221, 71] on img "button" at bounding box center [228, 66] width 14 height 14
click at [221, 69] on img "button" at bounding box center [228, 66] width 14 height 14
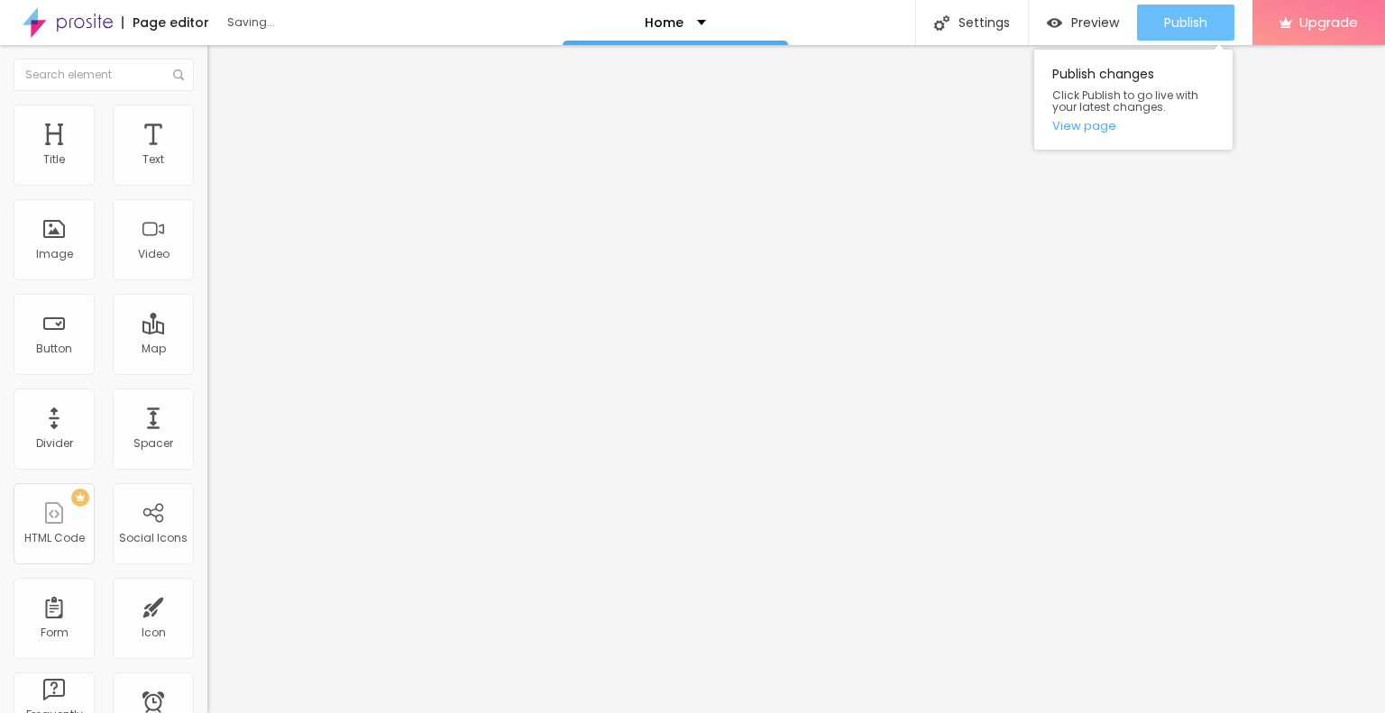
click at [1025, 25] on span "Publish" at bounding box center [1185, 22] width 43 height 14
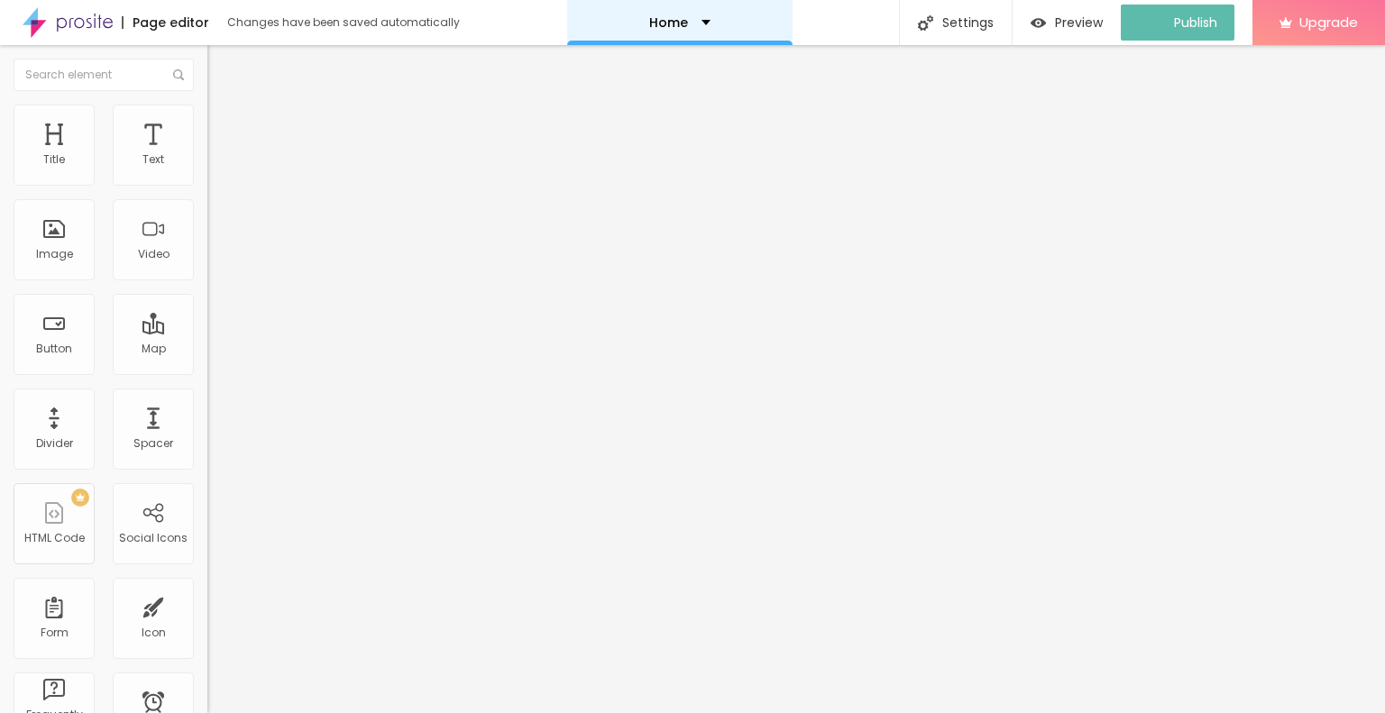
click at [691, 16] on div "Home" at bounding box center [679, 22] width 61 height 13
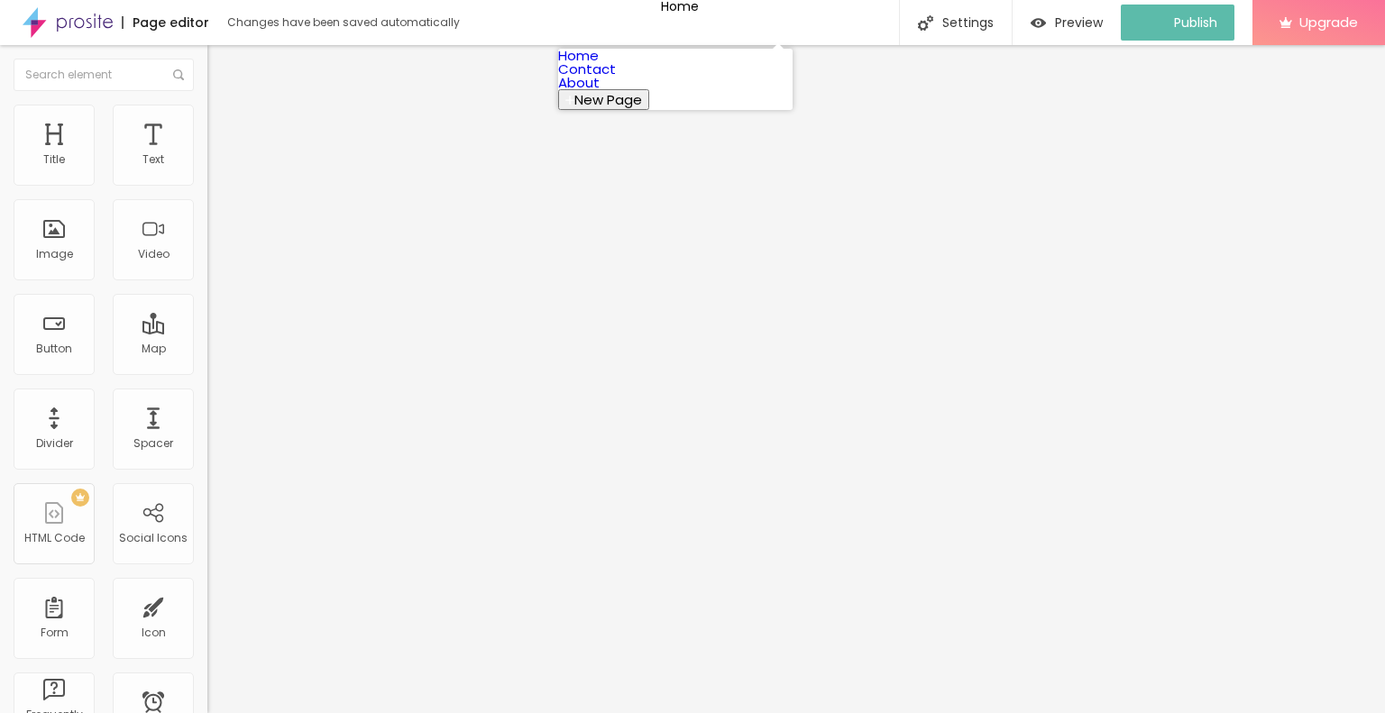
click at [600, 92] on link "About" at bounding box center [578, 82] width 41 height 19
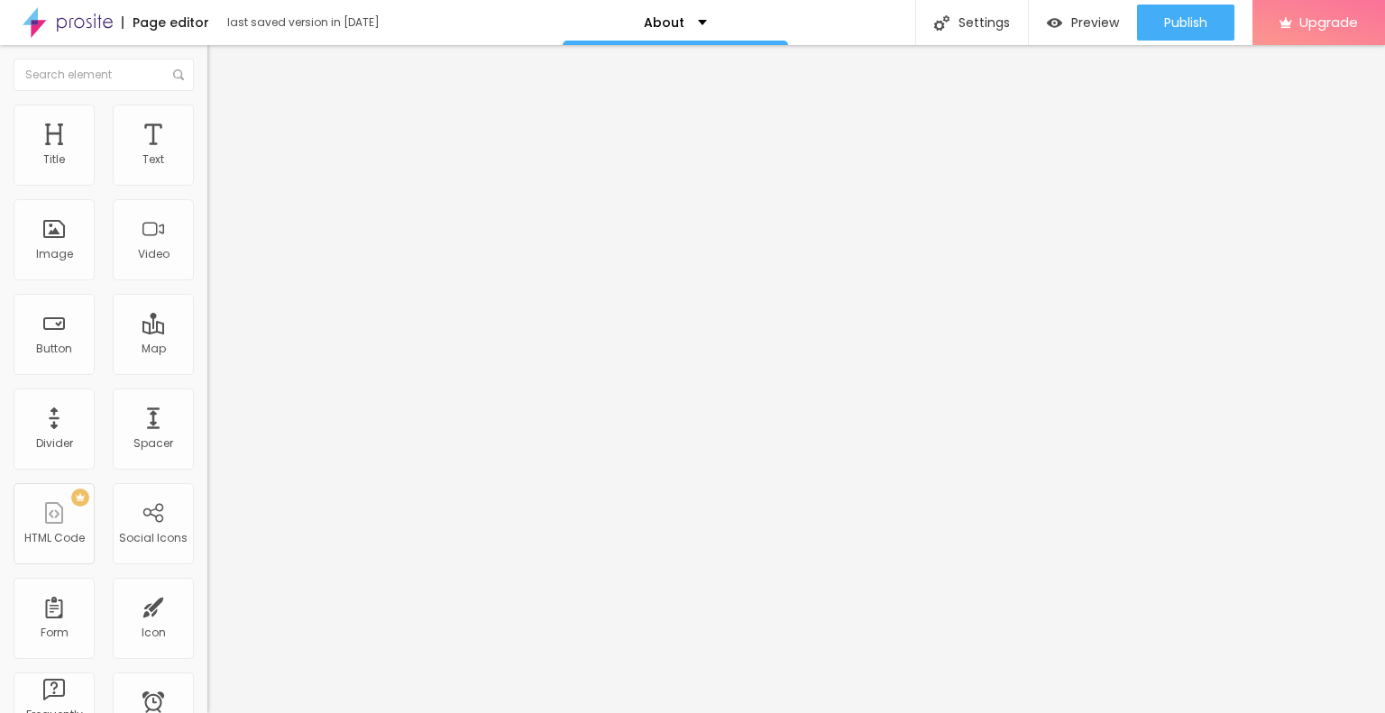
click at [207, 155] on span "Change image" at bounding box center [255, 147] width 97 height 15
click at [207, 364] on div "Facebook" at bounding box center [310, 369] width 207 height 11
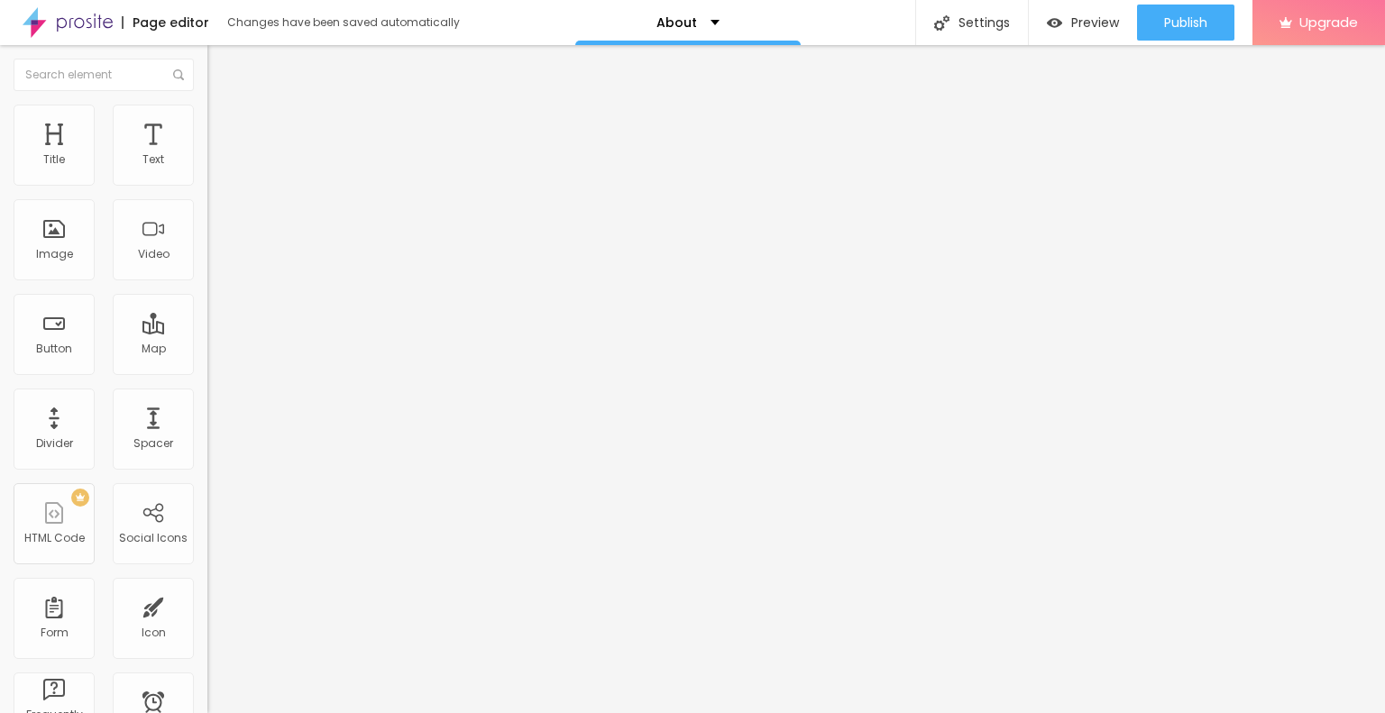
click at [207, 613] on input "https://" at bounding box center [315, 622] width 216 height 18
paste input "www.facebook.com/rgspleiaddes/"
type input "https://www.facebook.com/rgspleiaddes/"
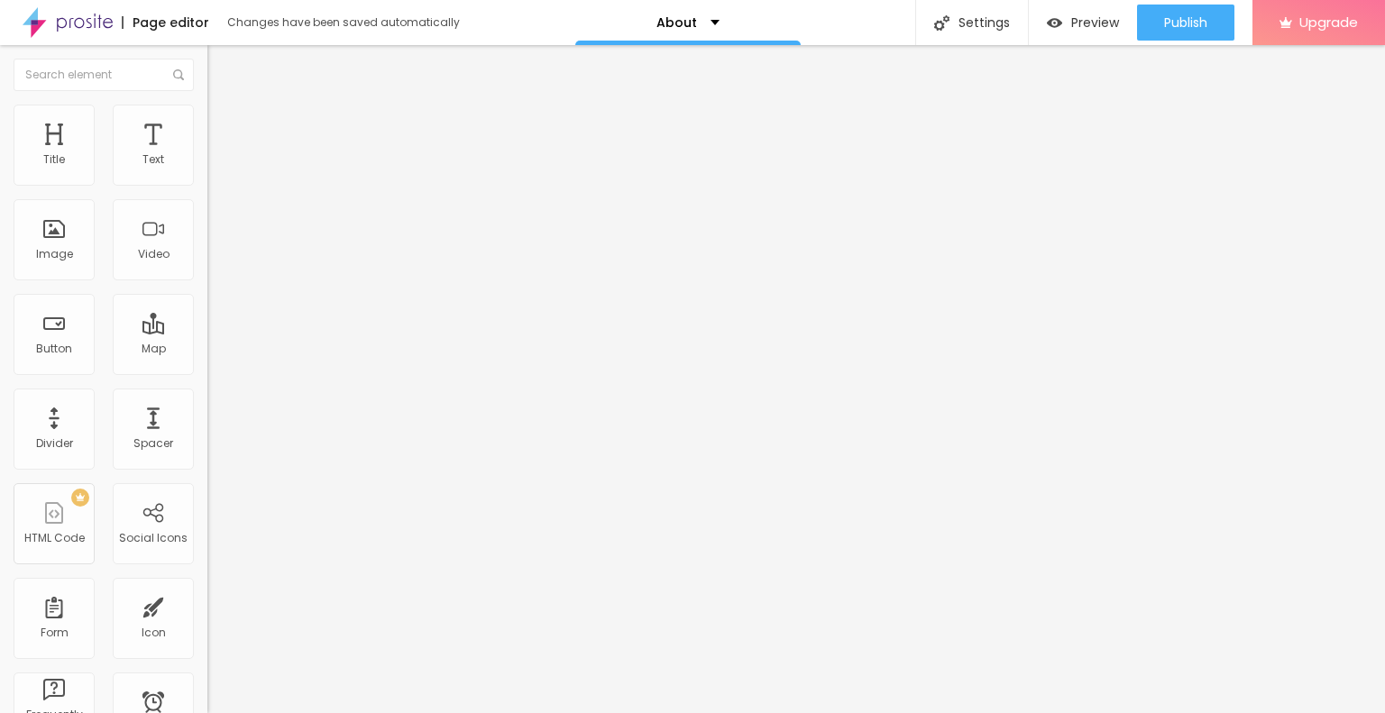
paste input "www.instagram.com/rgspleiaddes/"
type input "https://www.instagram.com/rgspleiaddes/"
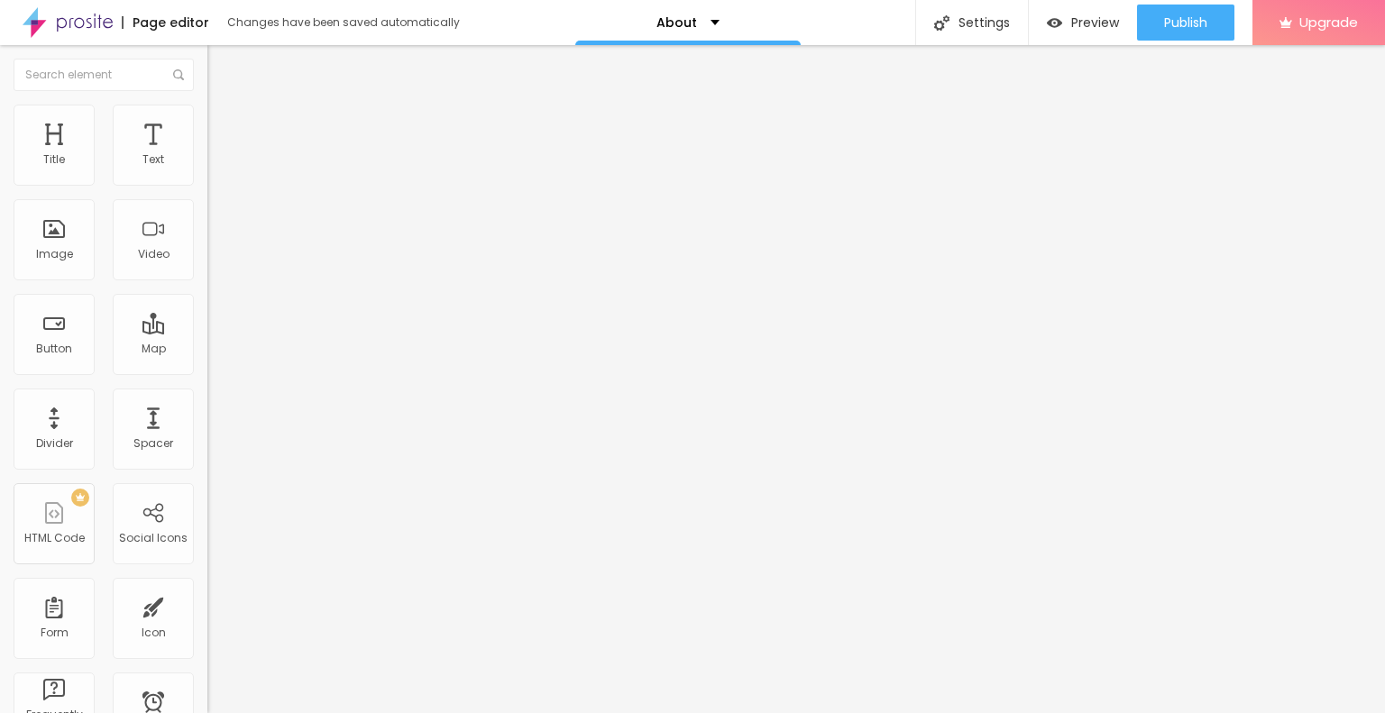
scroll to position [0, 0]
paste input "x.com/rgpleiades"
type input "https://x.com/rgpleiades"
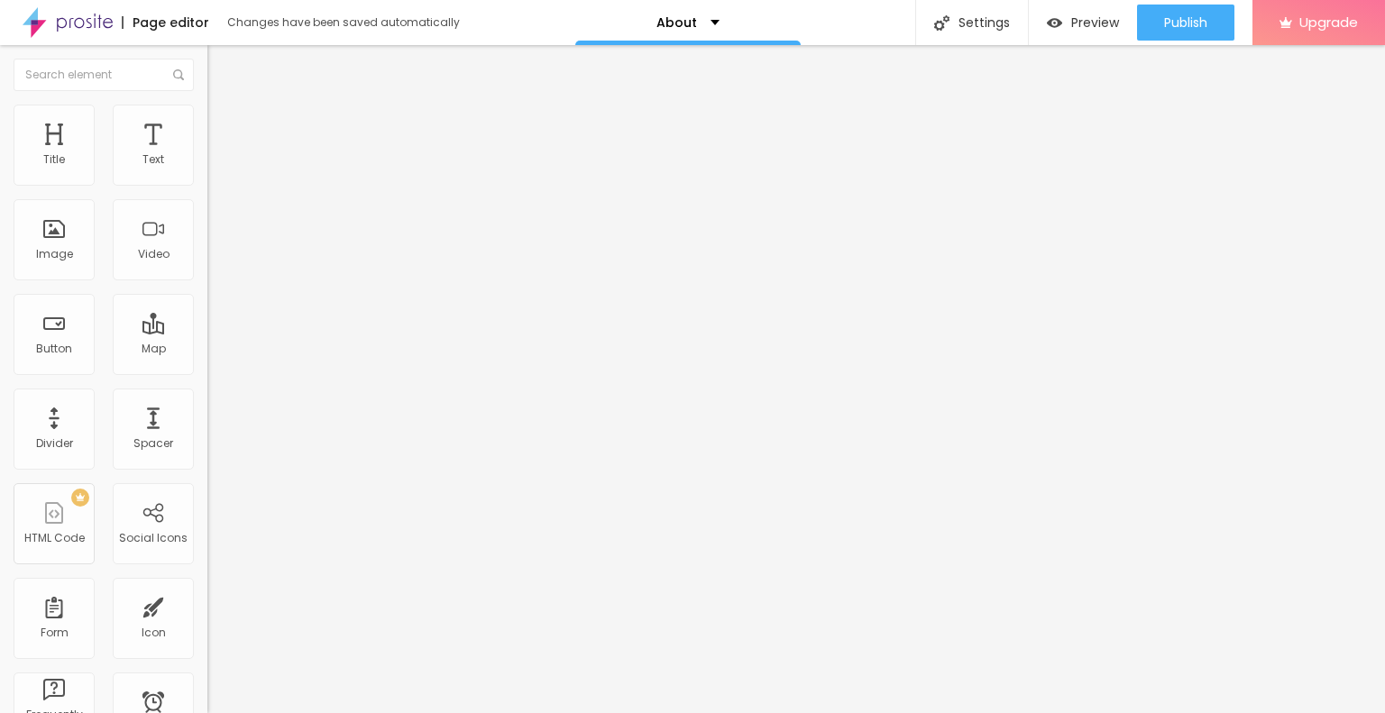
click at [207, 504] on div "Edit Social Icons Content Style Advanced Facebook Social Facebook URL address h…" at bounding box center [310, 379] width 207 height 668
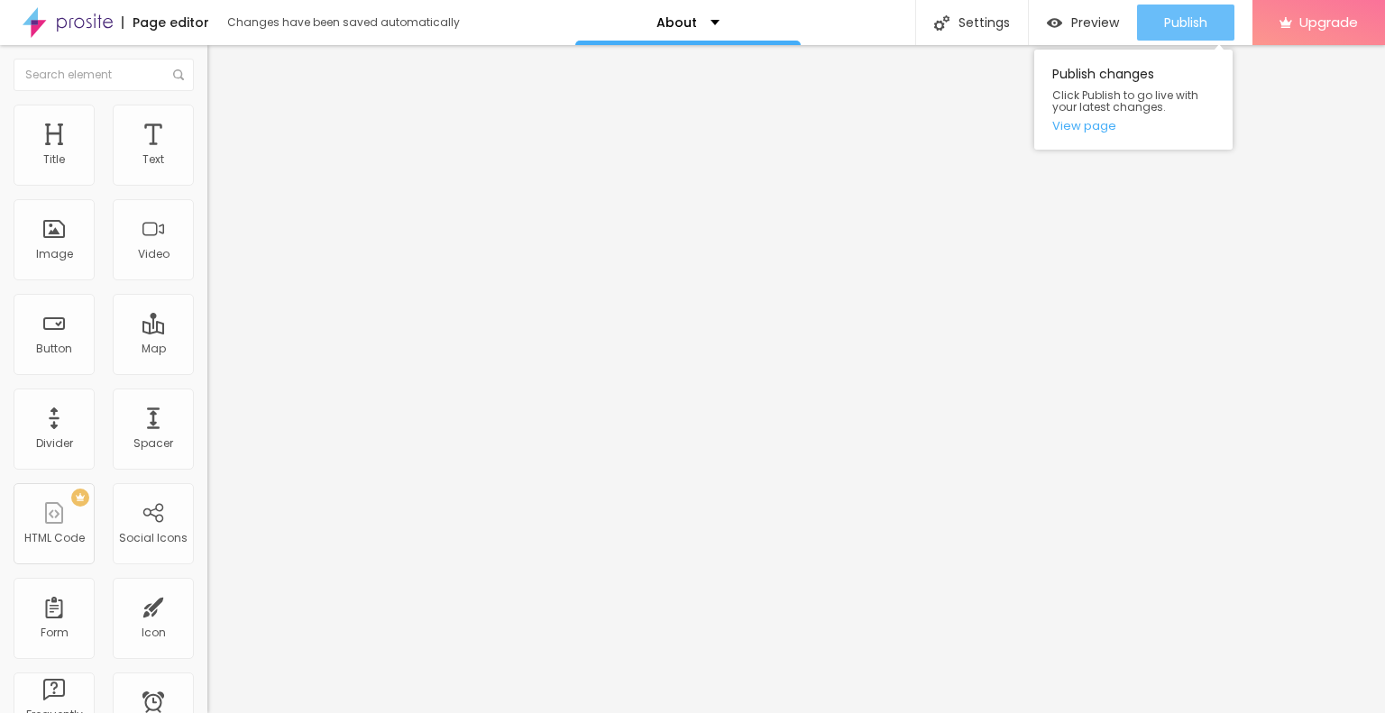
click at [1198, 7] on div "Publish" at bounding box center [1185, 23] width 43 height 36
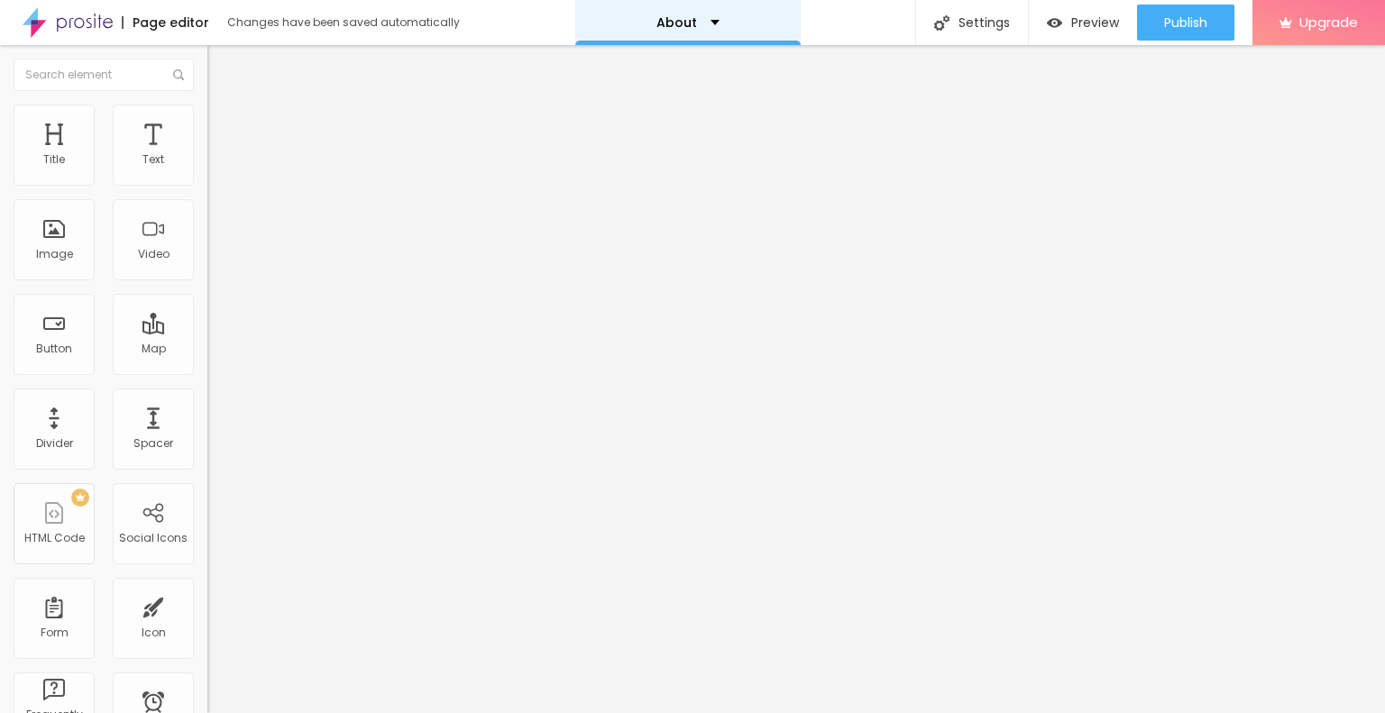
click at [707, 20] on div "About" at bounding box center [688, 22] width 63 height 13
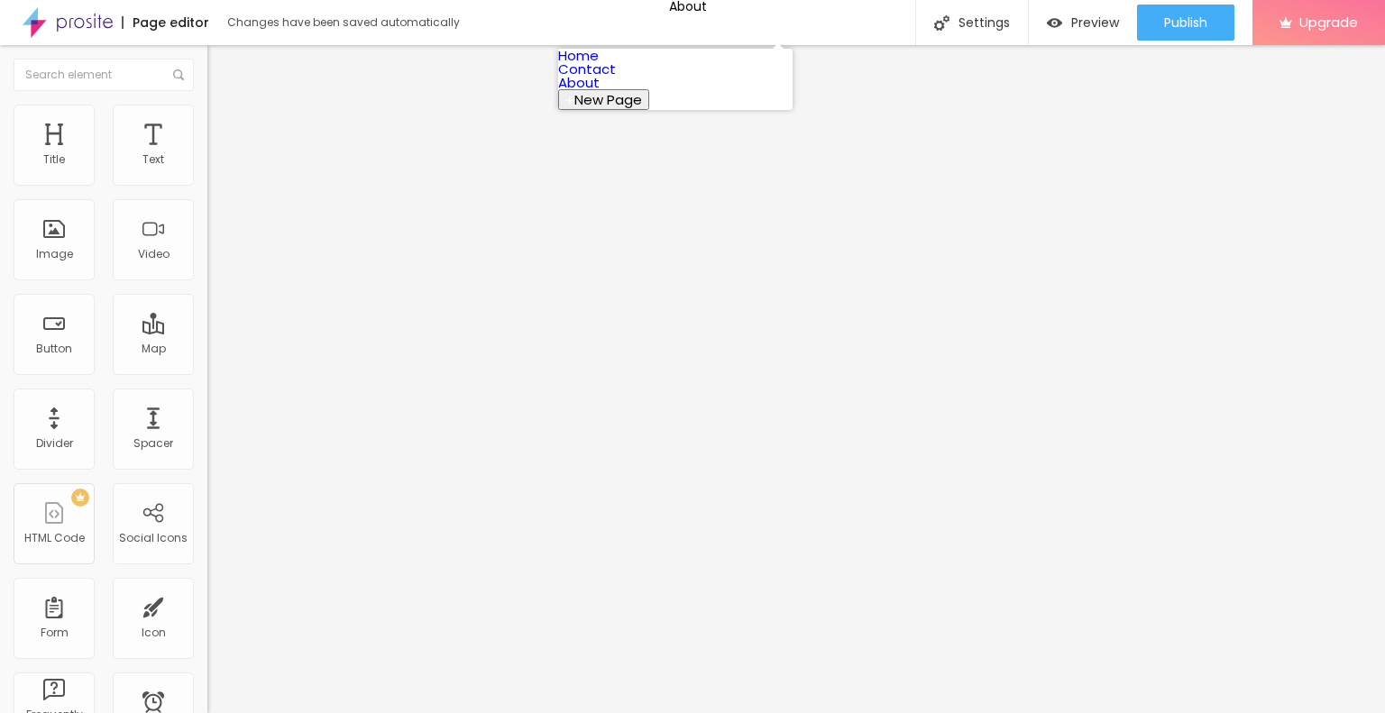
click at [616, 78] on link "Contact" at bounding box center [587, 69] width 58 height 19
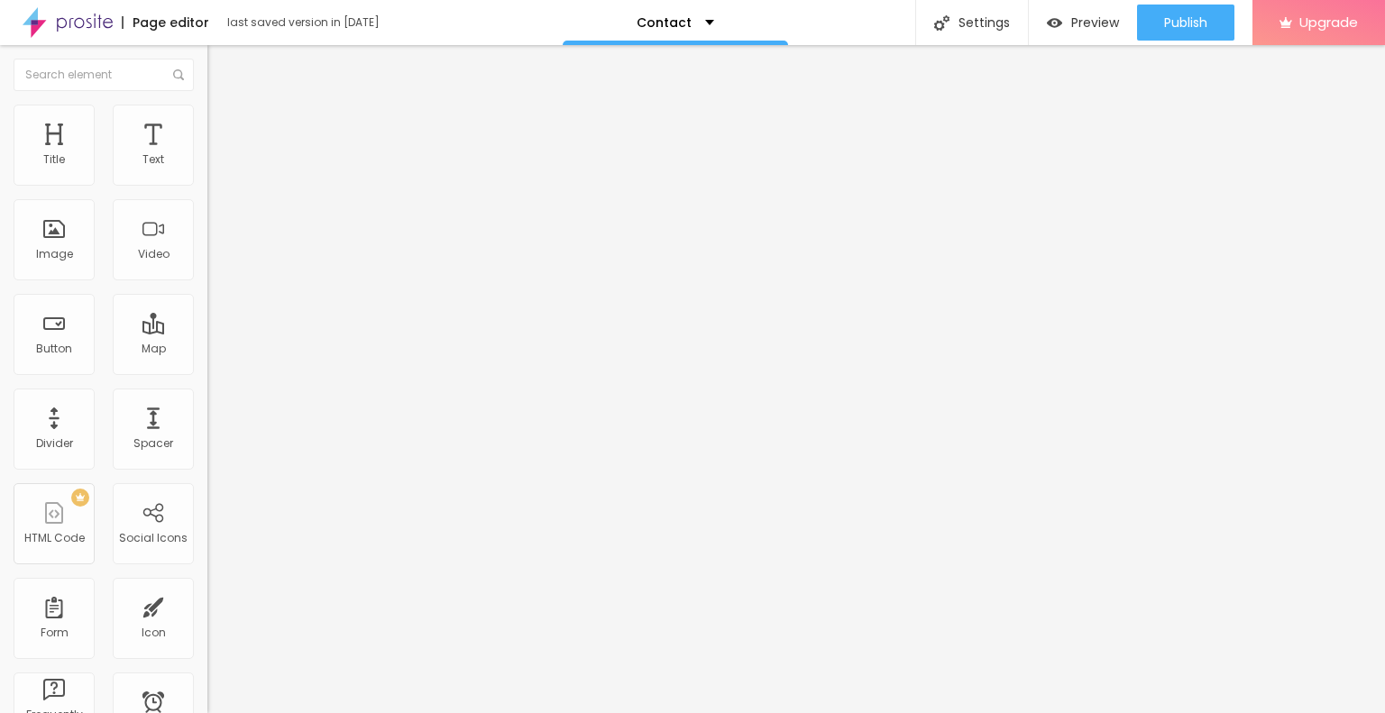
click at [207, 170] on input "Alboom [GEOGRAPHIC_DATA]" at bounding box center [315, 161] width 216 height 18
paste input "Sector 1 Noida Extension"
type input "Sector 1 Noida Extension"
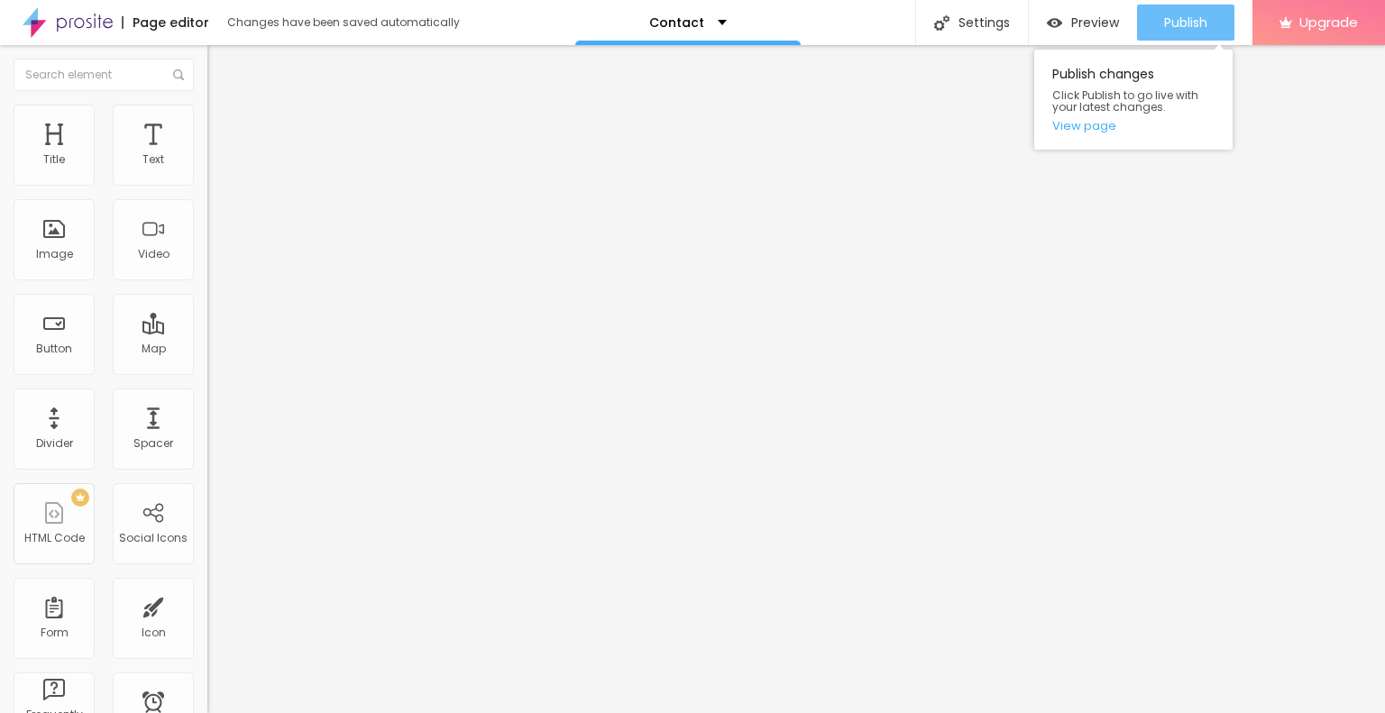
click at [1187, 26] on span "Publish" at bounding box center [1185, 22] width 43 height 14
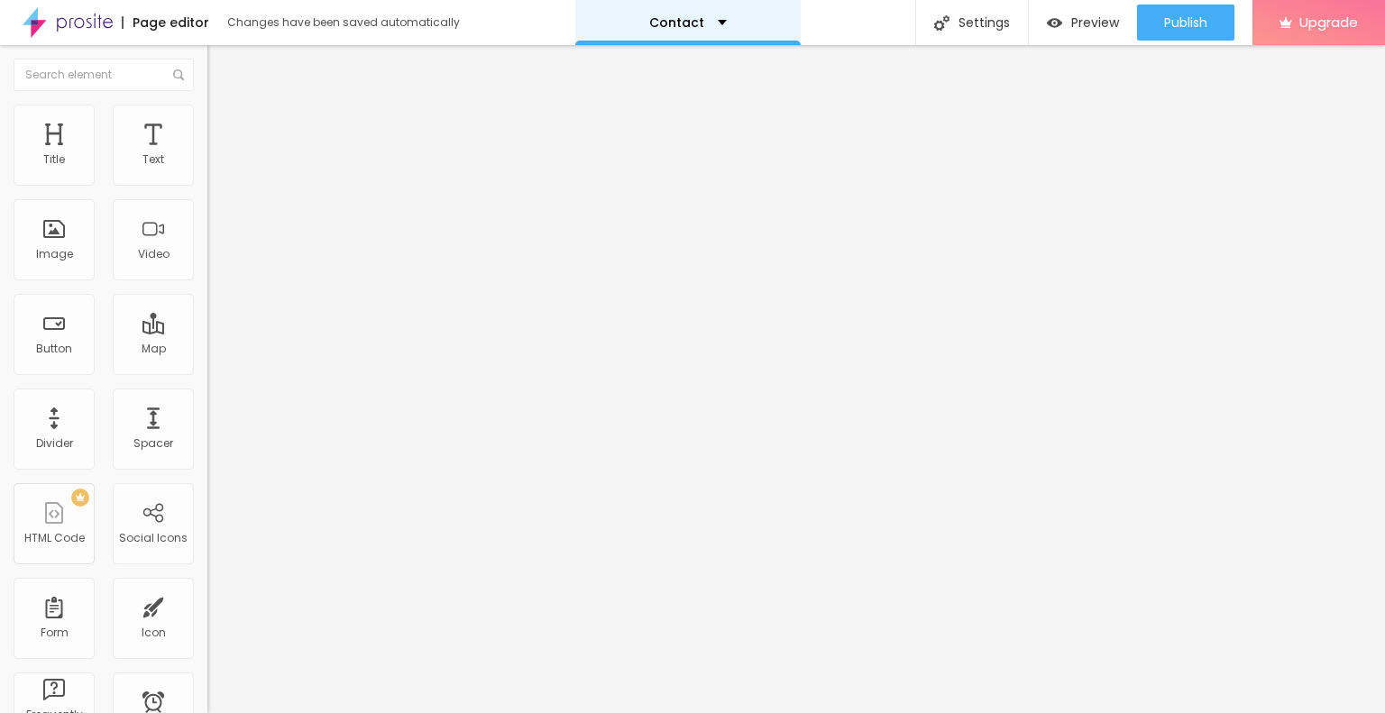
click at [667, 20] on p "Contact" at bounding box center [676, 22] width 55 height 13
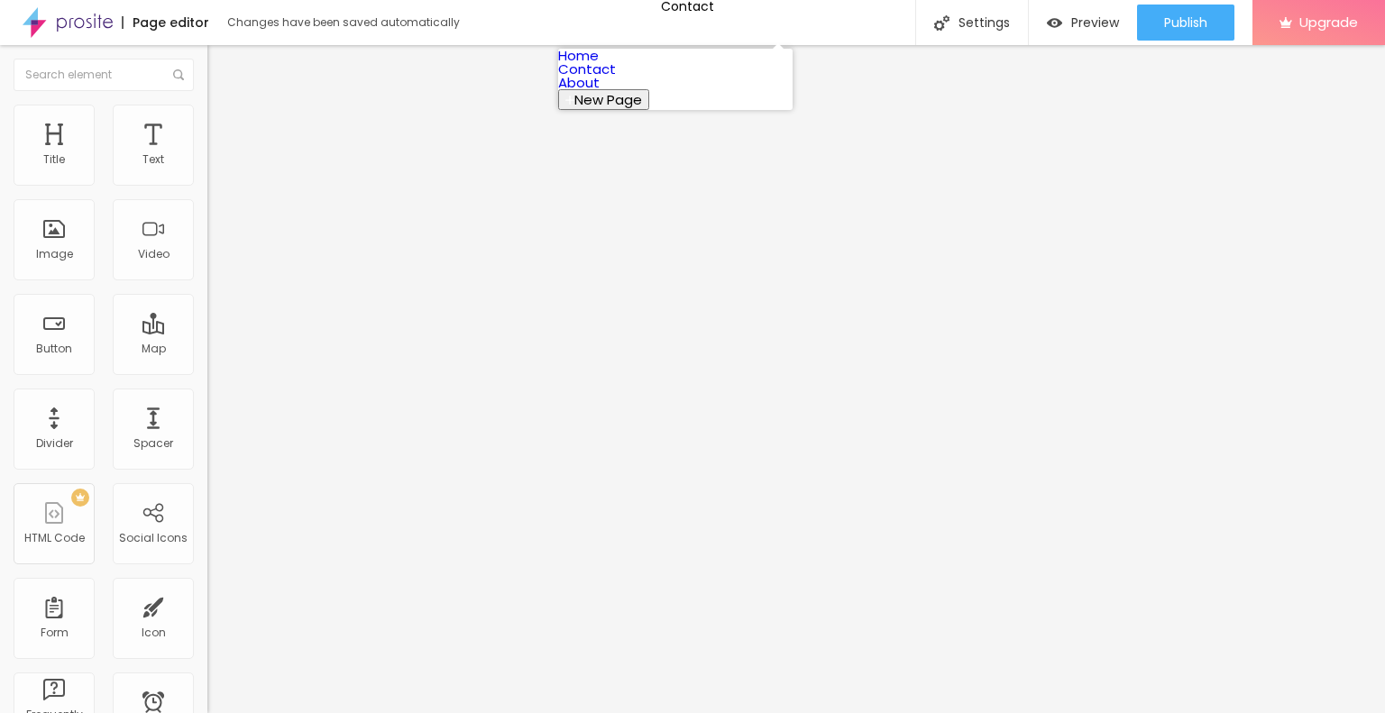
click at [599, 61] on link "Home" at bounding box center [578, 55] width 41 height 19
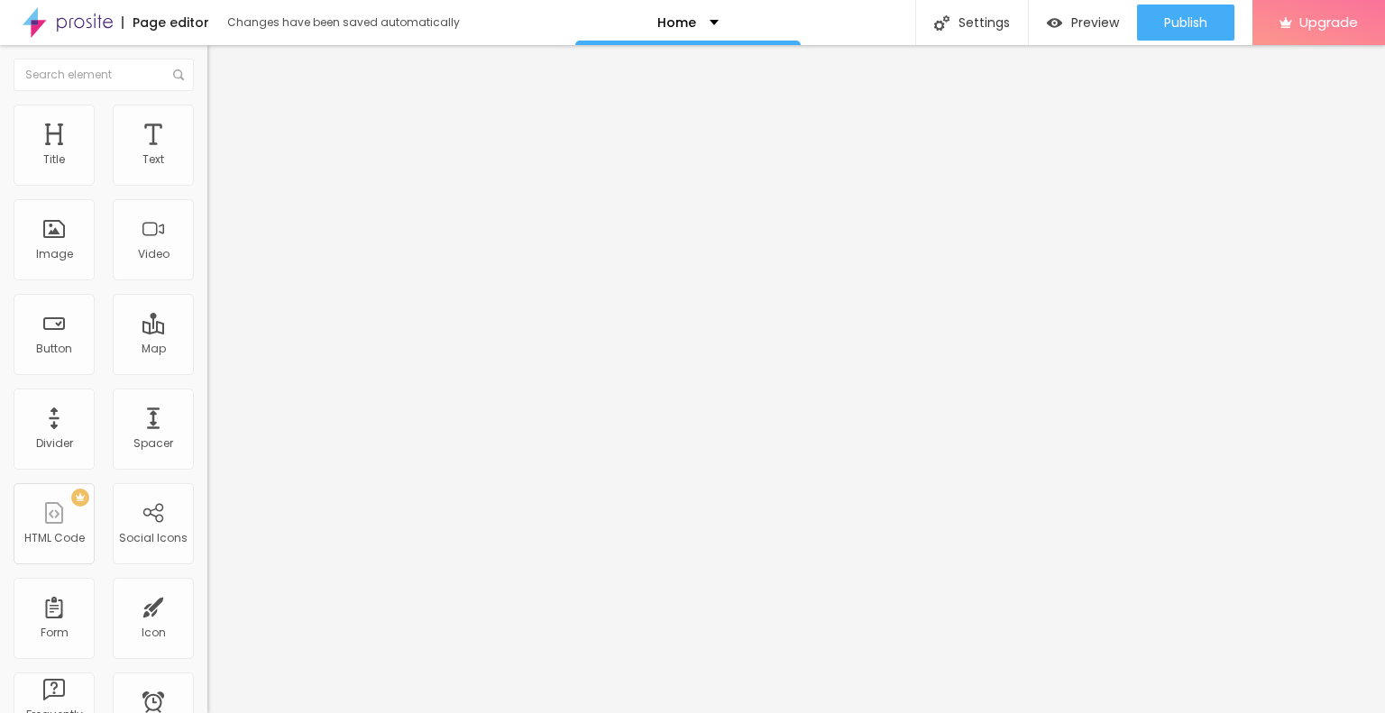
click at [87, 25] on img at bounding box center [68, 22] width 90 height 45
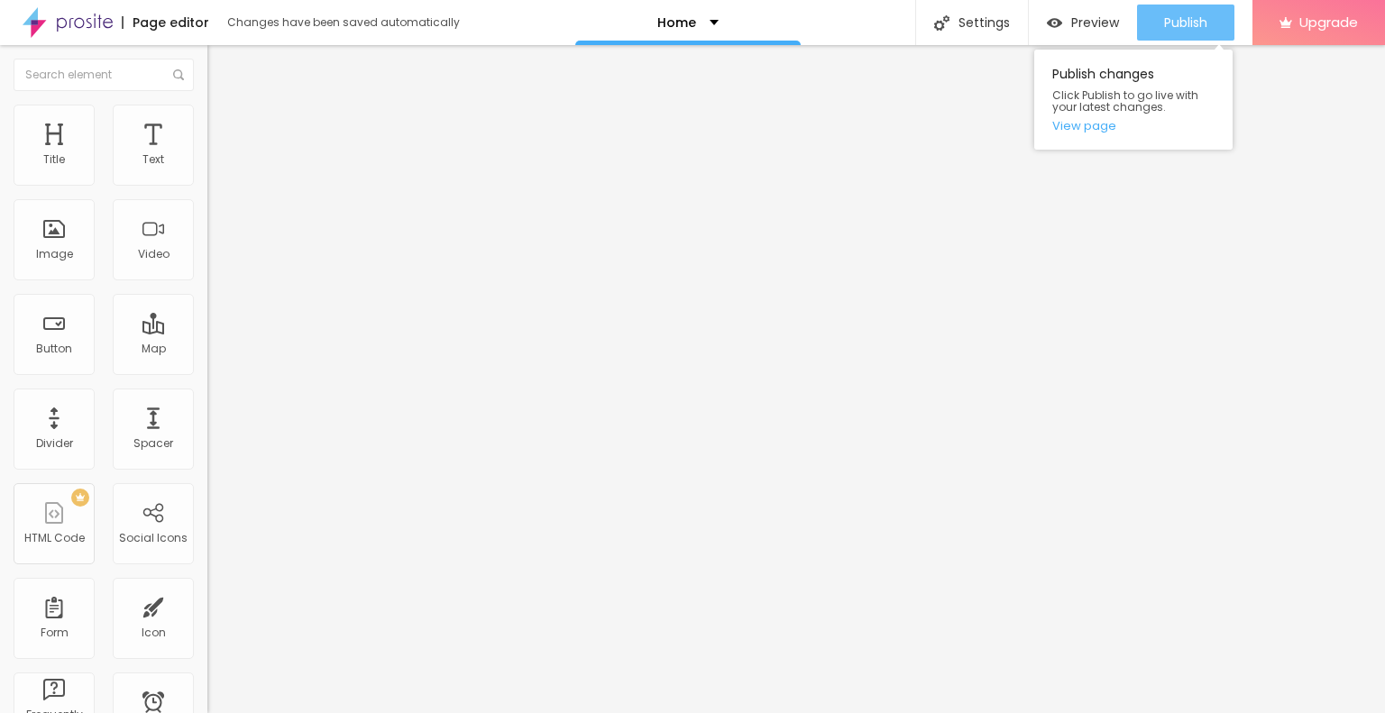
click at [1185, 22] on span "Publish" at bounding box center [1185, 22] width 43 height 14
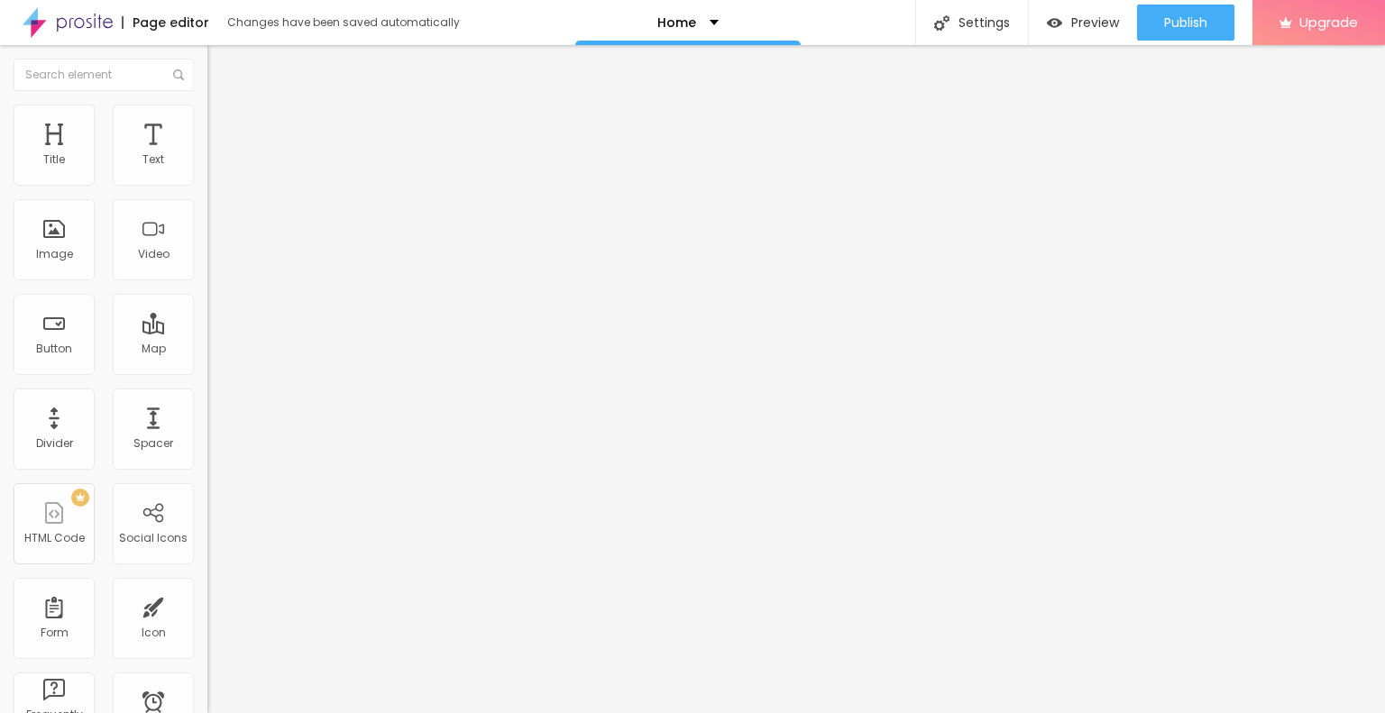
click at [58, 26] on img at bounding box center [68, 22] width 90 height 45
click at [107, 14] on img at bounding box center [68, 22] width 90 height 45
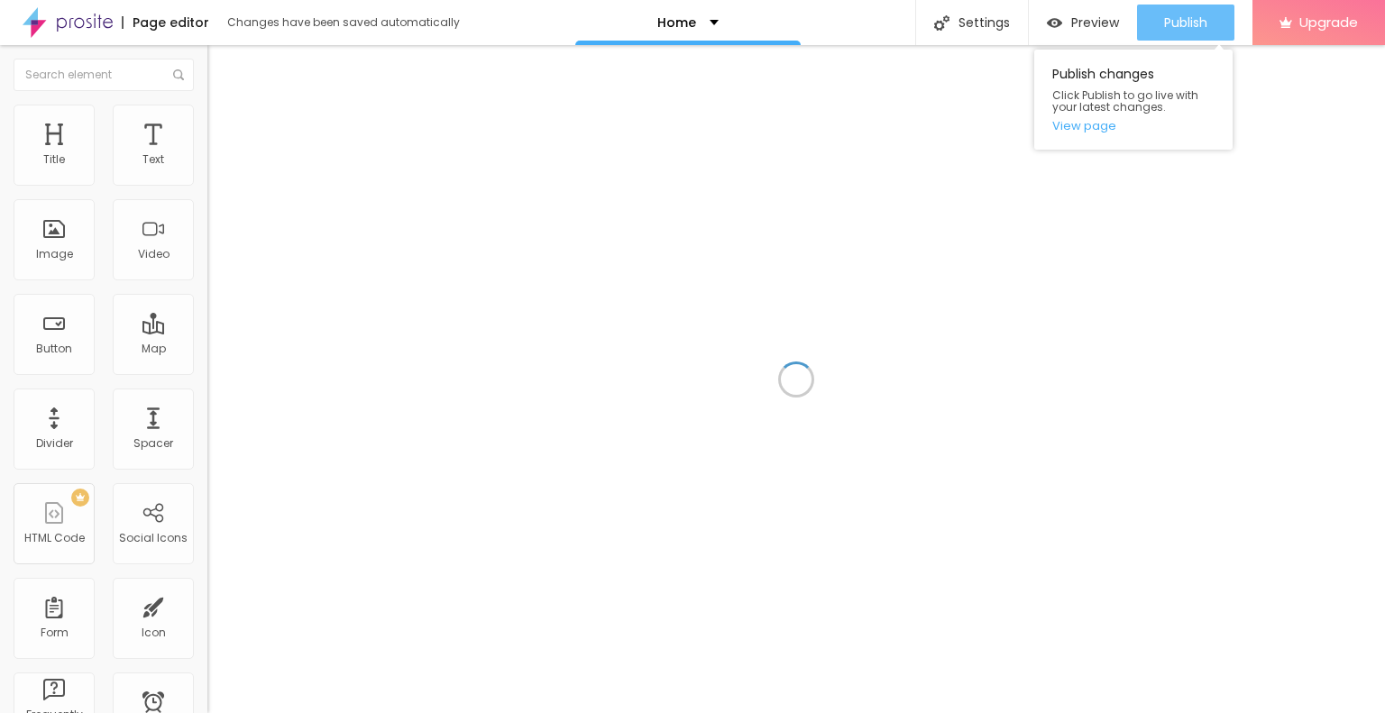
click at [1182, 23] on span "Publish" at bounding box center [1185, 22] width 43 height 14
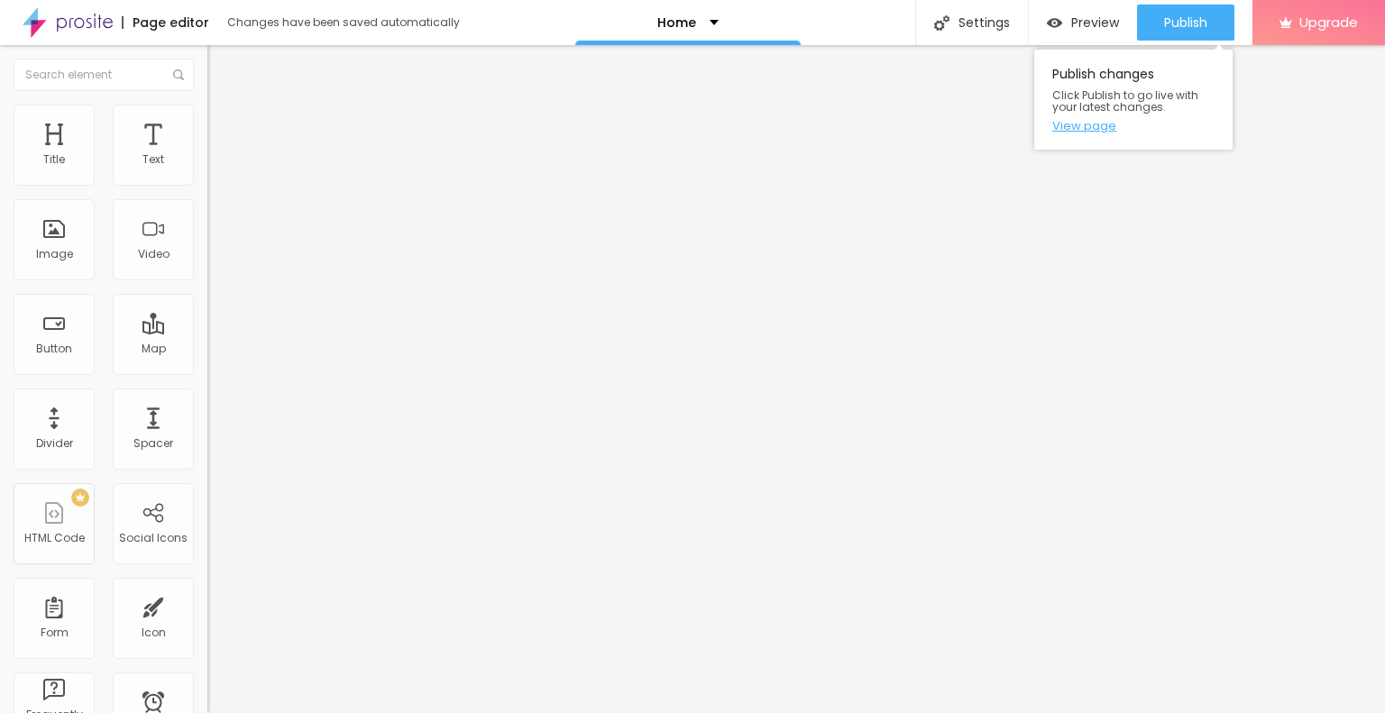
click at [1095, 132] on link "View page" at bounding box center [1134, 126] width 162 height 12
click at [1181, 17] on span "Publish" at bounding box center [1185, 22] width 43 height 14
click at [1099, 123] on link "View page" at bounding box center [1134, 126] width 162 height 12
click at [81, 18] on img at bounding box center [68, 22] width 90 height 45
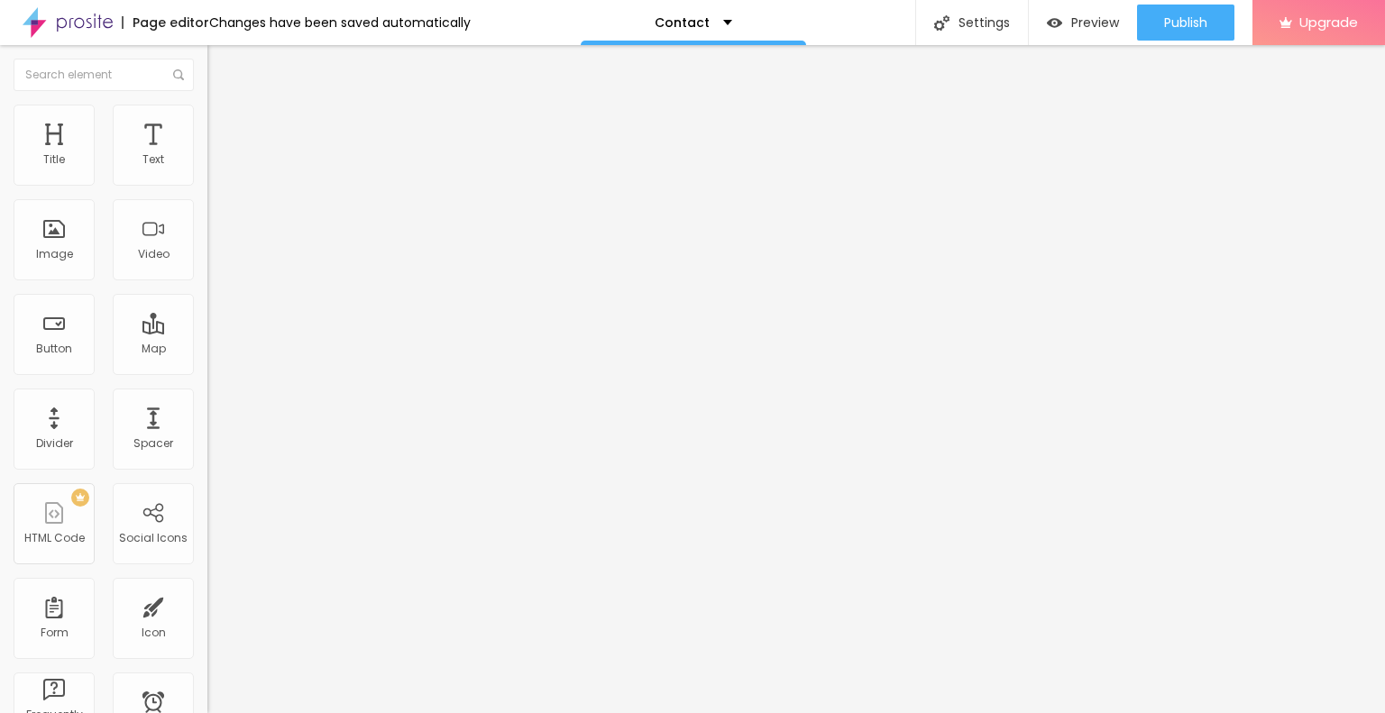
click at [60, 18] on img at bounding box center [68, 22] width 90 height 45
